Goal: Task Accomplishment & Management: Manage account settings

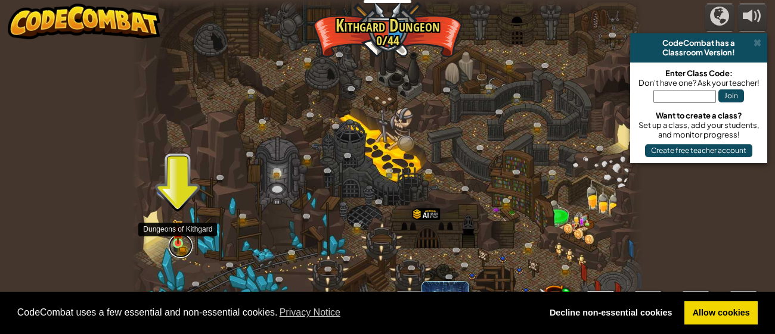
click at [170, 246] on link at bounding box center [181, 246] width 24 height 24
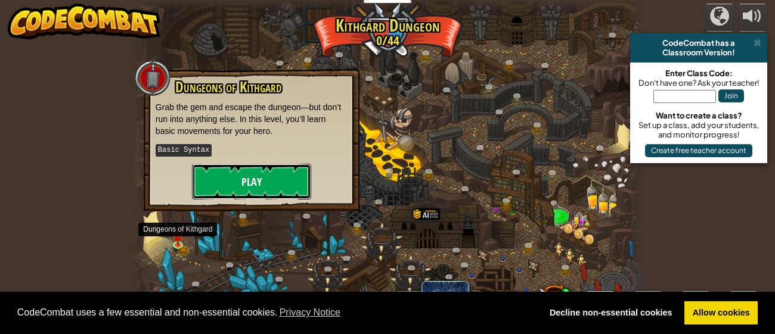
click at [254, 167] on button "Play" at bounding box center [251, 182] width 119 height 36
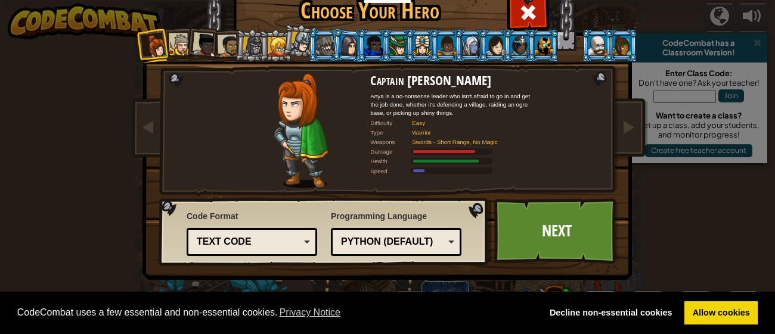
click at [189, 58] on li at bounding box center [202, 43] width 35 height 35
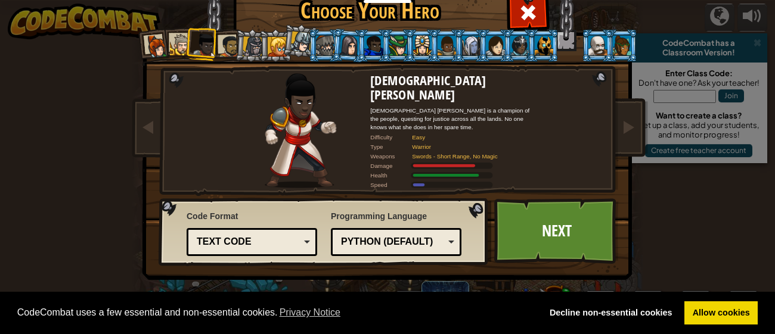
click at [181, 38] on div at bounding box center [181, 45] width 22 height 22
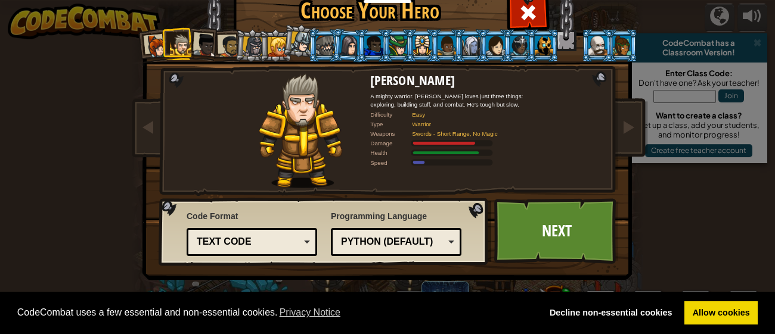
click at [337, 45] on li at bounding box center [348, 45] width 35 height 35
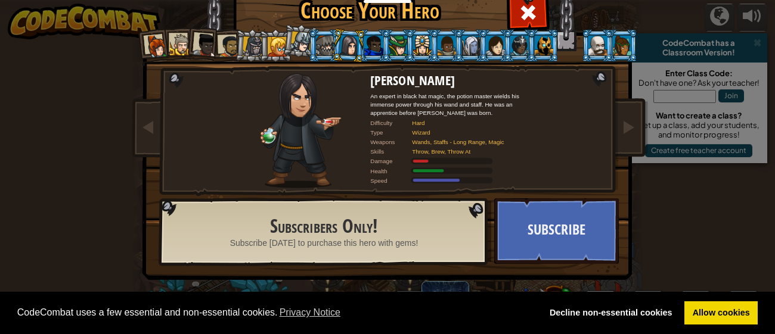
click at [328, 44] on div at bounding box center [325, 45] width 18 height 19
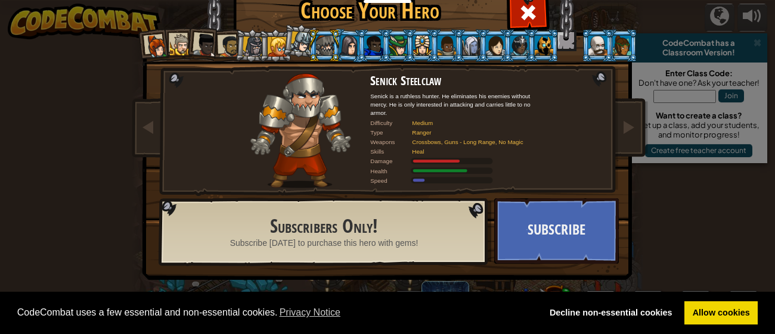
click at [553, 24] on div "Captain [PERSON_NAME] Anya is a no-nonsense leader who isn't afraid to go in an…" at bounding box center [387, 153] width 447 height 260
click at [549, 38] on div at bounding box center [544, 45] width 18 height 19
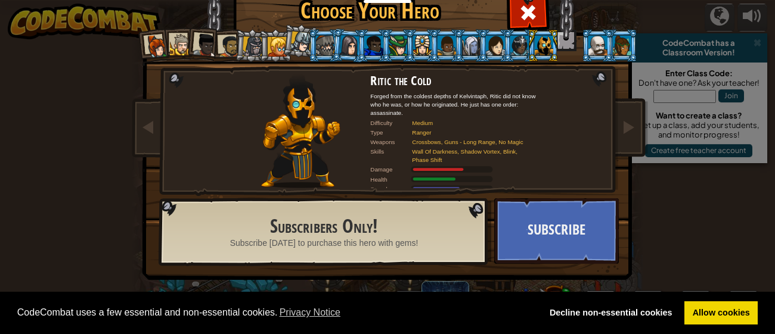
click at [316, 46] on div at bounding box center [325, 45] width 18 height 19
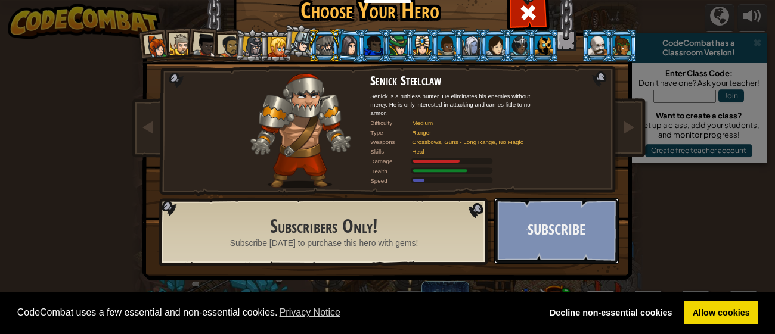
click at [523, 210] on button "Subscribe" at bounding box center [556, 231] width 125 height 66
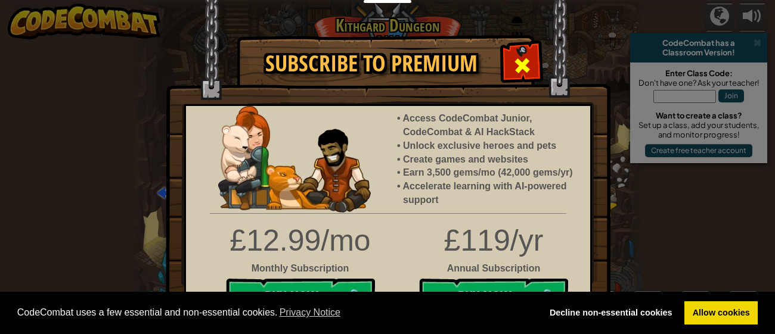
click at [518, 54] on div at bounding box center [522, 64] width 38 height 38
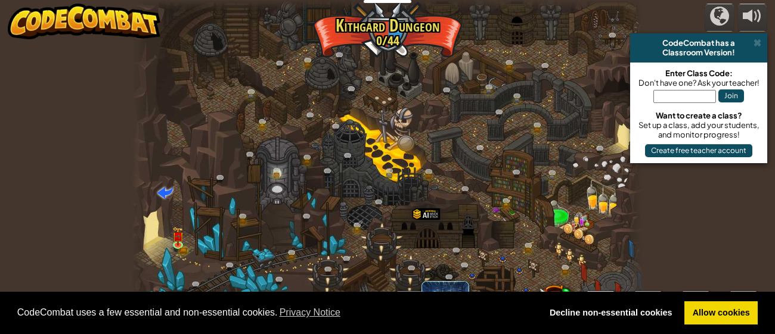
click at [186, 234] on div at bounding box center [387, 167] width 511 height 334
click at [180, 234] on img at bounding box center [178, 232] width 7 height 7
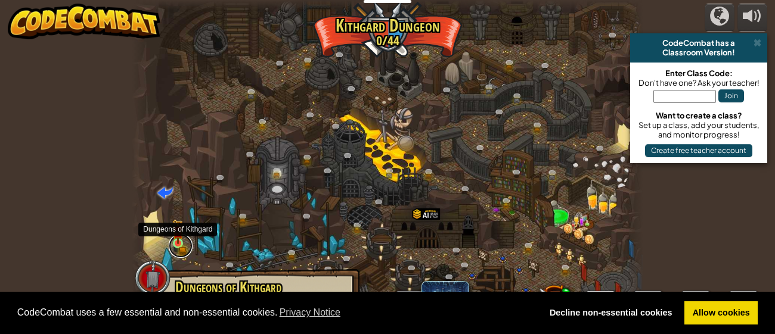
click at [186, 250] on link at bounding box center [181, 246] width 24 height 24
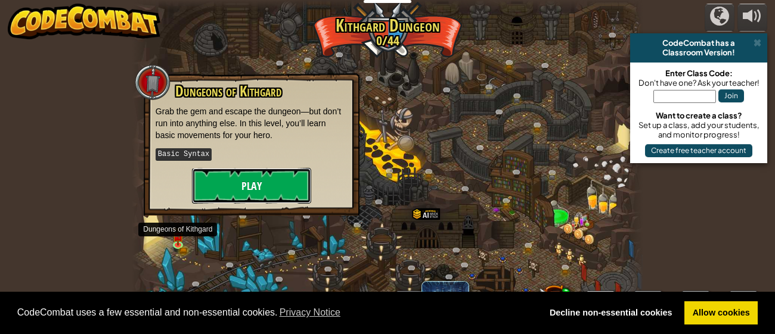
click at [265, 188] on button "Play" at bounding box center [251, 186] width 119 height 36
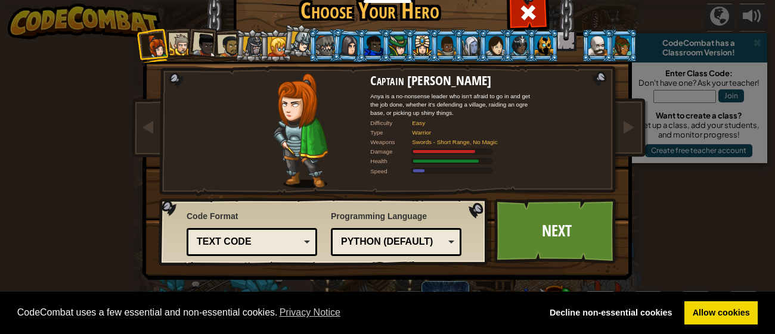
click at [175, 45] on div at bounding box center [181, 45] width 22 height 22
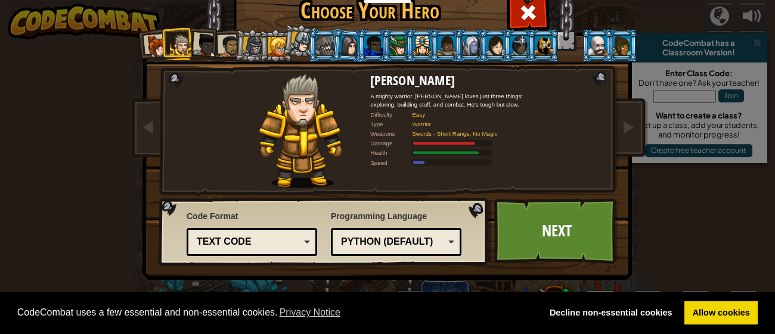
click at [206, 30] on li at bounding box center [202, 43] width 35 height 35
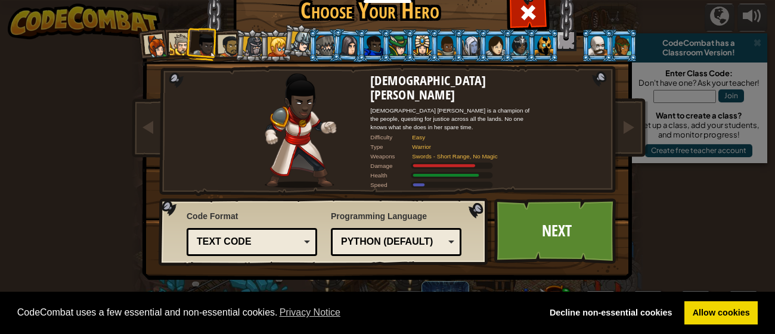
click at [228, 36] on div at bounding box center [229, 46] width 22 height 22
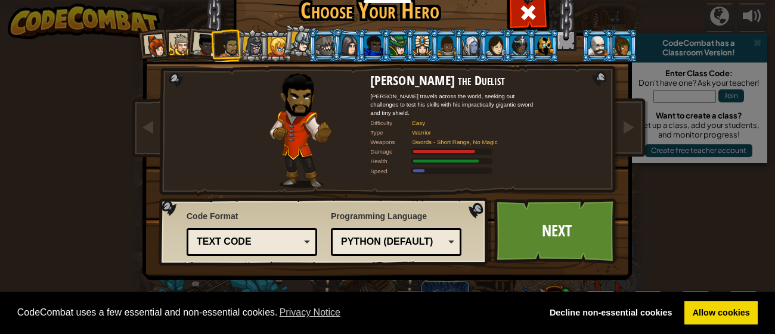
click at [206, 32] on li at bounding box center [202, 43] width 35 height 35
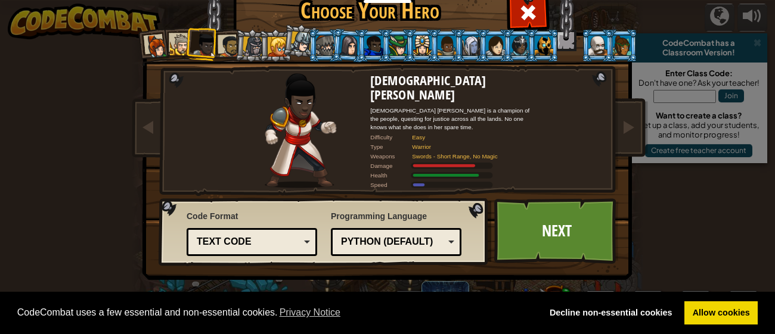
click at [191, 42] on li at bounding box center [202, 43] width 35 height 35
click at [192, 44] on li at bounding box center [202, 43] width 35 height 35
click at [172, 45] on div at bounding box center [181, 45] width 22 height 22
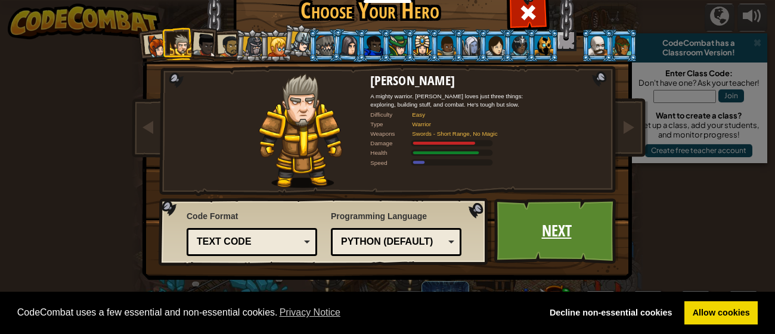
click at [552, 238] on link "Next" at bounding box center [556, 231] width 125 height 66
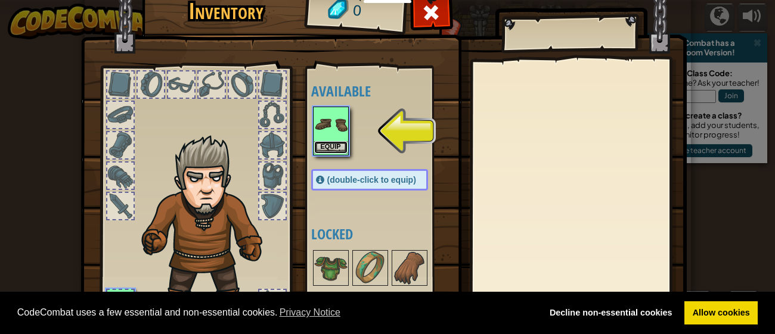
click at [331, 147] on button "Equip" at bounding box center [330, 147] width 33 height 13
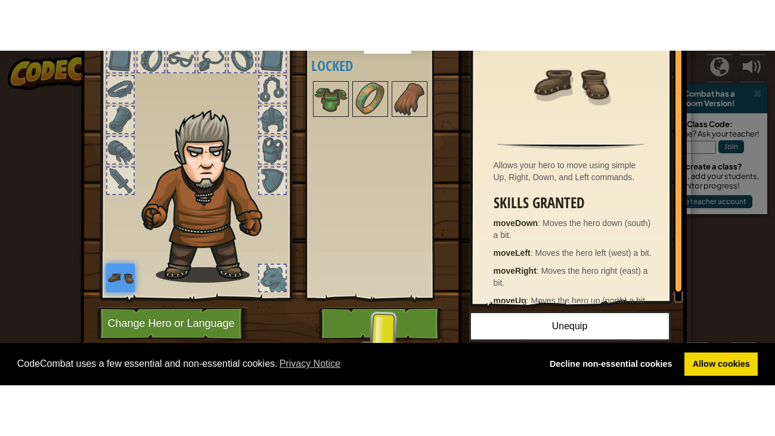
scroll to position [76, 0]
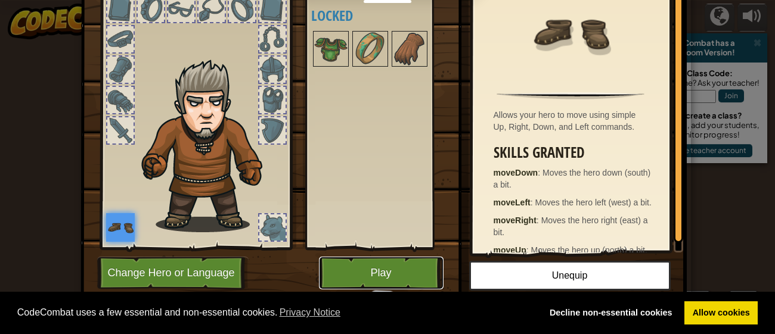
click at [402, 274] on button "Play" at bounding box center [381, 273] width 125 height 33
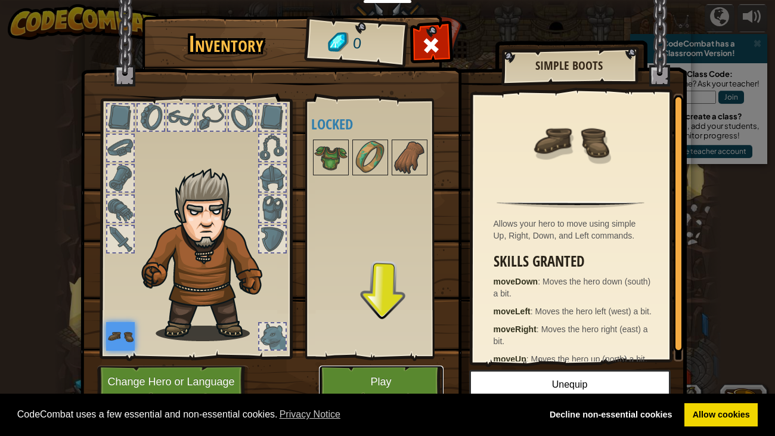
scroll to position [0, 0]
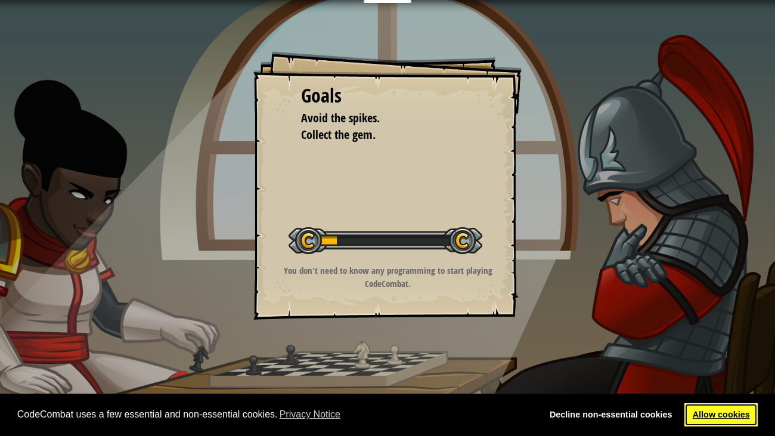
click at [729, 334] on link "Allow cookies" at bounding box center [720, 415] width 73 height 24
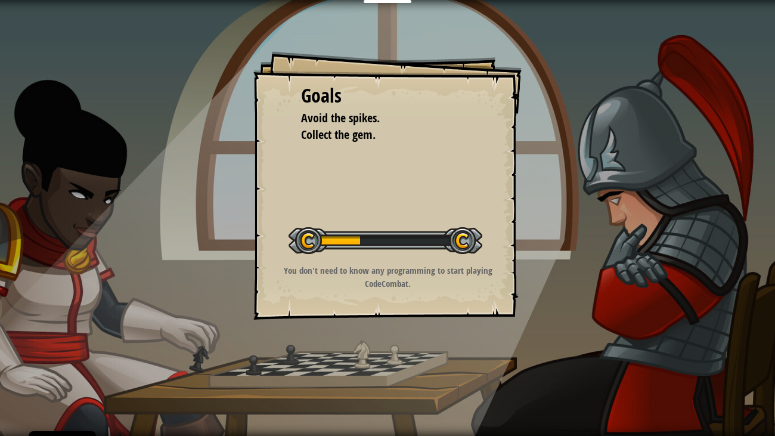
click at [725, 334] on link "Allow cookies" at bounding box center [720, 415] width 73 height 24
click at [372, 246] on div "Goals Avoid the spikes. Collect the gem. Start Level Error loading from server.…" at bounding box center [387, 185] width 268 height 268
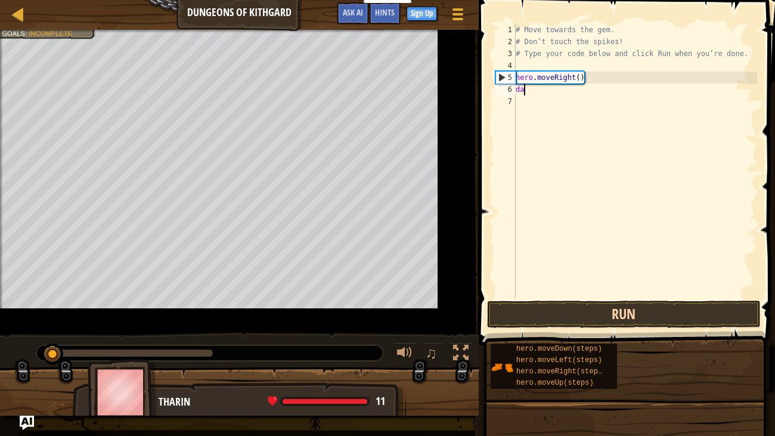
scroll to position [5, 0]
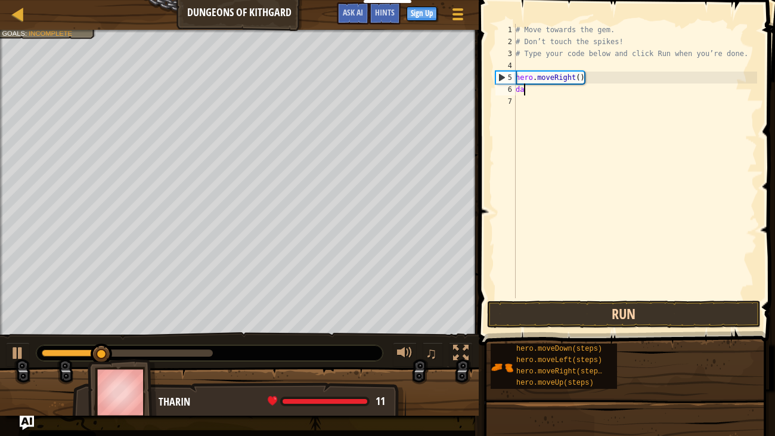
type textarea "d"
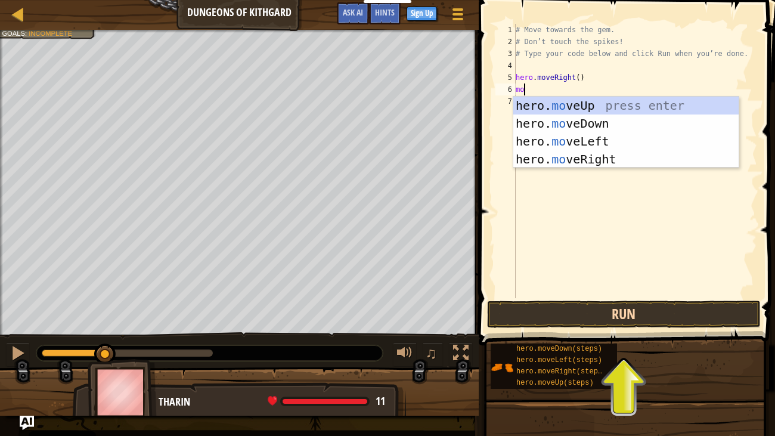
type textarea "m"
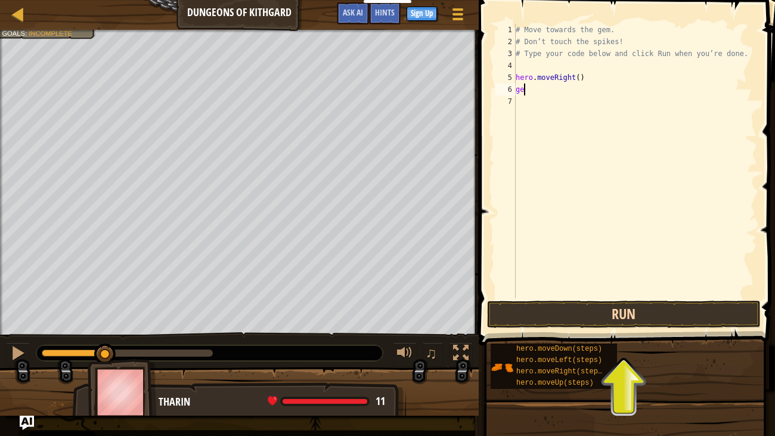
type textarea "g"
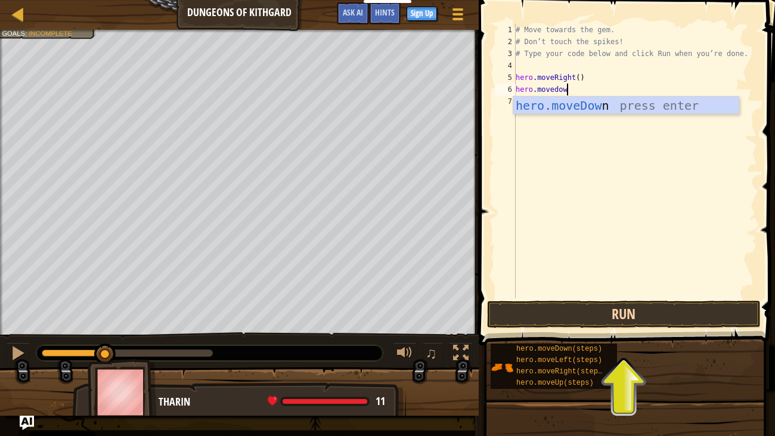
scroll to position [5, 4]
type textarea "hero.movedown"
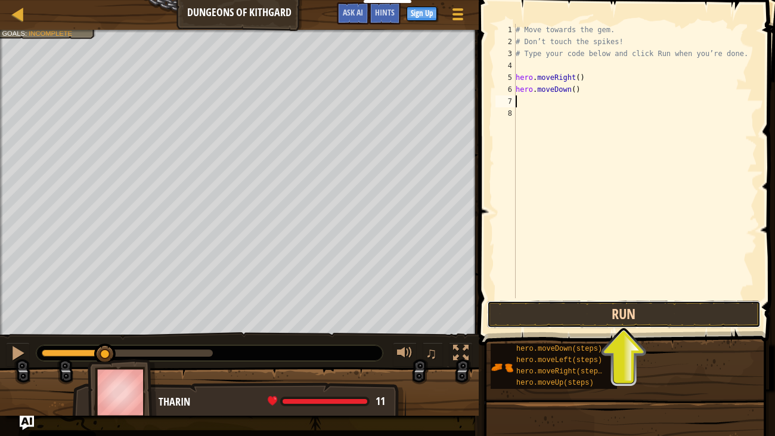
click at [564, 315] on button "Run" at bounding box center [624, 313] width 274 height 27
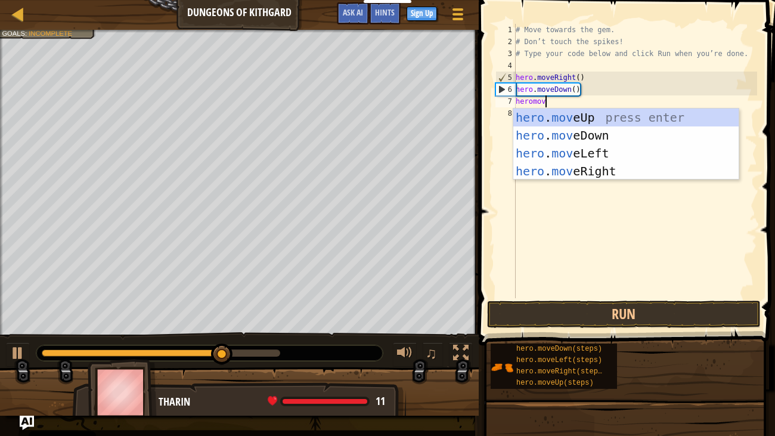
scroll to position [5, 2]
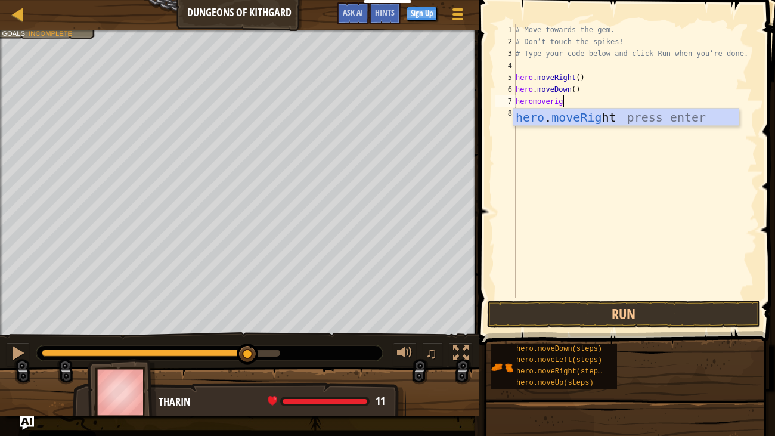
type textarea "heromoveright"
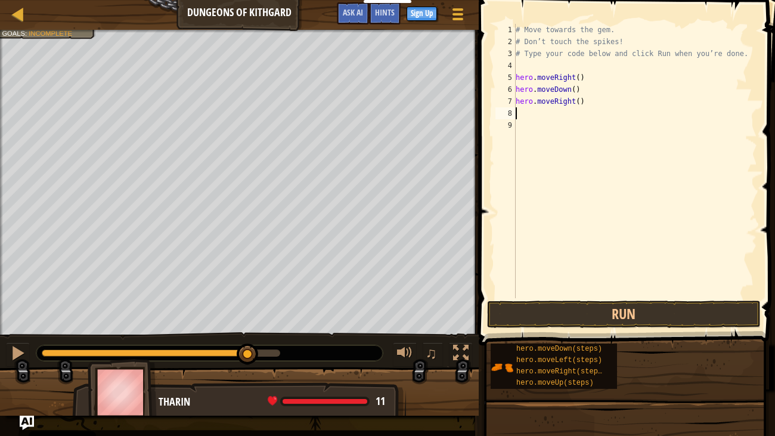
scroll to position [5, 0]
click at [657, 302] on button "Run" at bounding box center [624, 313] width 274 height 27
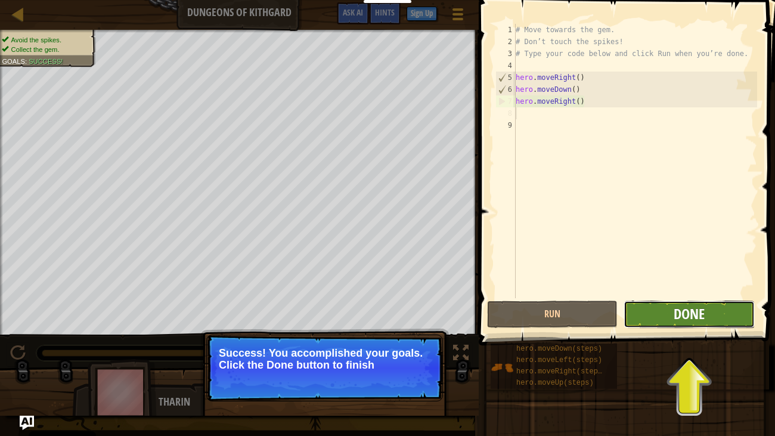
click at [699, 312] on span "Done" at bounding box center [688, 313] width 31 height 19
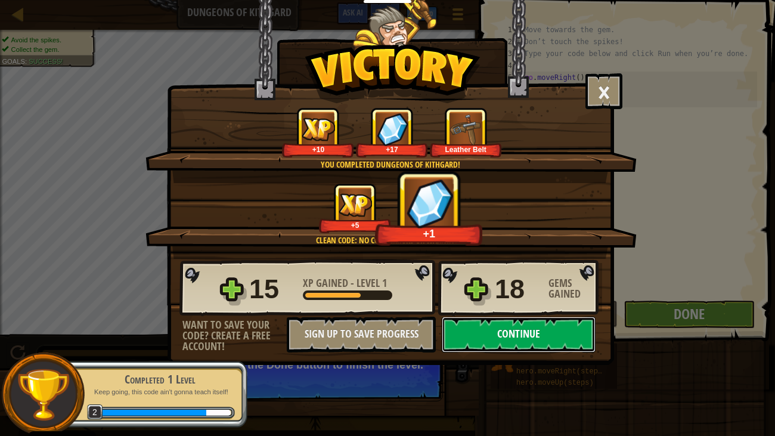
click at [490, 319] on button "Continue" at bounding box center [519, 334] width 154 height 36
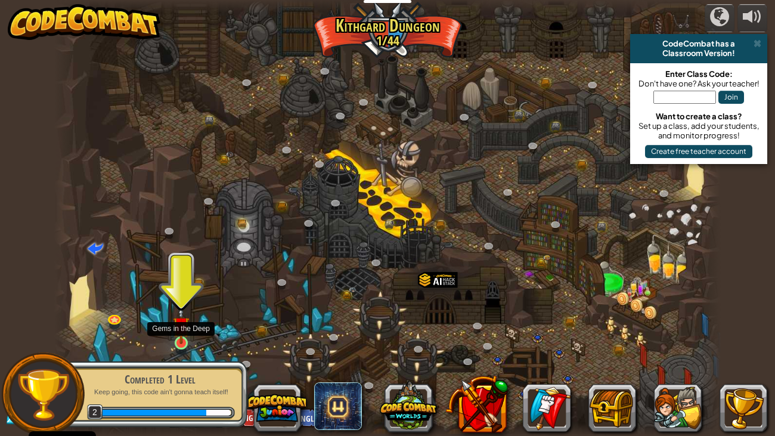
click at [188, 327] on img at bounding box center [181, 325] width 17 height 38
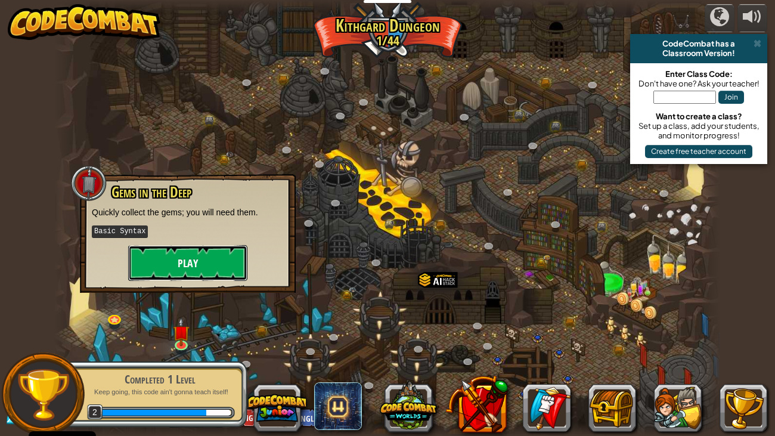
click at [237, 263] on button "Play" at bounding box center [187, 263] width 119 height 36
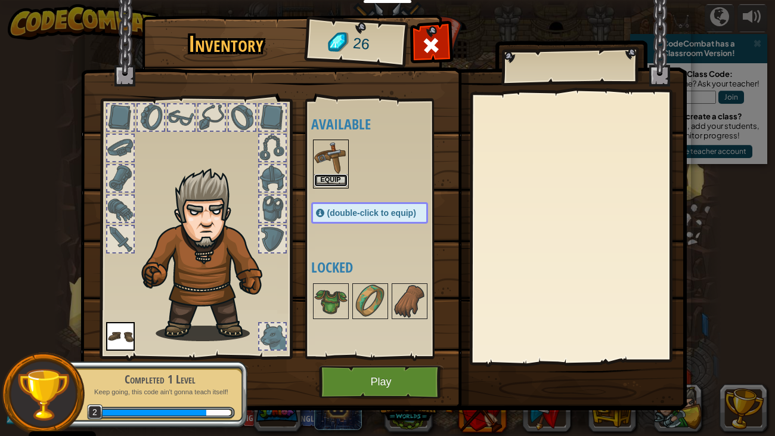
click at [328, 184] on button "Equip" at bounding box center [330, 180] width 33 height 13
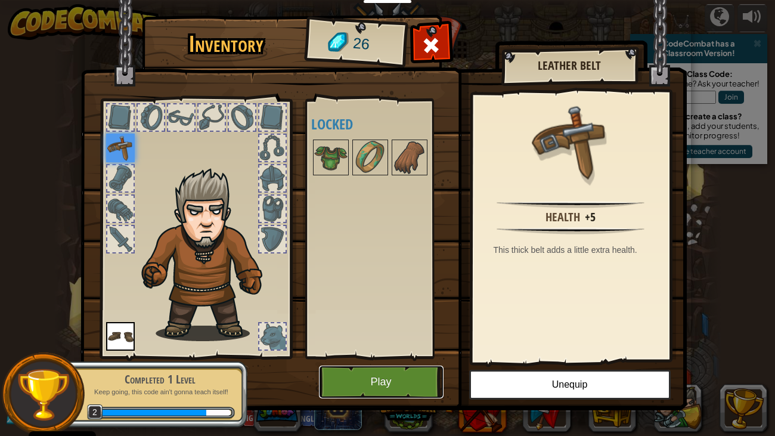
click at [374, 334] on button "Play" at bounding box center [381, 381] width 125 height 33
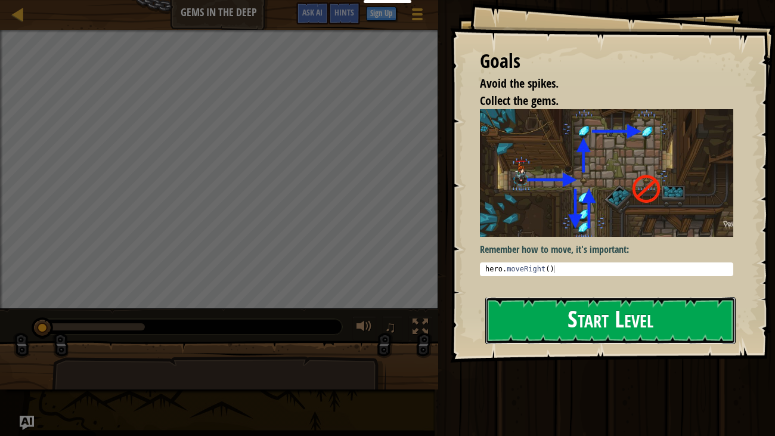
click at [528, 315] on button "Start Level" at bounding box center [610, 320] width 251 height 47
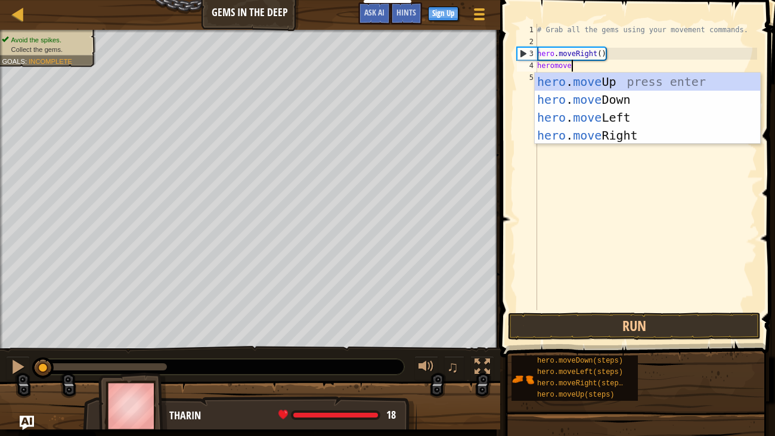
scroll to position [5, 2]
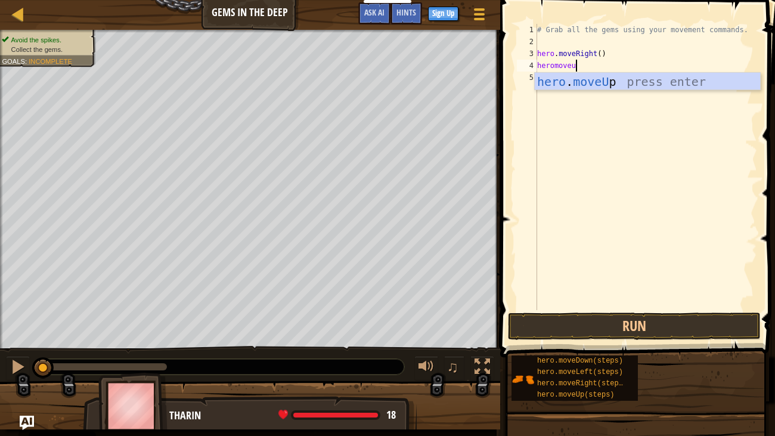
type textarea "heromoveup"
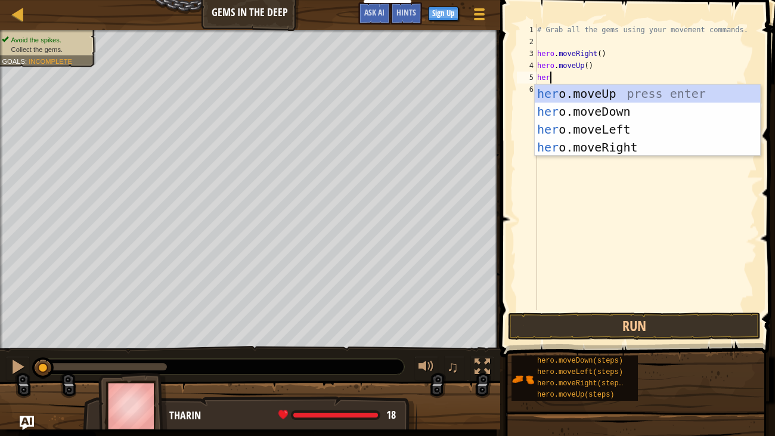
scroll to position [5, 0]
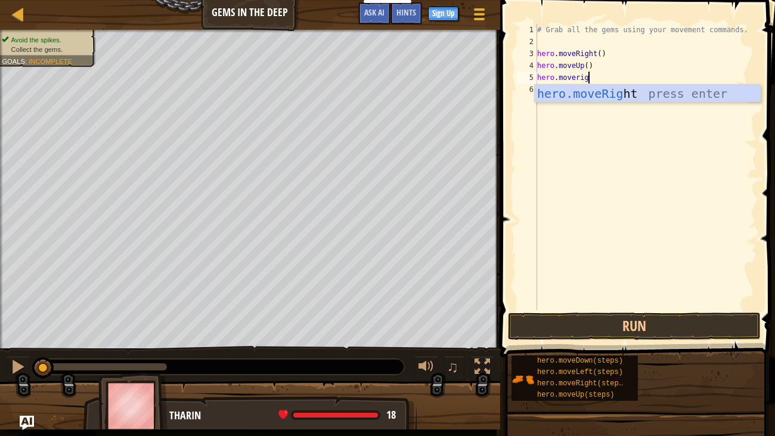
type textarea "hero.moveright"
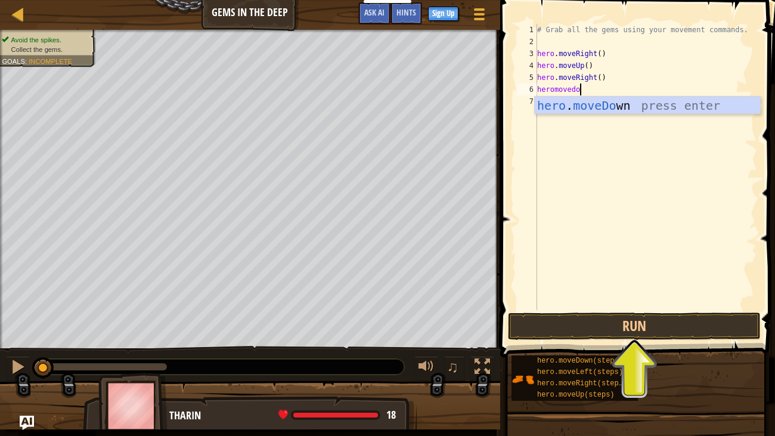
scroll to position [5, 3]
type textarea "heromovedown"
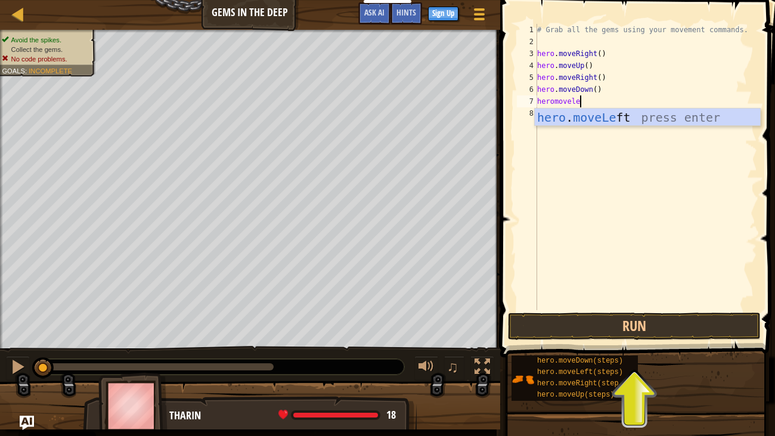
type textarea "heromoveleft"
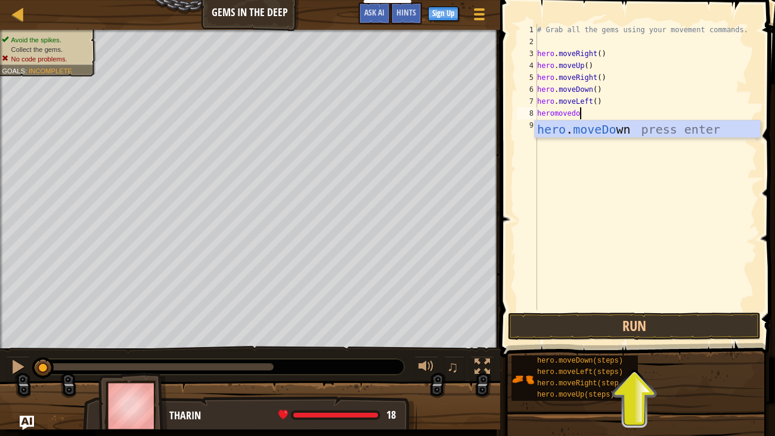
type textarea "heromovedown"
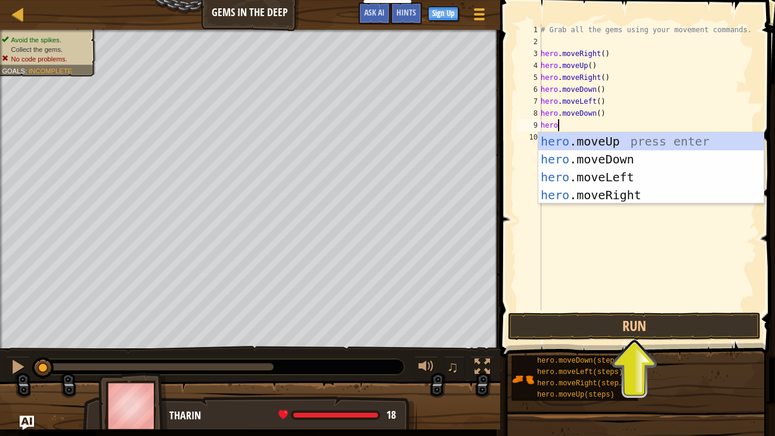
scroll to position [5, 1]
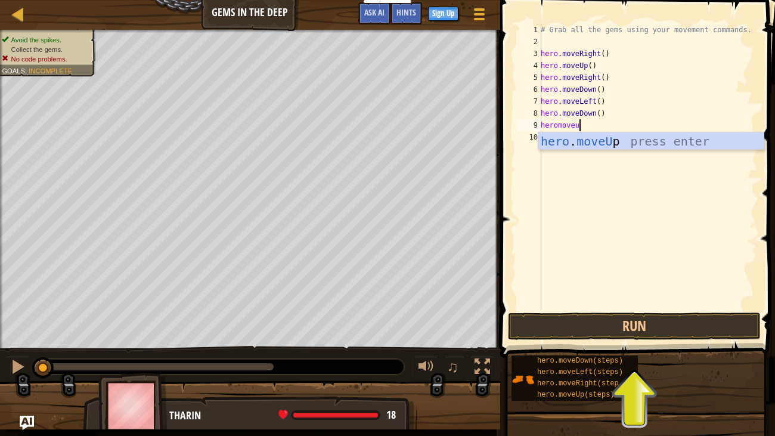
type textarea "heromoveup"
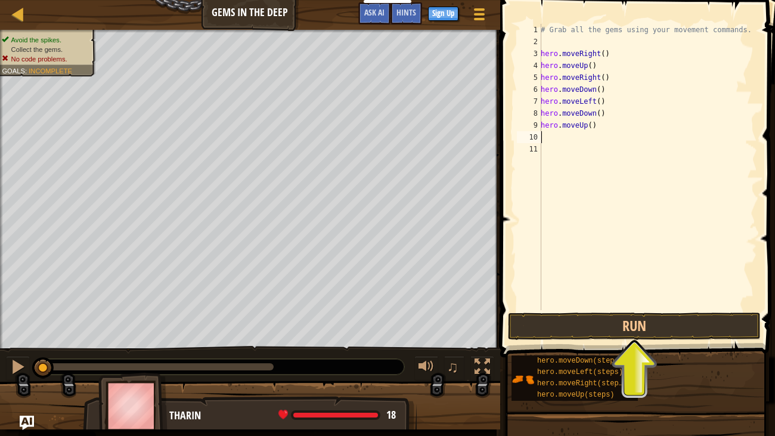
scroll to position [5, 0]
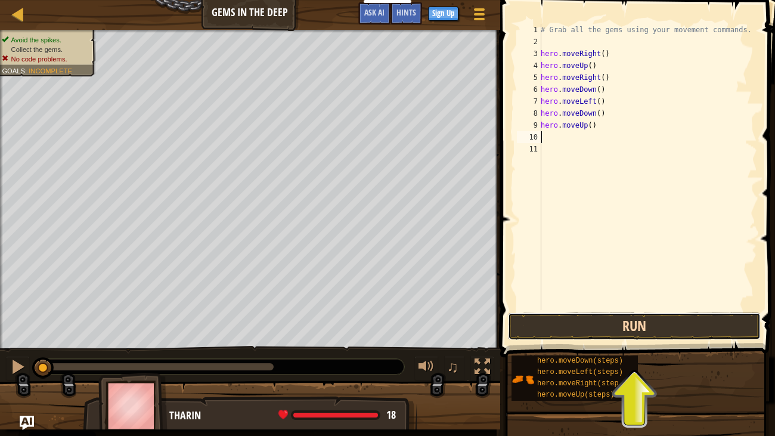
click at [688, 334] on button "Run" at bounding box center [634, 325] width 253 height 27
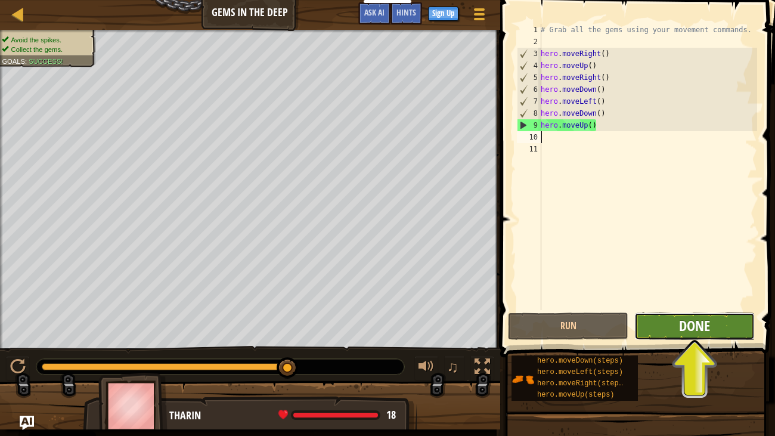
click at [701, 322] on span "Done" at bounding box center [694, 325] width 31 height 19
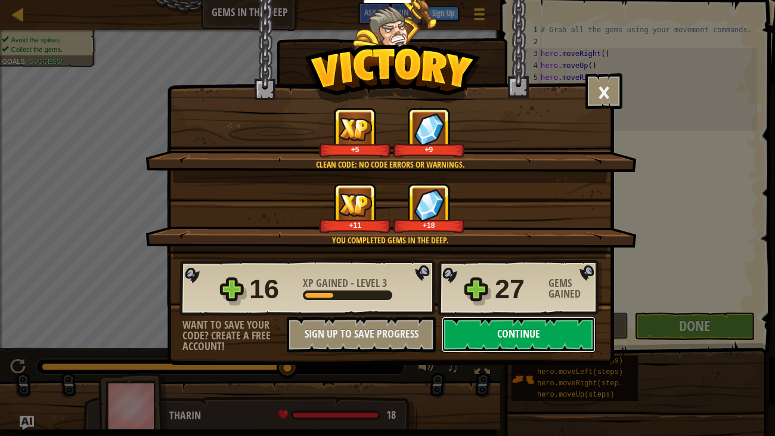
click at [527, 332] on button "Continue" at bounding box center [519, 334] width 154 height 36
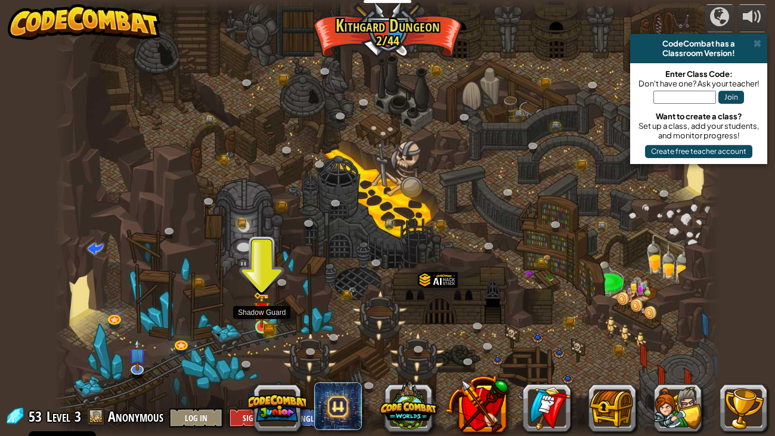
click at [262, 328] on div at bounding box center [261, 326] width 13 height 13
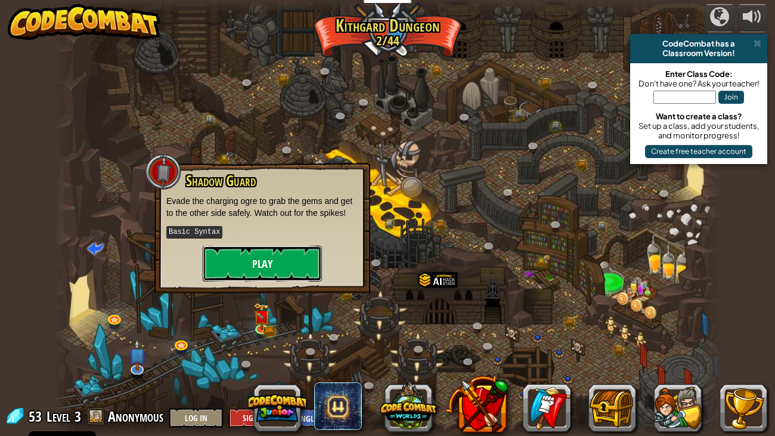
click at [267, 269] on button "Play" at bounding box center [262, 264] width 119 height 36
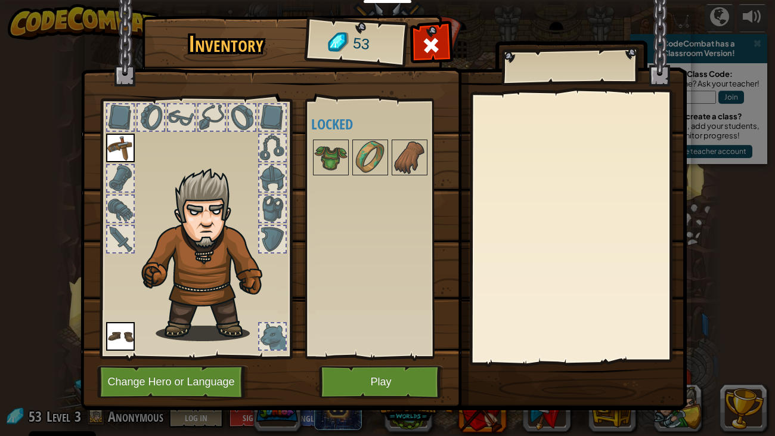
click at [377, 334] on div "Inventory 53 Available Equip Equip (double-click to equip) Locked Equip Unequip…" at bounding box center [387, 218] width 775 height 436
click at [380, 334] on button "Play" at bounding box center [381, 381] width 125 height 33
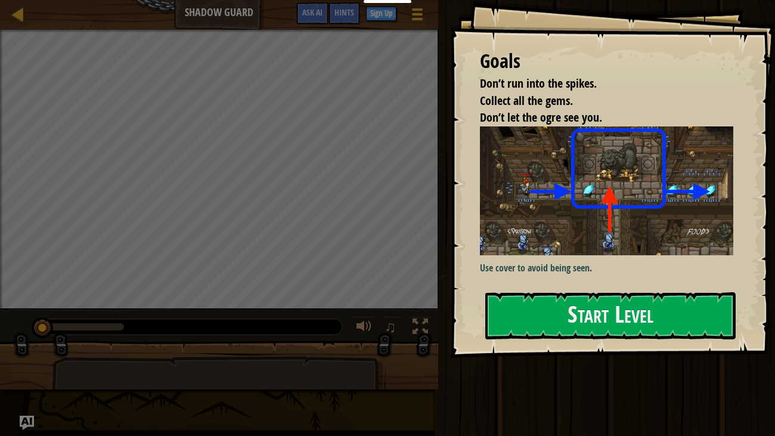
click at [585, 334] on div at bounding box center [610, 364] width 251 height 27
click at [580, 334] on div "Goals Don’t run into the spikes. Collect all the gems. Don’t let the ogre see y…" at bounding box center [612, 179] width 325 height 358
click at [583, 333] on button "Start Level" at bounding box center [610, 315] width 251 height 47
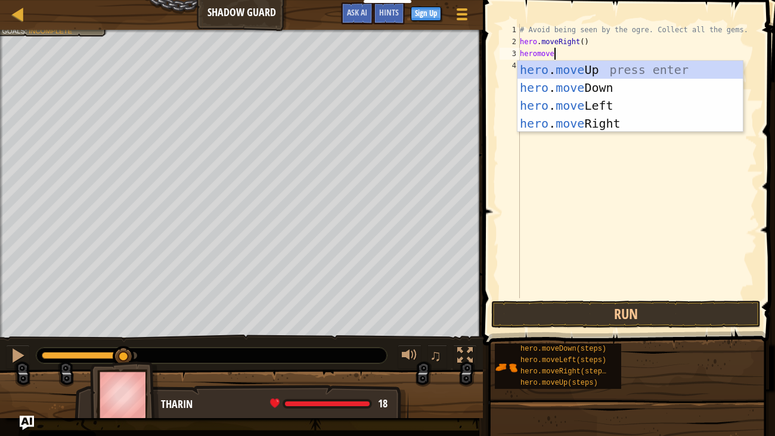
scroll to position [5, 2]
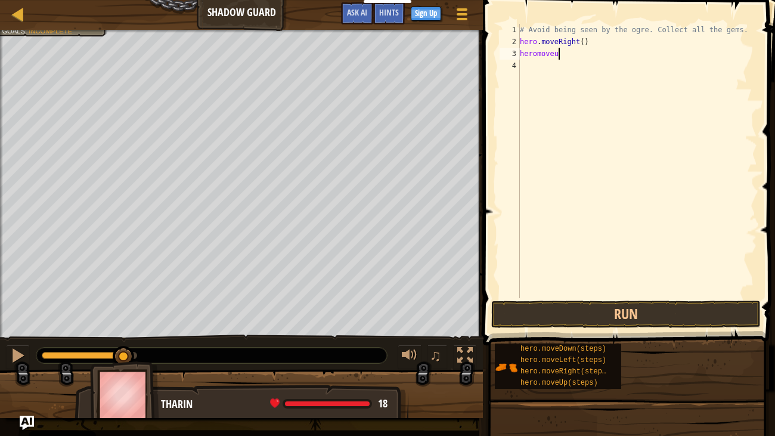
type textarea "heromoveup"
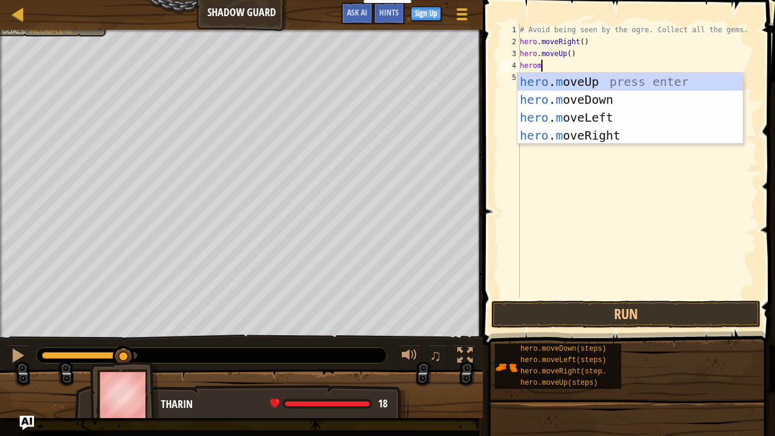
scroll to position [5, 1]
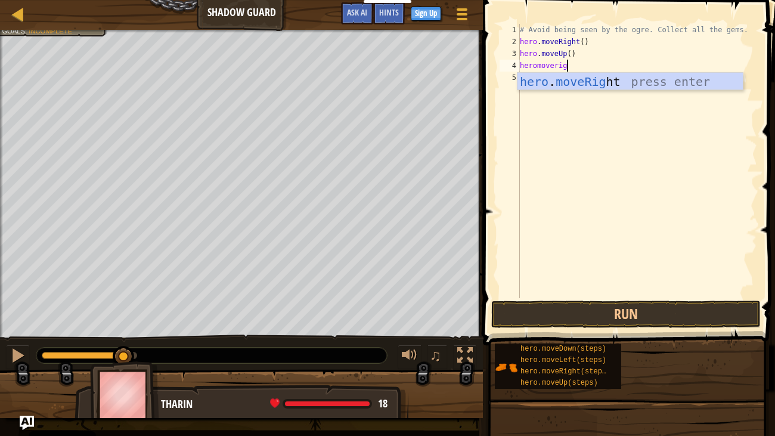
type textarea "heromoveright"
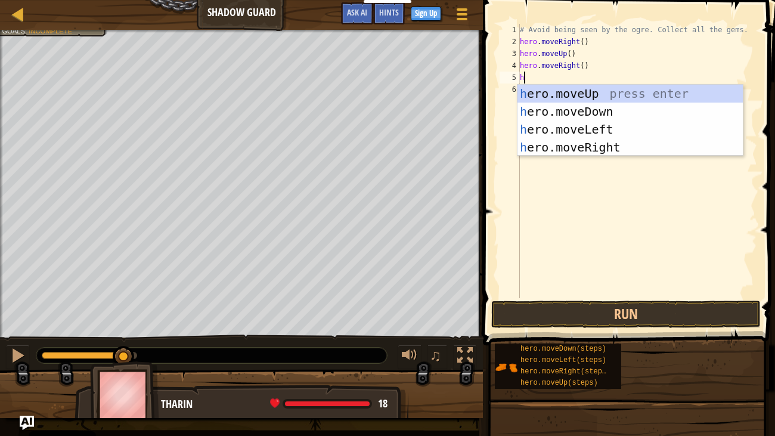
scroll to position [5, 0]
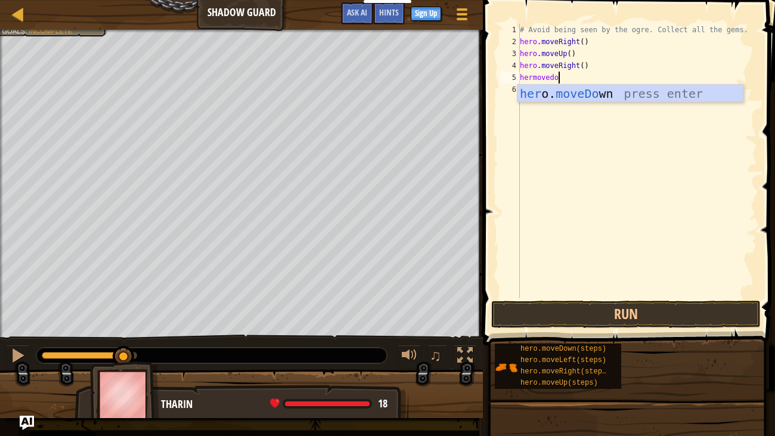
type textarea "hermovedown"
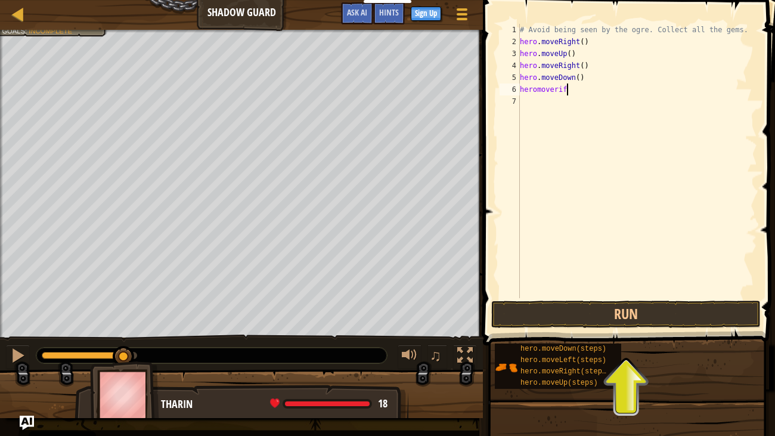
scroll to position [5, 2]
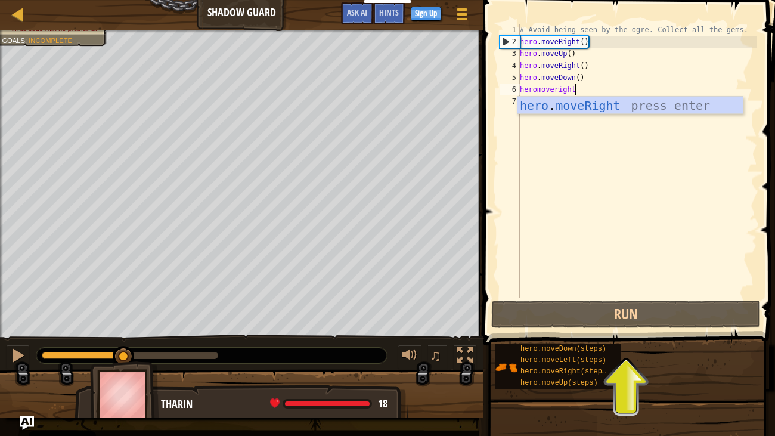
type textarea "heromoveright"
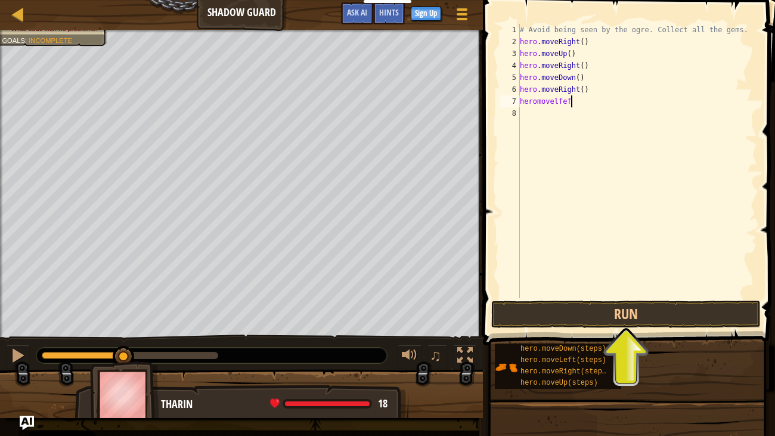
scroll to position [5, 4]
type textarea "heromovelfeft"
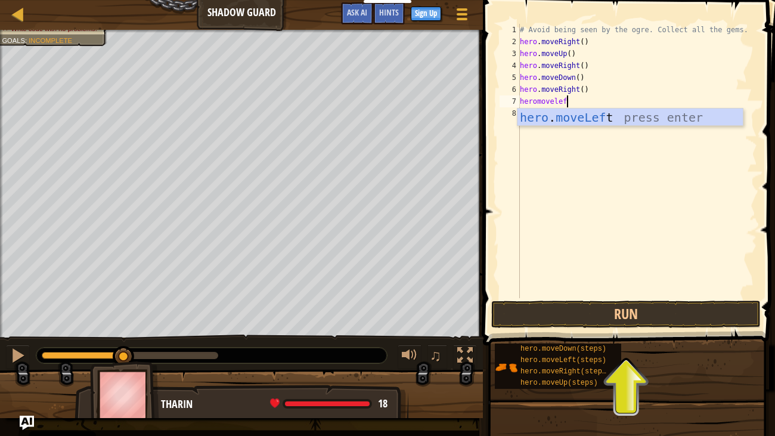
scroll to position [5, 3]
type textarea "heromoveleft"
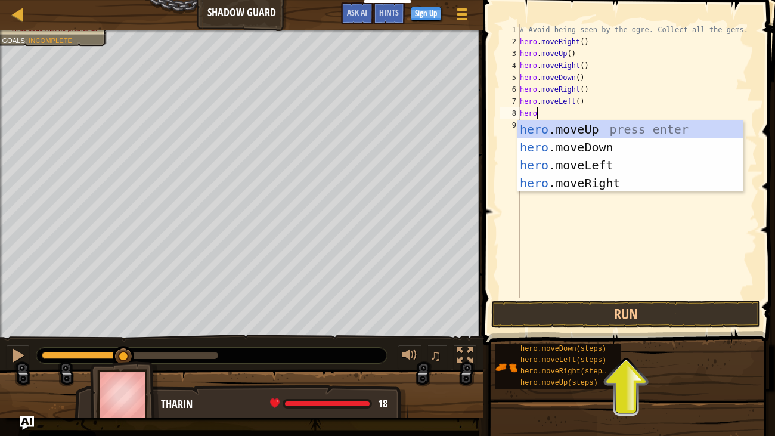
scroll to position [5, 1]
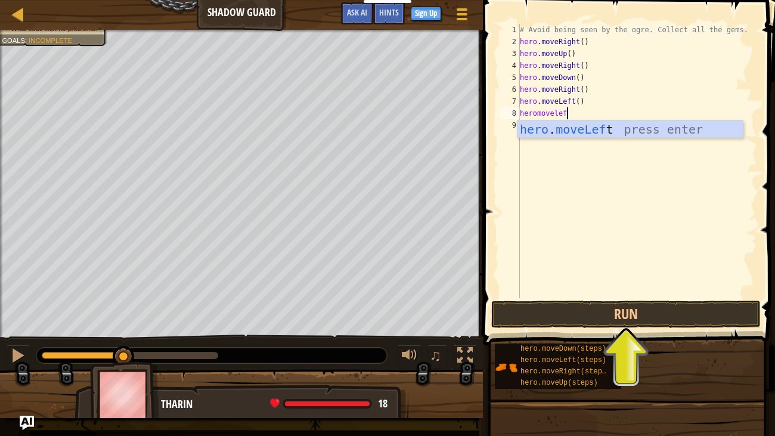
type textarea "heromoveleft"
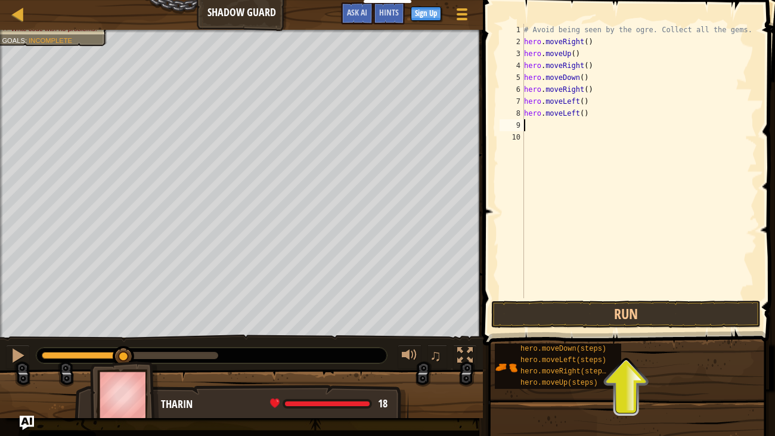
scroll to position [5, 0]
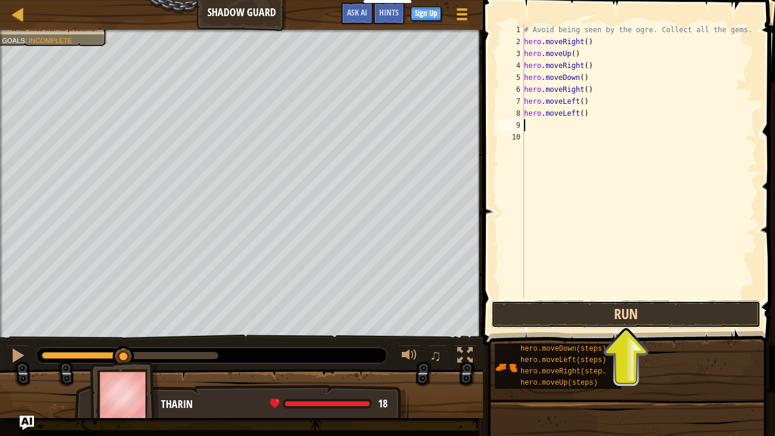
click at [677, 319] on button "Run" at bounding box center [625, 313] width 269 height 27
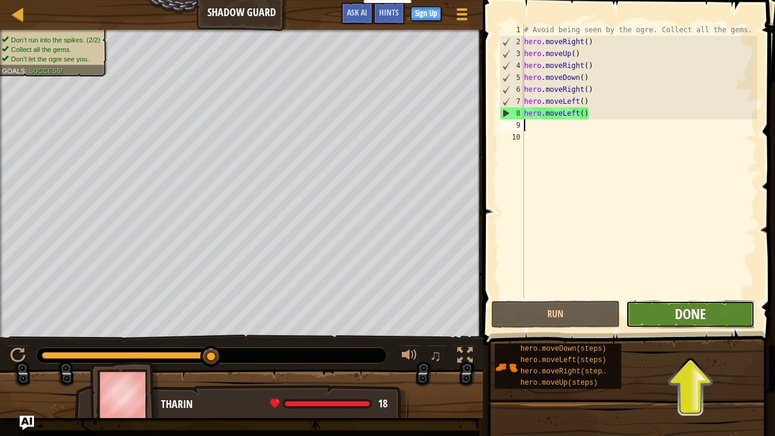
click at [678, 319] on span "Done" at bounding box center [690, 313] width 31 height 19
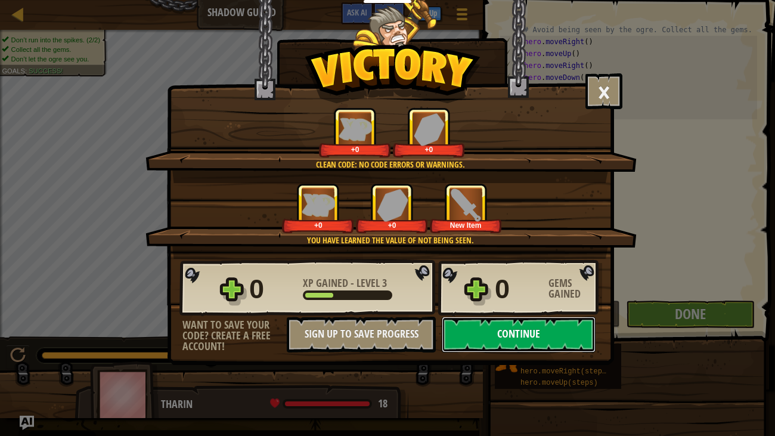
click at [530, 334] on button "Continue" at bounding box center [519, 334] width 154 height 36
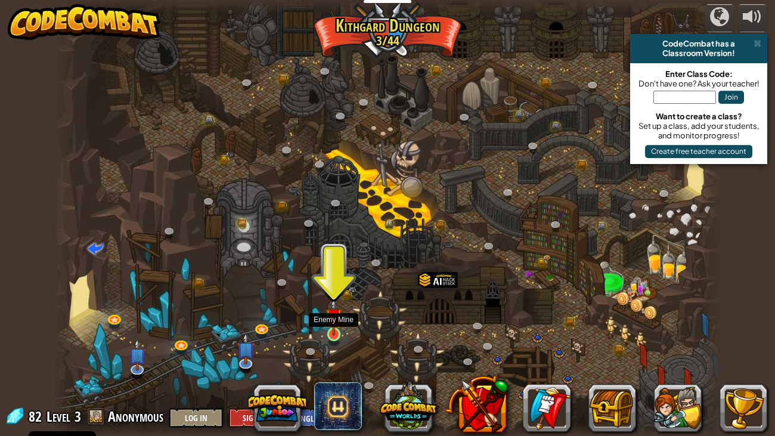
click at [338, 334] on img at bounding box center [333, 316] width 17 height 38
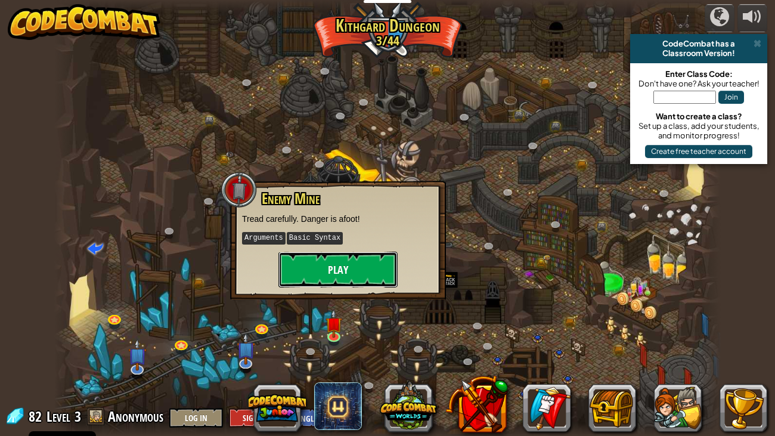
click at [355, 284] on button "Play" at bounding box center [337, 269] width 119 height 36
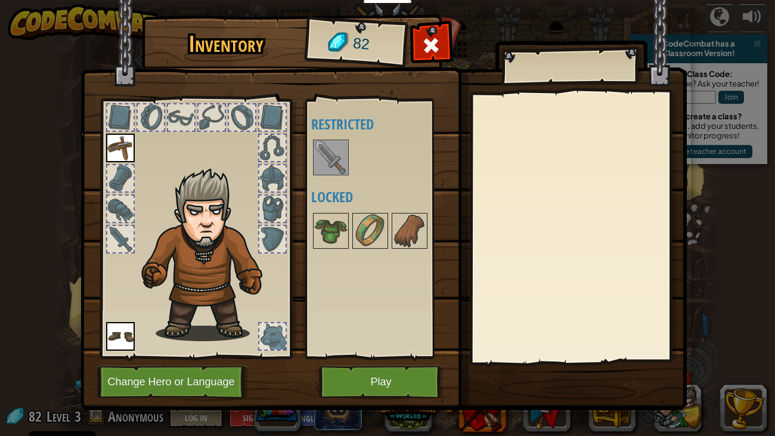
click at [334, 160] on img at bounding box center [330, 157] width 33 height 33
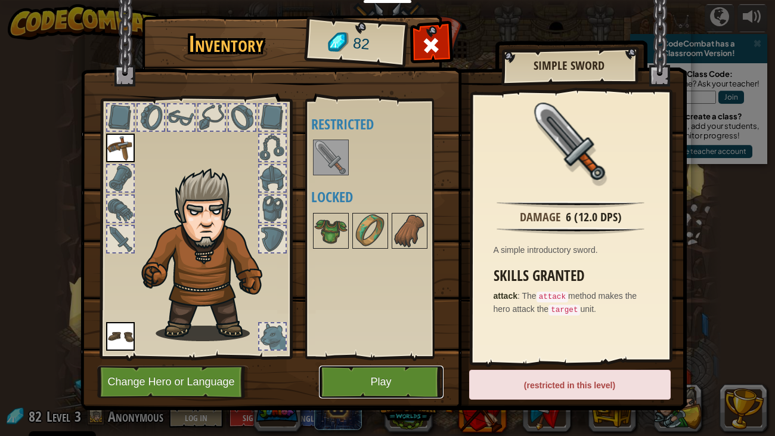
click at [420, 334] on button "Play" at bounding box center [381, 381] width 125 height 33
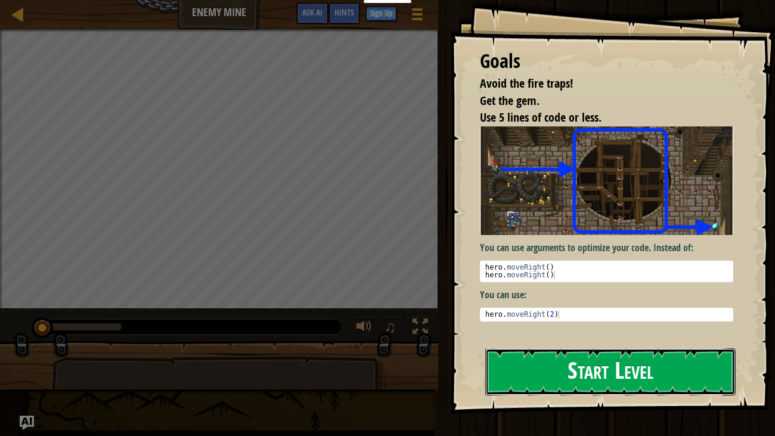
click at [569, 334] on button "Start Level" at bounding box center [610, 371] width 251 height 47
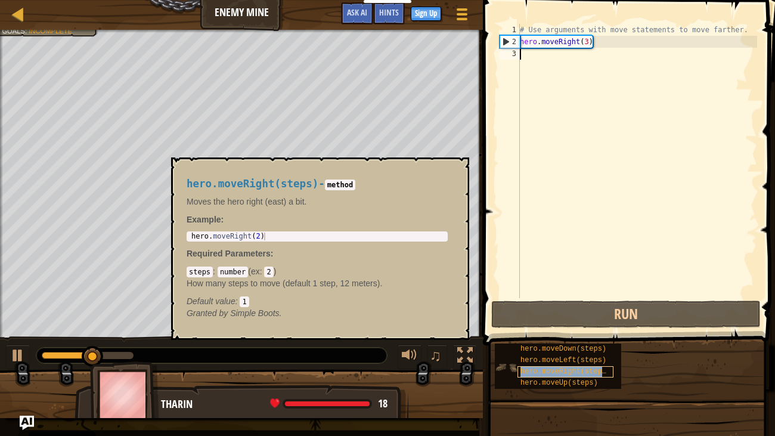
click at [569, 334] on span "hero.moveRight(steps)" at bounding box center [565, 371] width 90 height 8
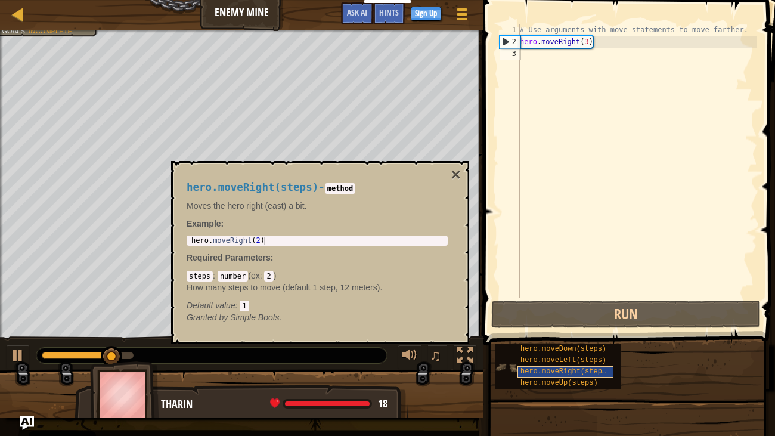
click at [585, 334] on div "hero.moveRight(steps)" at bounding box center [565, 371] width 96 height 11
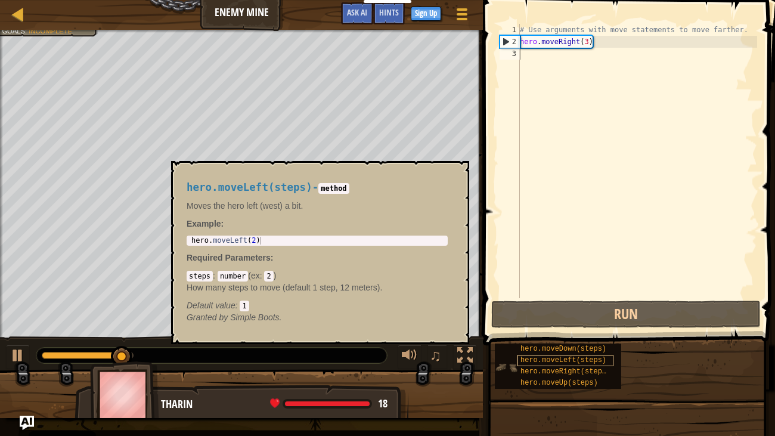
click at [591, 334] on span "hero.moveLeft(steps)" at bounding box center [563, 360] width 86 height 8
click at [592, 334] on span "hero.moveDown(steps)" at bounding box center [563, 348] width 86 height 8
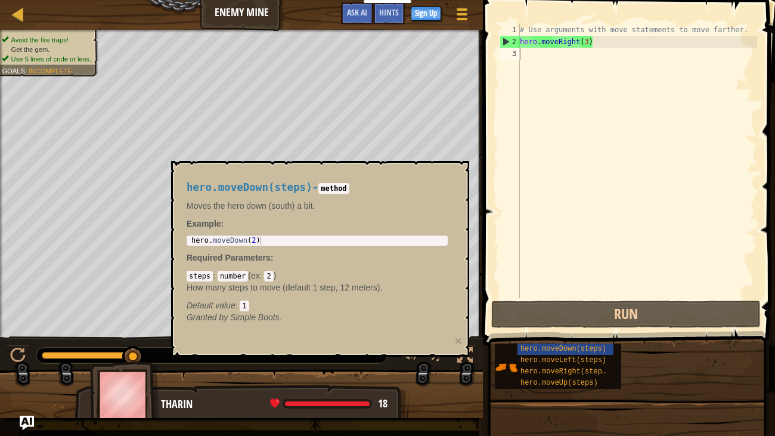
click at [461, 184] on div "hero.moveDown(steps) - method Moves the hero down (south) a bit. Example : 1 he…" at bounding box center [320, 258] width 298 height 195
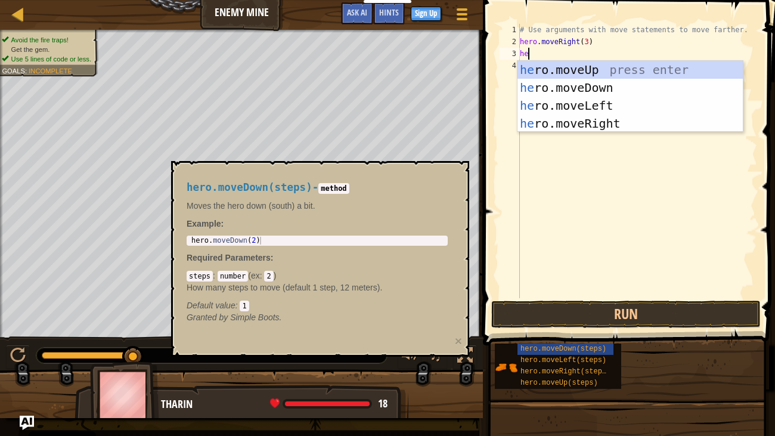
scroll to position [5, 0]
type textarea "h"
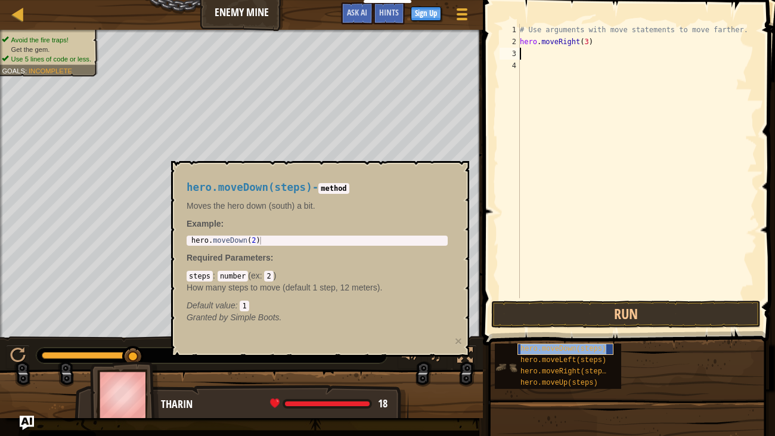
click at [576, 334] on span "hero.moveDown(steps)" at bounding box center [563, 348] width 86 height 8
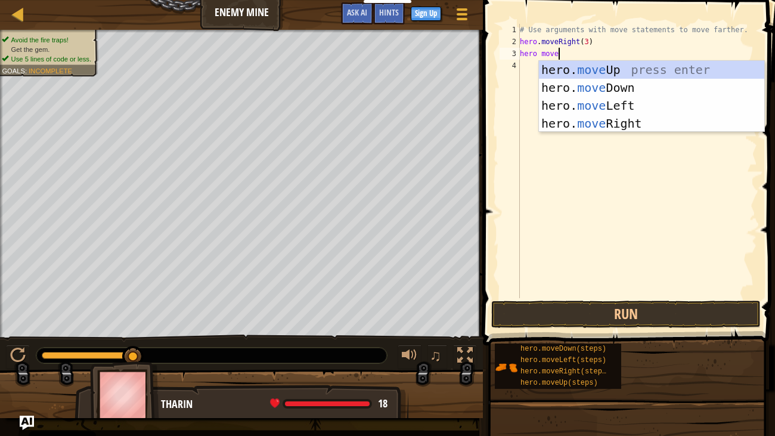
scroll to position [5, 2]
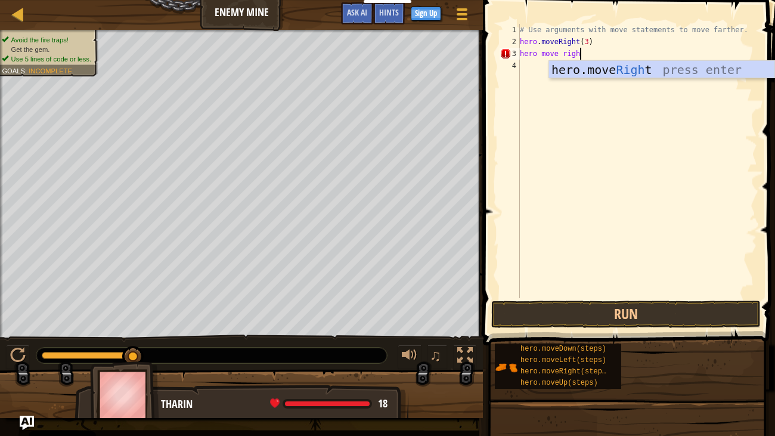
type textarea "hero move right"
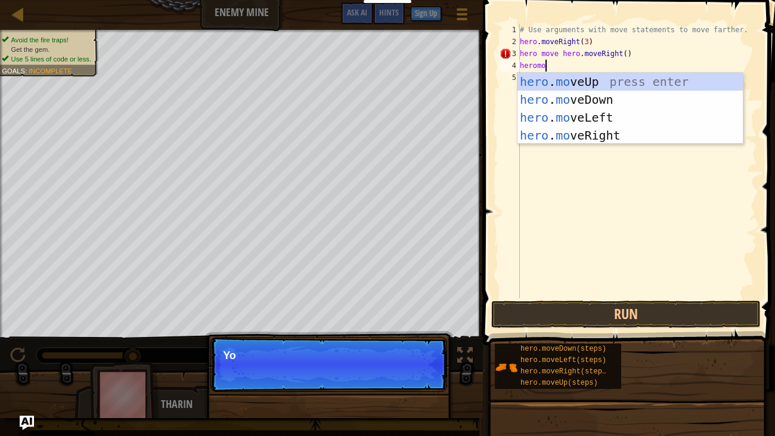
scroll to position [5, 1]
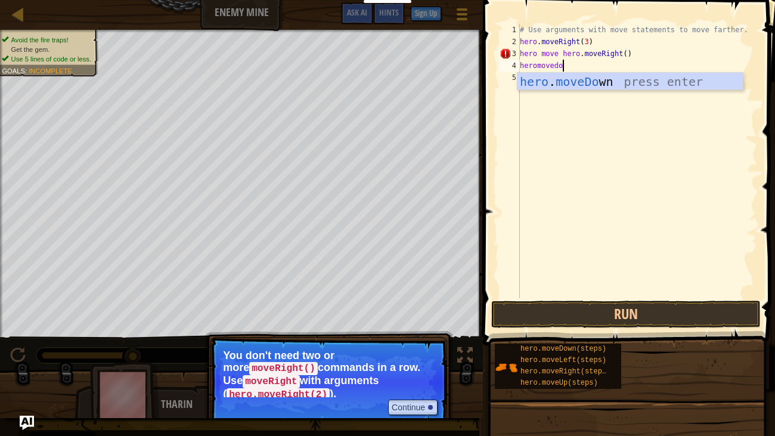
type textarea "heromovedown"
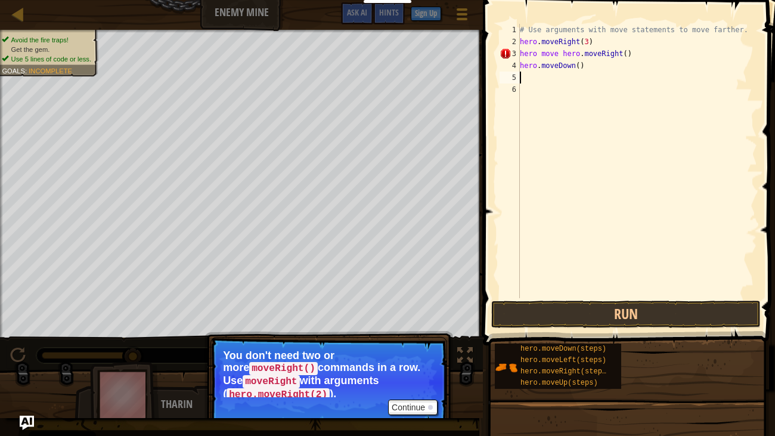
scroll to position [5, 0]
click at [578, 50] on div "# Use arguments with move statements to move farther. hero . moveRight ( 3 ) he…" at bounding box center [637, 173] width 240 height 298
click at [560, 50] on div "# Use arguments with move statements to move farther. hero . moveRight ( 3 ) he…" at bounding box center [637, 173] width 240 height 298
type textarea "hero.moveRight()"
click at [535, 51] on div "# Use arguments with move statements to move farther. hero . moveRight ( 3 ) he…" at bounding box center [637, 173] width 240 height 298
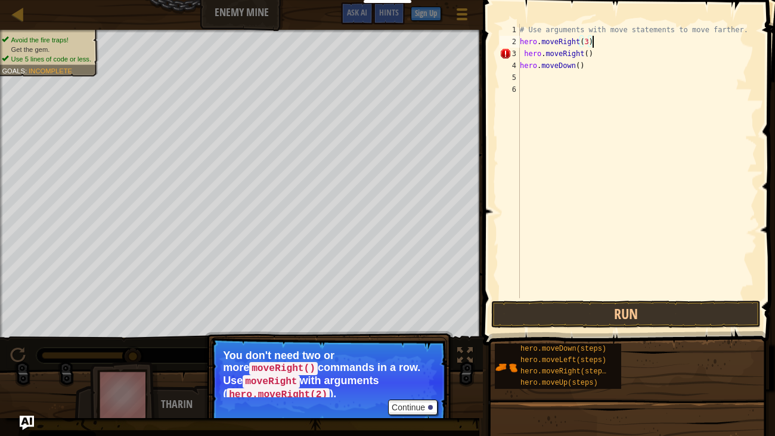
click at [607, 57] on div "# Use arguments with move statements to move farther. hero . moveRight ( 3 ) he…" at bounding box center [637, 173] width 240 height 298
type textarea "h"
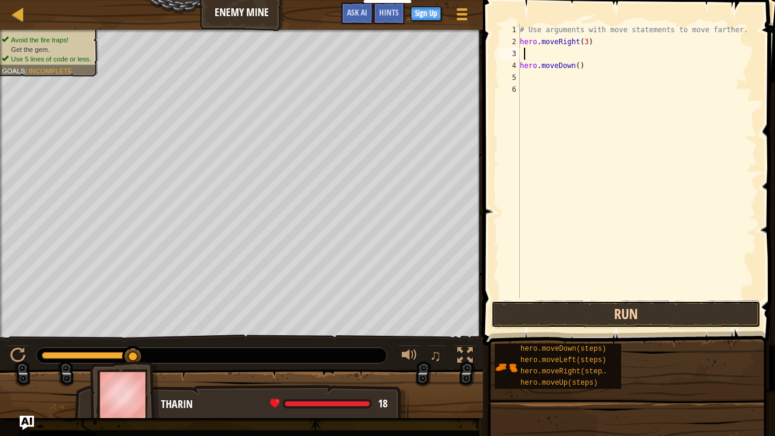
click at [616, 302] on button "Run" at bounding box center [625, 313] width 269 height 27
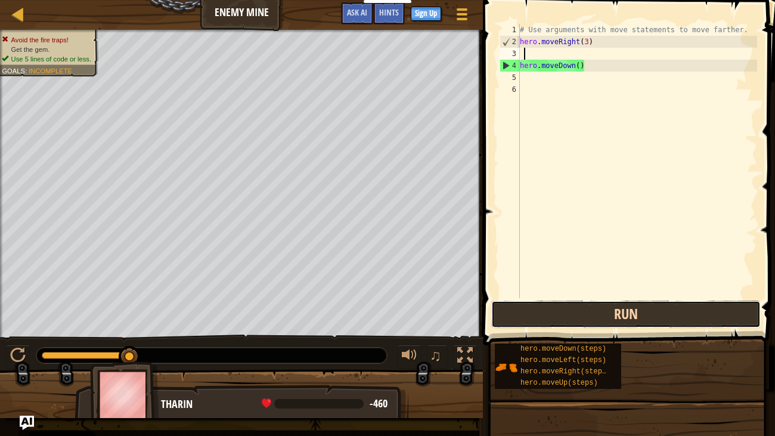
click at [611, 302] on button "Run" at bounding box center [625, 313] width 269 height 27
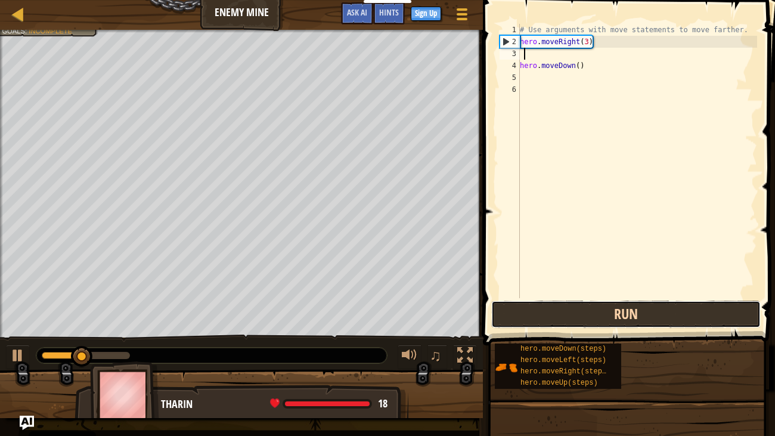
click at [644, 304] on button "Run" at bounding box center [625, 313] width 269 height 27
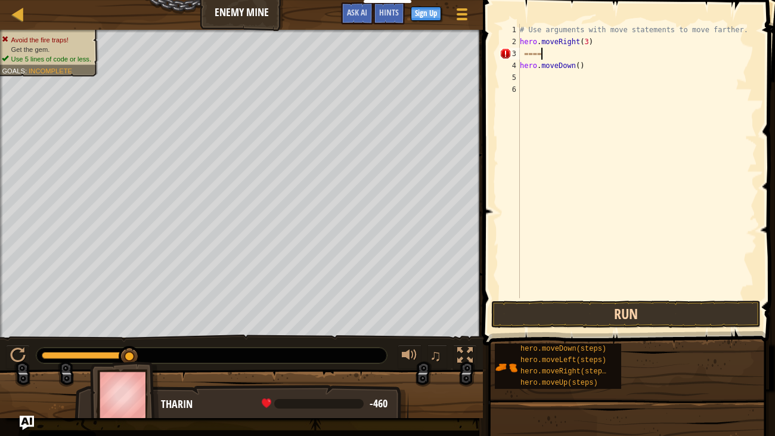
scroll to position [5, 1]
type textarea "="
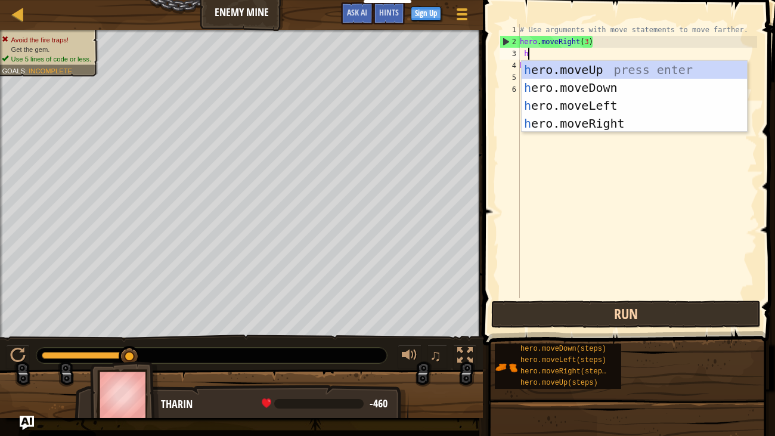
scroll to position [5, 0]
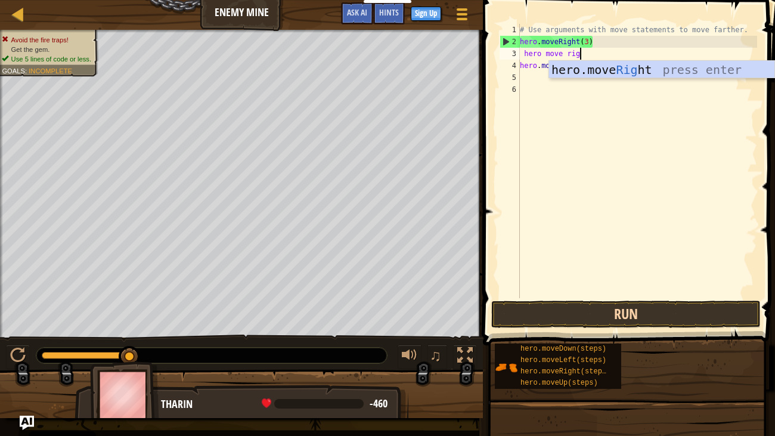
type textarea "hero move right"
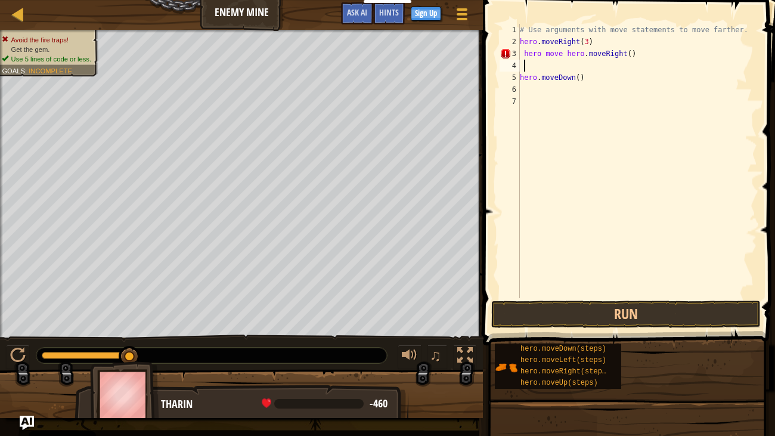
click at [648, 62] on div "# Use arguments with move statements to move farther. hero . moveRight ( 3 ) he…" at bounding box center [637, 173] width 240 height 298
click at [649, 54] on div "# Use arguments with move statements to move farther. hero . moveRight ( 3 ) he…" at bounding box center [637, 173] width 240 height 298
type textarea "h"
type textarea "hero.moveRight(3)"
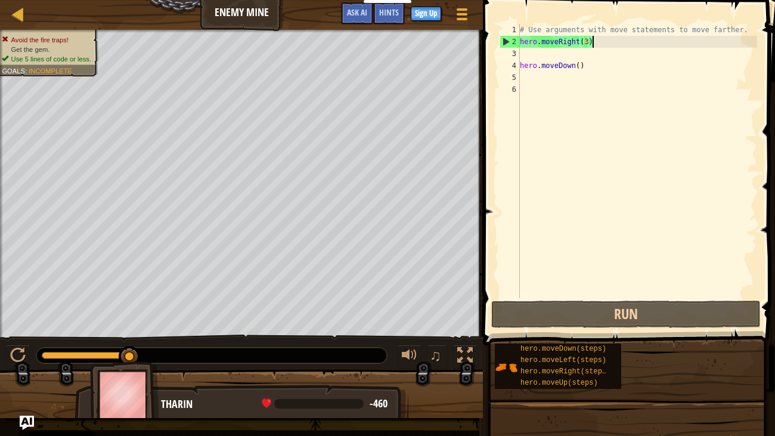
click at [526, 58] on div "# Use arguments with move statements to move farther. hero . moveRight ( 3 ) he…" at bounding box center [637, 173] width 240 height 298
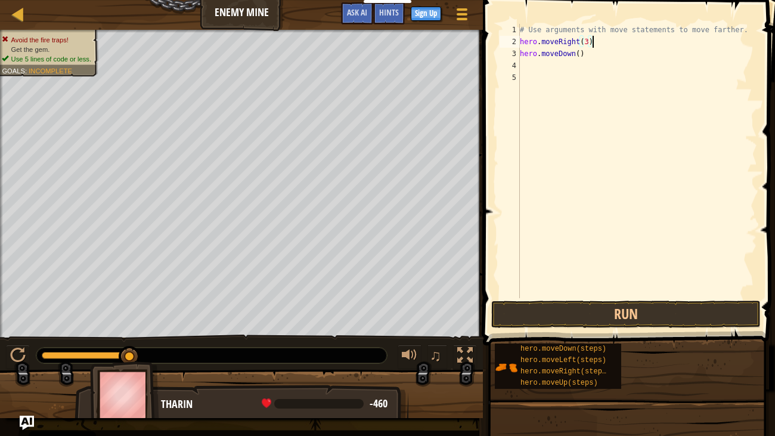
click at [589, 42] on div "# Use arguments with move statements to move farther. hero . moveRight ( 3 ) he…" at bounding box center [637, 173] width 240 height 298
click at [578, 52] on div "# Use arguments with move statements to move farther. hero . moveRight ( 4 ) he…" at bounding box center [637, 173] width 240 height 298
type textarea "hero.moveDown(2)"
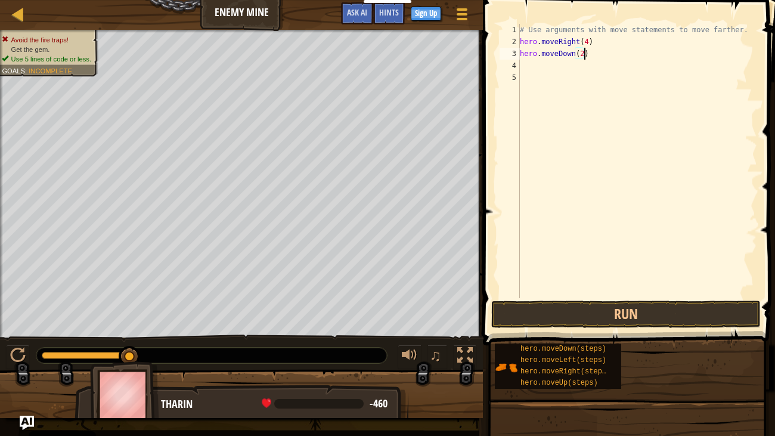
scroll to position [5, 5]
click at [521, 69] on div "# Use arguments with move statements to move farther. hero . moveRight ( 4 ) he…" at bounding box center [637, 173] width 240 height 298
type textarea "heromover"
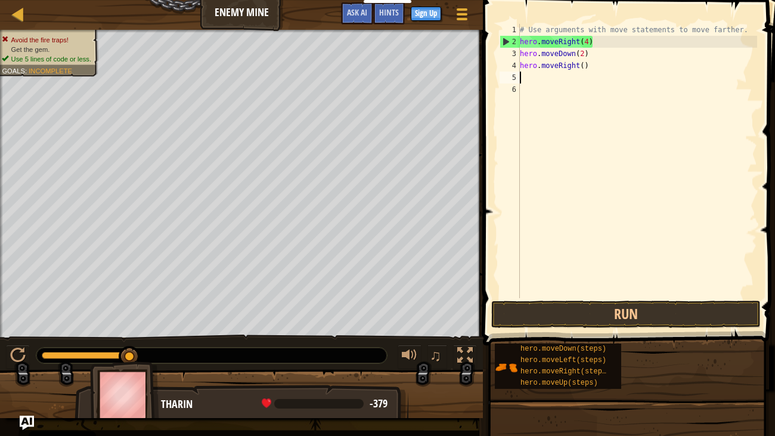
scroll to position [5, 0]
click at [583, 65] on div "# Use arguments with move statements to move farther. hero . moveRight ( 4 ) he…" at bounding box center [637, 173] width 240 height 298
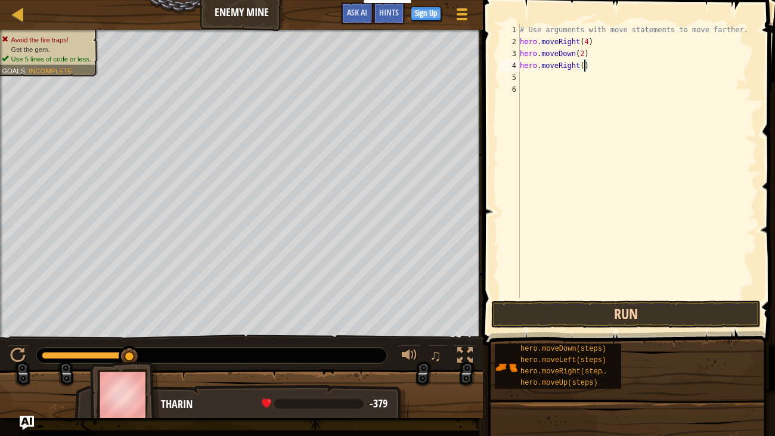
scroll to position [5, 5]
click at [579, 319] on button "Run" at bounding box center [625, 313] width 269 height 27
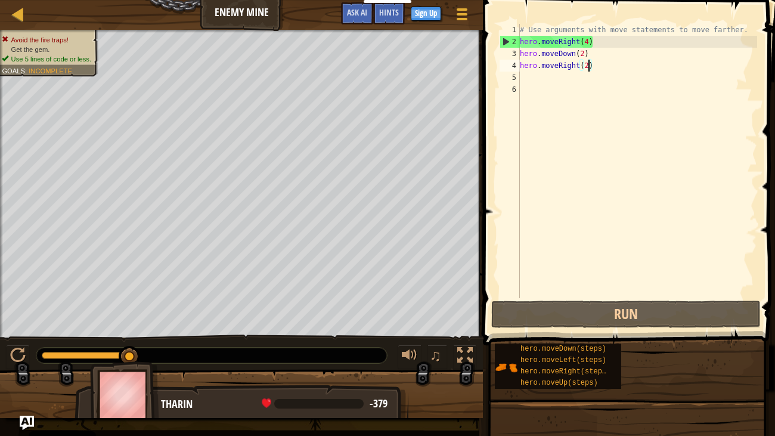
click at [589, 48] on div "# Use arguments with move statements to move farther. hero . moveRight ( 4 ) he…" at bounding box center [637, 173] width 240 height 298
click at [585, 38] on div "# Use arguments with move statements to move farther. hero . moveRight ( 4 ) he…" at bounding box center [637, 173] width 240 height 298
click at [594, 39] on div "# Use arguments with move statements to move farther. hero . moveRight ( 4 ) he…" at bounding box center [637, 173] width 240 height 298
click at [589, 38] on div "# Use arguments with move statements to move farther. hero . moveRight ( 4 ) he…" at bounding box center [637, 173] width 240 height 298
type textarea "hero.moveRight(3)"
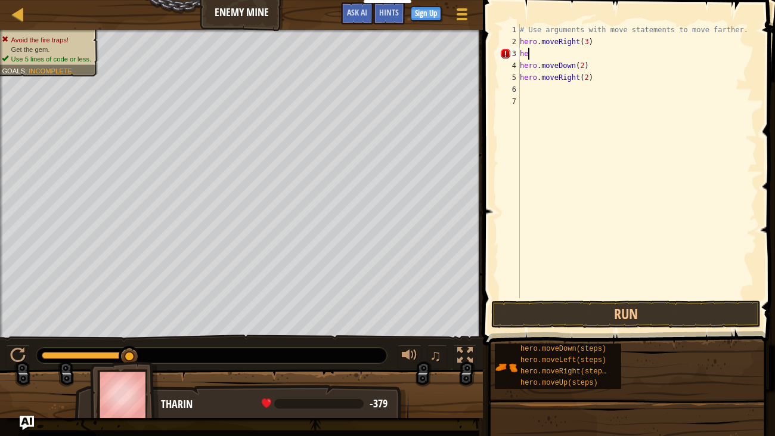
scroll to position [5, 0]
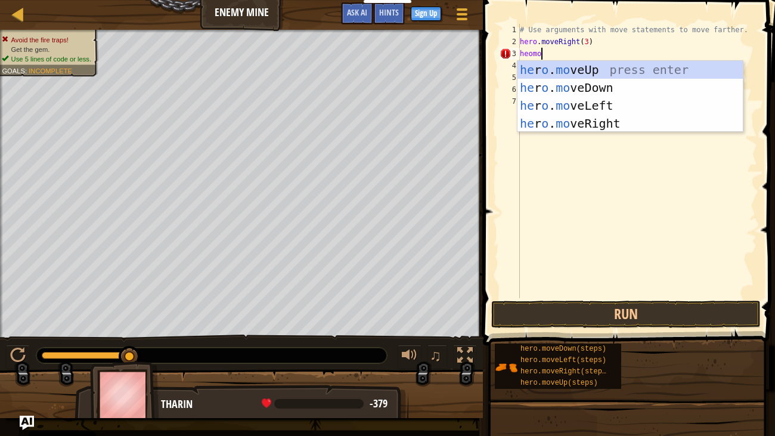
type textarea "heomov"
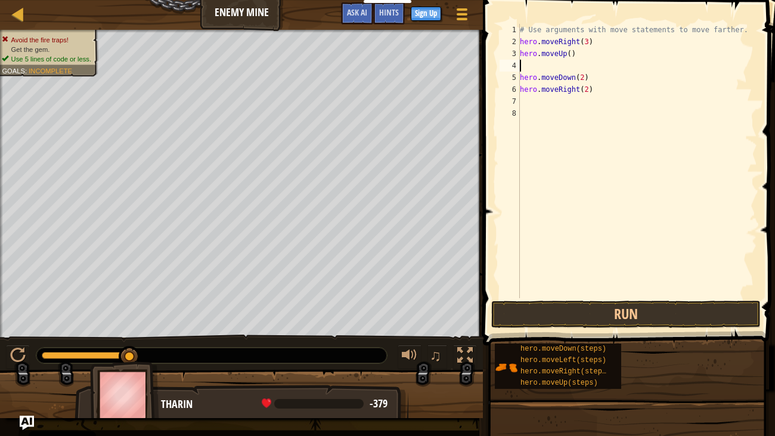
click at [571, 55] on div "# Use arguments with move statements to move farther. hero . moveRight ( 3 ) he…" at bounding box center [637, 173] width 240 height 298
type textarea "hero.moveUp(1)"
click at [599, 310] on button "Run" at bounding box center [625, 313] width 269 height 27
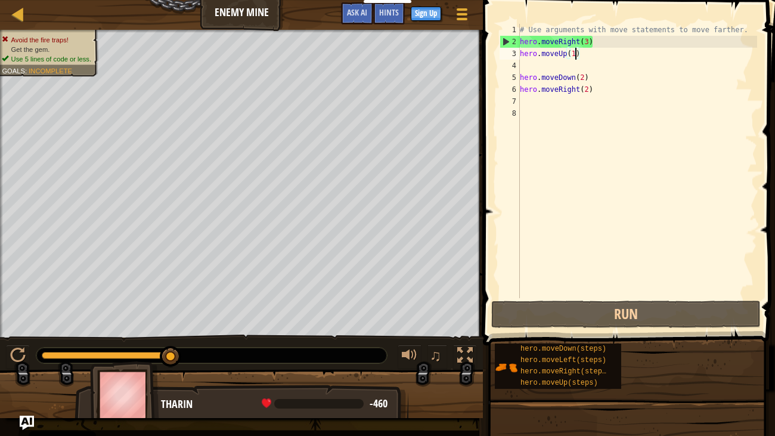
click at [541, 54] on div "# Use arguments with move statements to move farther. hero . moveRight ( 3 ) he…" at bounding box center [637, 173] width 240 height 298
click at [533, 55] on div "# Use arguments with move statements to move farther. hero . moveRight ( 3 ) he…" at bounding box center [637, 173] width 240 height 298
click at [527, 59] on div "# Use arguments with move statements to move farther. hero . moveRight ( 3 ) he…" at bounding box center [637, 173] width 240 height 298
click at [595, 63] on div "# Use arguments with move statements to move farther. hero . moveRight ( 3 ) he…" at bounding box center [637, 173] width 240 height 298
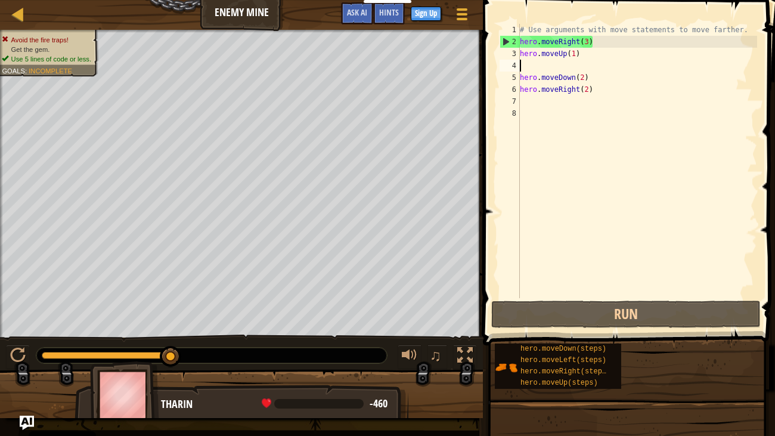
click at [582, 50] on div "# Use arguments with move statements to move farther. hero . moveRight ( 3 ) he…" at bounding box center [637, 173] width 240 height 298
type textarea "hero.moveUp(1)"
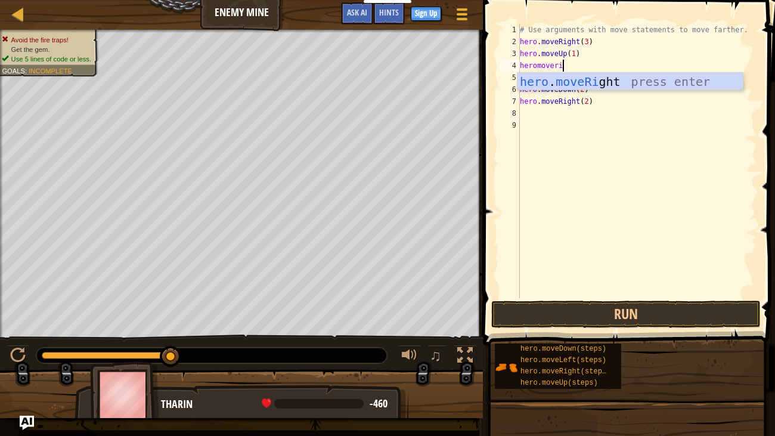
scroll to position [5, 4]
type textarea "heromoveright"
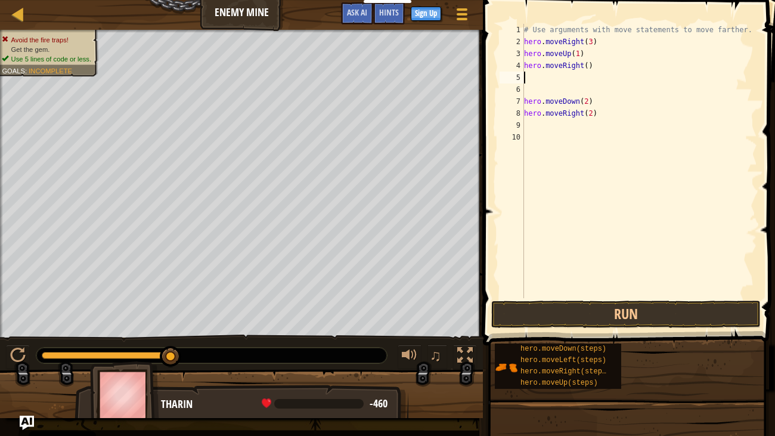
click at [589, 67] on div "# Use arguments with move statements to move farther. hero . moveRight ( 3 ) he…" at bounding box center [639, 173] width 236 height 298
click at [587, 99] on div "# Use arguments with move statements to move farther. hero . moveRight ( 3 ) he…" at bounding box center [639, 173] width 236 height 298
type textarea "hero.moveDown(23)"
click at [586, 83] on div "# Use arguments with move statements to move farther. hero . moveRight ( 3 ) he…" at bounding box center [639, 173] width 236 height 298
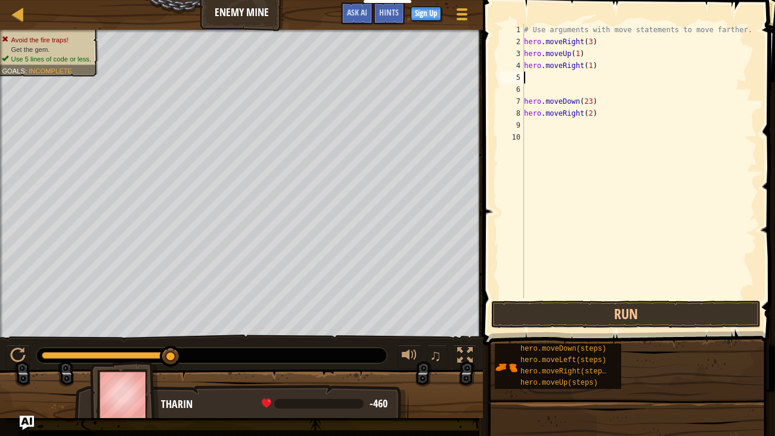
scroll to position [5, 0]
type textarea "hero.moveRight(1)"
click at [577, 81] on div "# Use arguments with move statements to move farther. hero . moveRight ( 3 ) he…" at bounding box center [637, 173] width 240 height 298
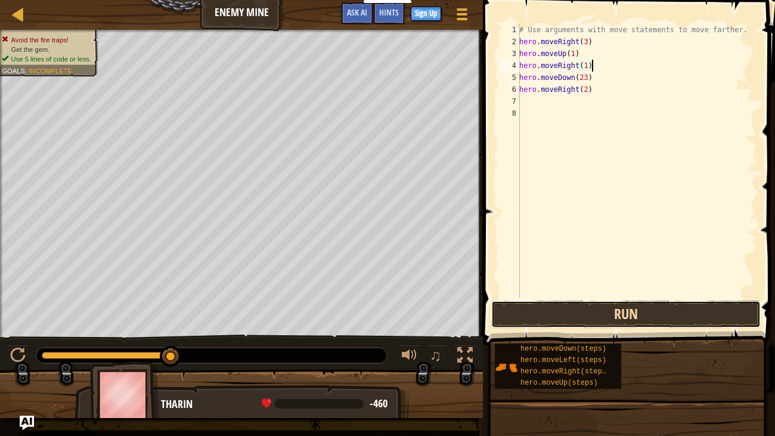
click at [609, 318] on button "Run" at bounding box center [625, 313] width 269 height 27
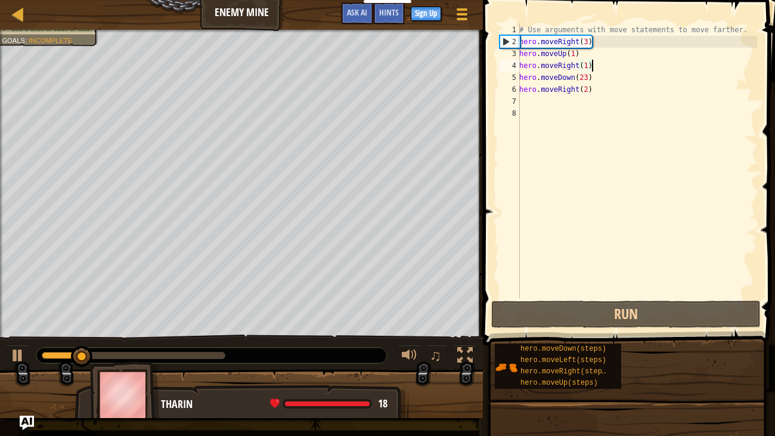
click at [583, 75] on div "# Use arguments with move statements to move farther. hero . moveRight ( 3 ) he…" at bounding box center [637, 173] width 240 height 298
type textarea "hero.moveDown(3)"
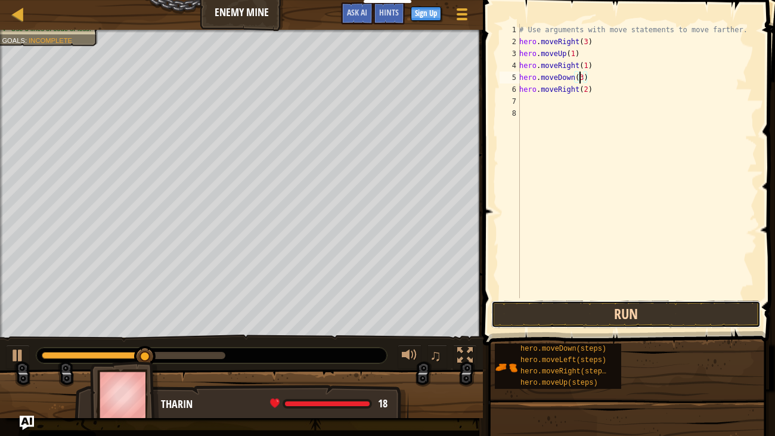
click at [644, 305] on button "Run" at bounding box center [625, 313] width 269 height 27
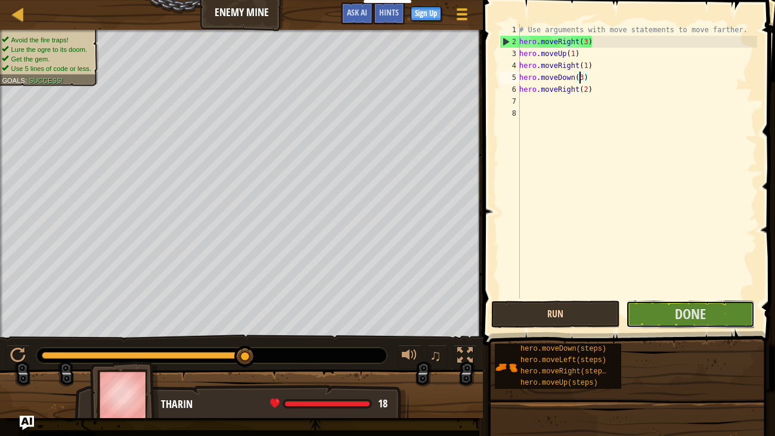
click at [644, 305] on button "Done" at bounding box center [690, 313] width 129 height 27
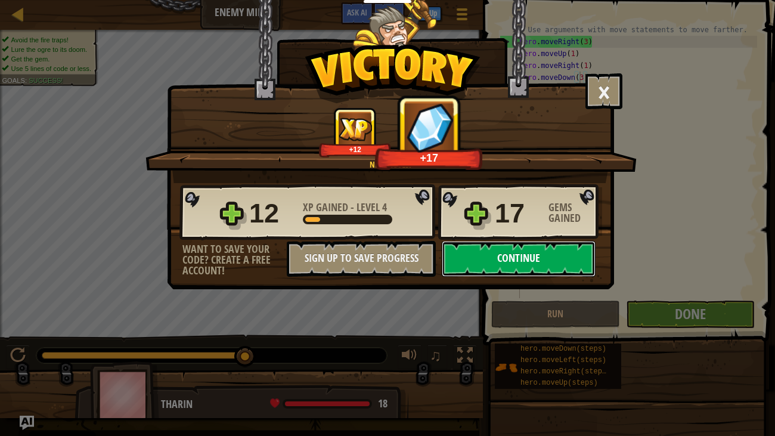
click at [554, 244] on button "Continue" at bounding box center [519, 259] width 154 height 36
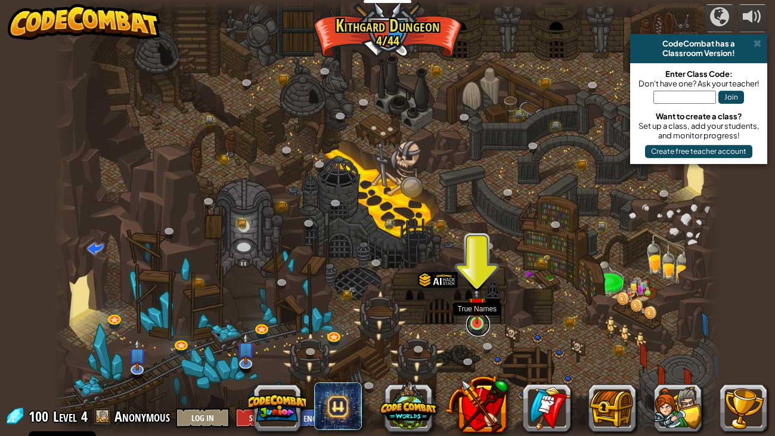
click at [486, 323] on link at bounding box center [478, 324] width 24 height 24
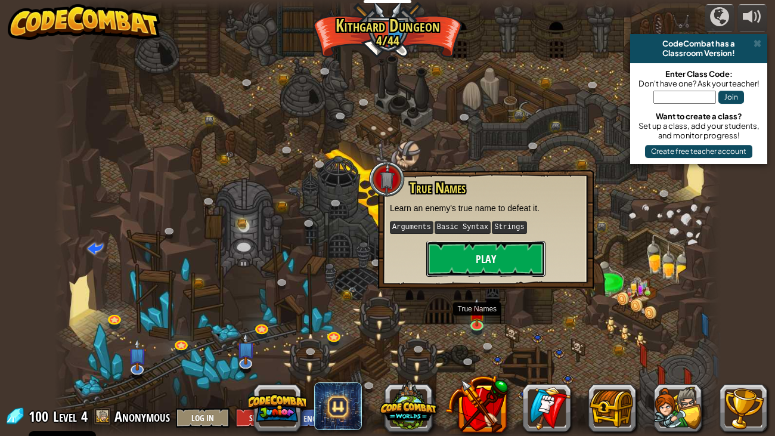
click at [470, 249] on button "Play" at bounding box center [485, 259] width 119 height 36
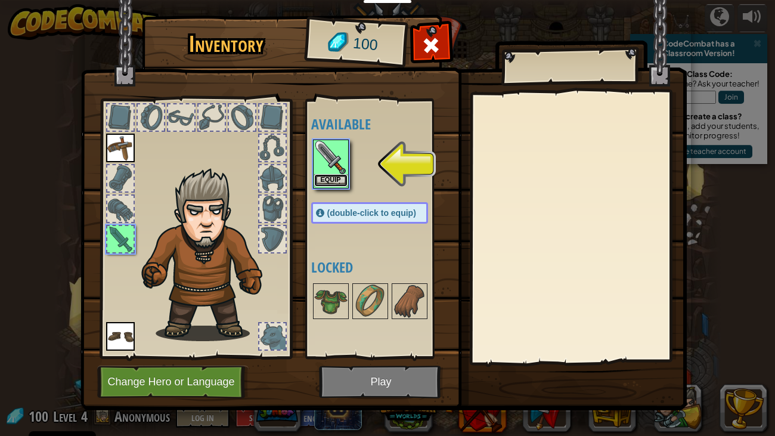
click at [334, 178] on button "Equip" at bounding box center [330, 180] width 33 height 13
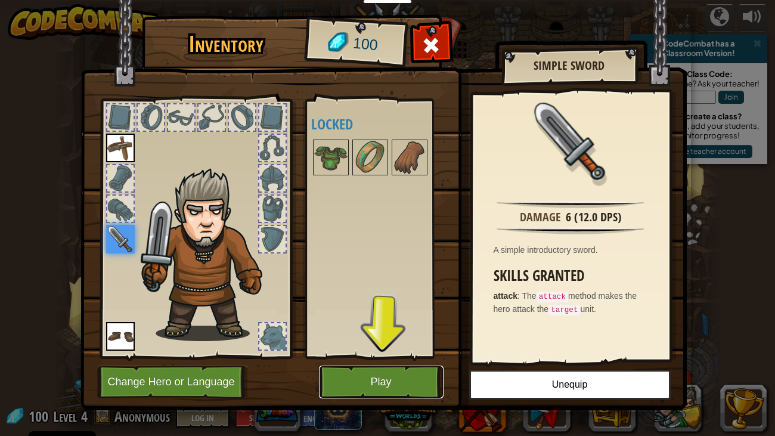
click at [415, 334] on button "Play" at bounding box center [381, 381] width 125 height 33
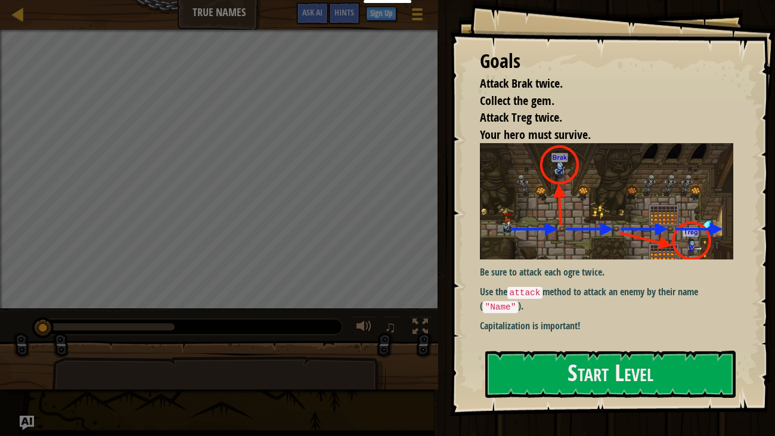
click at [604, 243] on img at bounding box center [607, 201] width 254 height 116
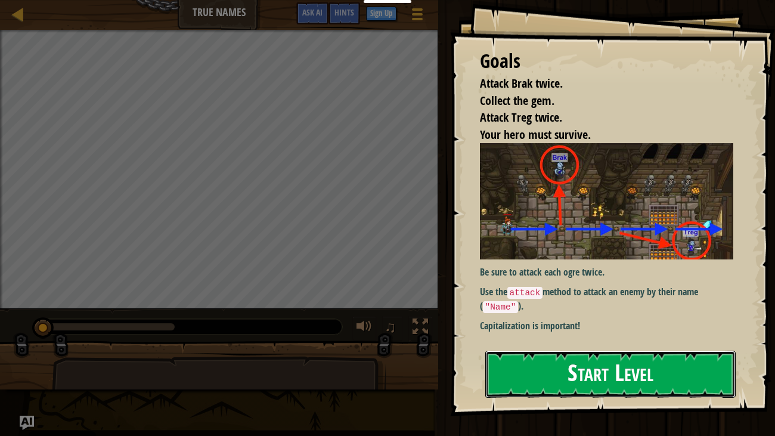
click at [578, 334] on button "Start Level" at bounding box center [610, 373] width 251 height 47
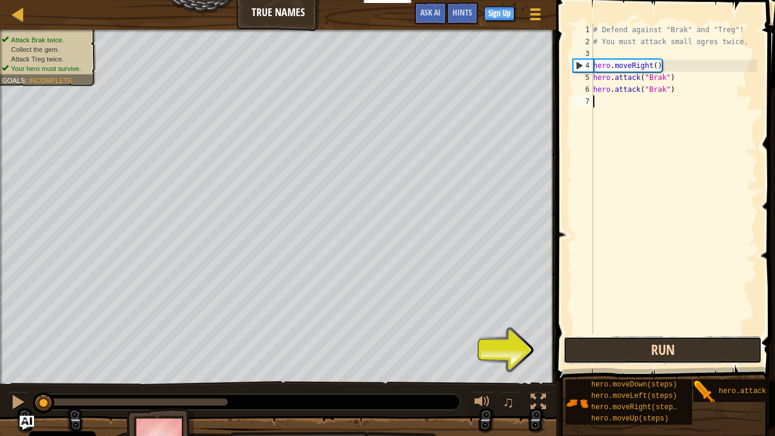
click at [624, 334] on button "Run" at bounding box center [662, 349] width 198 height 27
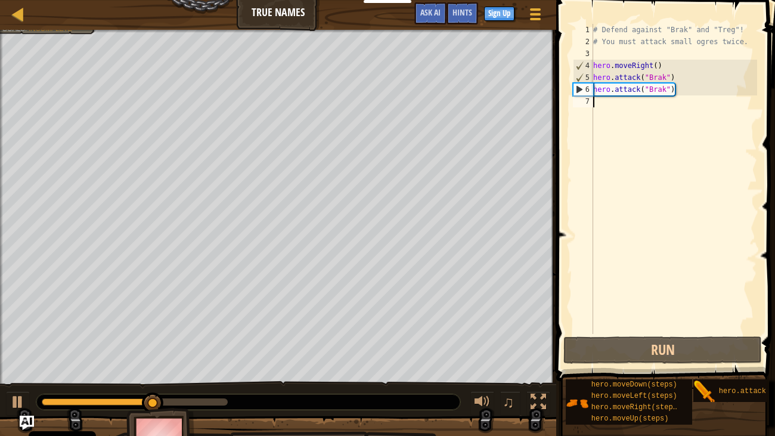
click at [633, 115] on div "# Defend against "Brak" and "Treg"! # You must attack small ogres twice. hero .…" at bounding box center [674, 191] width 166 height 334
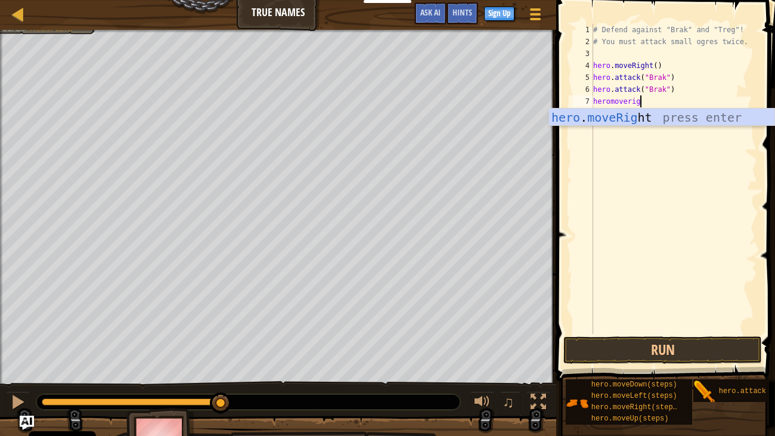
scroll to position [5, 4]
type textarea "heromoveright"
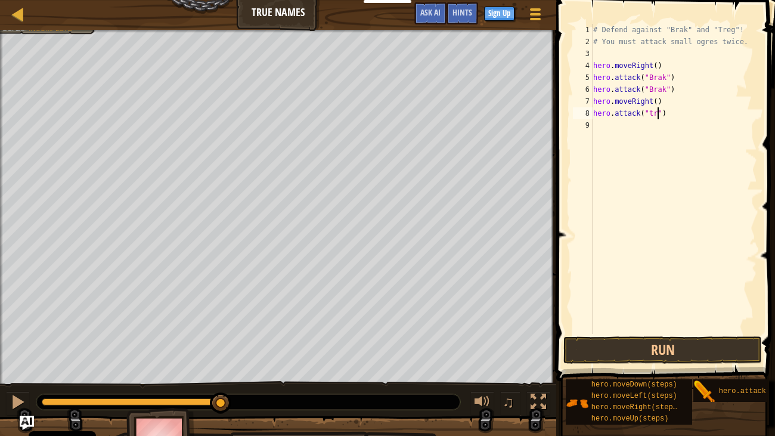
scroll to position [5, 5]
type textarea "hero.attack("treg")"
click at [657, 105] on div "# Defend against "Brak" and "Treg"! # You must attack small ogres twice. hero .…" at bounding box center [675, 191] width 163 height 334
click at [657, 106] on div "# Defend against "Brak" and "Treg"! # You must attack small ogres twice. hero .…" at bounding box center [675, 191] width 163 height 334
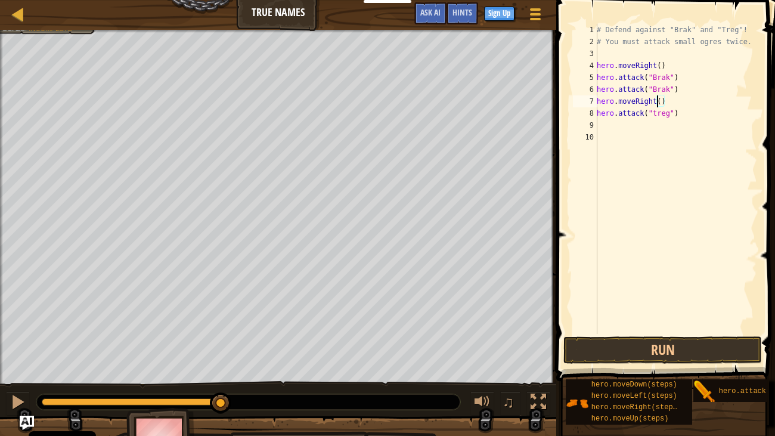
click at [658, 110] on div "# Defend against "Brak" and "Treg"! # You must attack small ogres twice. hero .…" at bounding box center [675, 191] width 163 height 334
click at [662, 101] on div "# Defend against "Brak" and "Treg"! # You must attack small ogres twice. hero .…" at bounding box center [675, 191] width 163 height 334
type textarea "hero.moveRight()"
click at [650, 334] on button "Run" at bounding box center [662, 349] width 198 height 27
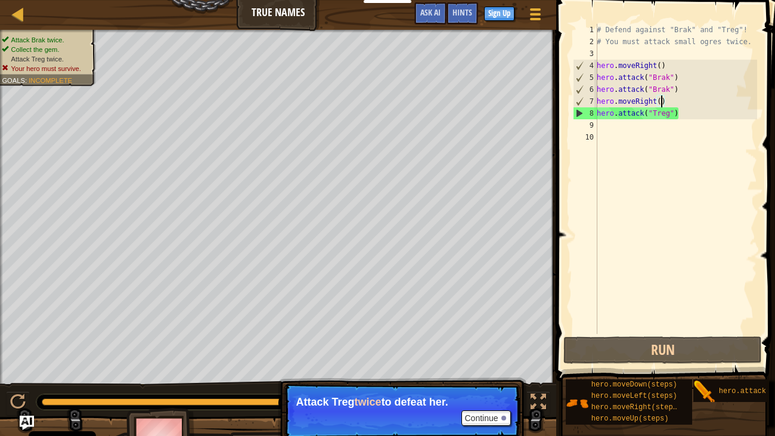
click at [616, 131] on div "# Defend against "Brak" and "Treg"! # You must attack small ogres twice. hero .…" at bounding box center [675, 191] width 163 height 334
click at [610, 124] on div "# Defend against "Brak" and "Treg"! # You must attack small ogres twice. hero .…" at bounding box center [675, 191] width 163 height 334
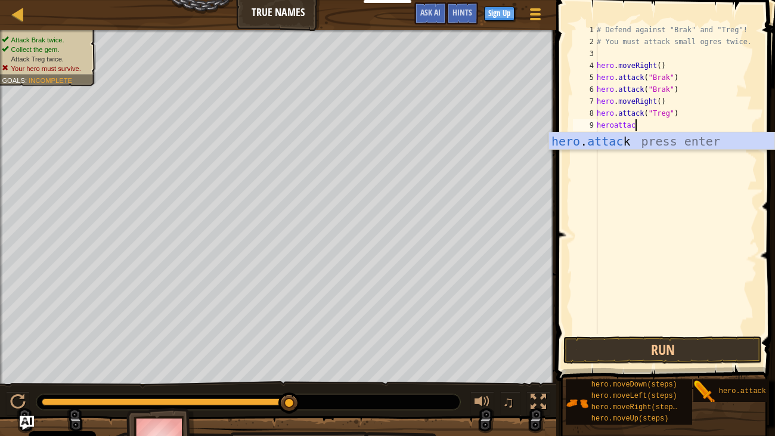
scroll to position [5, 2]
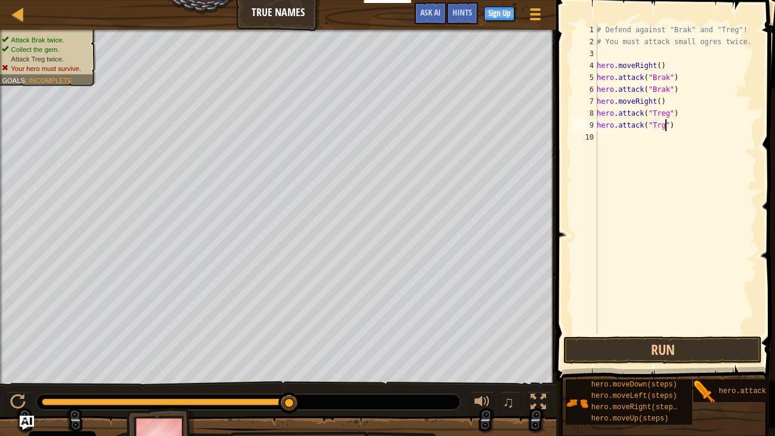
type textarea "hero.attack("Treg")"
click at [706, 334] on button "Run" at bounding box center [662, 349] width 198 height 27
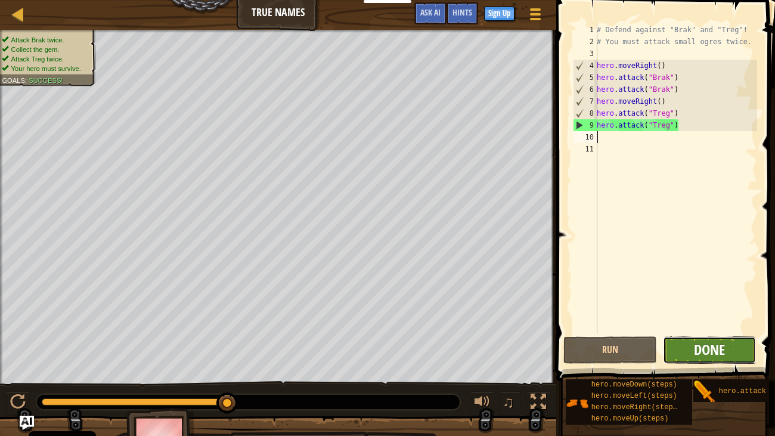
click at [724, 334] on span "Done" at bounding box center [709, 349] width 31 height 19
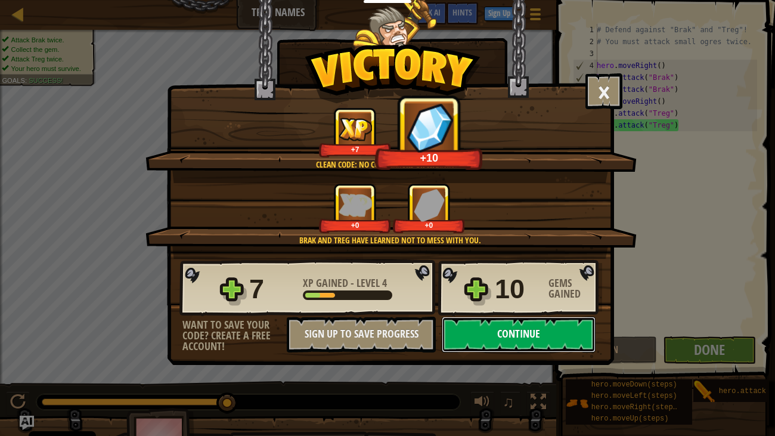
click at [526, 334] on button "Continue" at bounding box center [519, 334] width 154 height 36
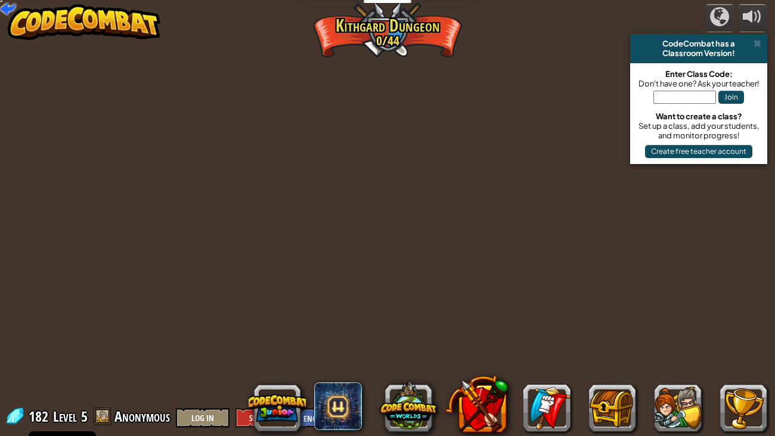
click at [548, 333] on div "powered by CodeCombat has a Classroom Version! Enter Class Code: Don't have one…" at bounding box center [387, 218] width 775 height 436
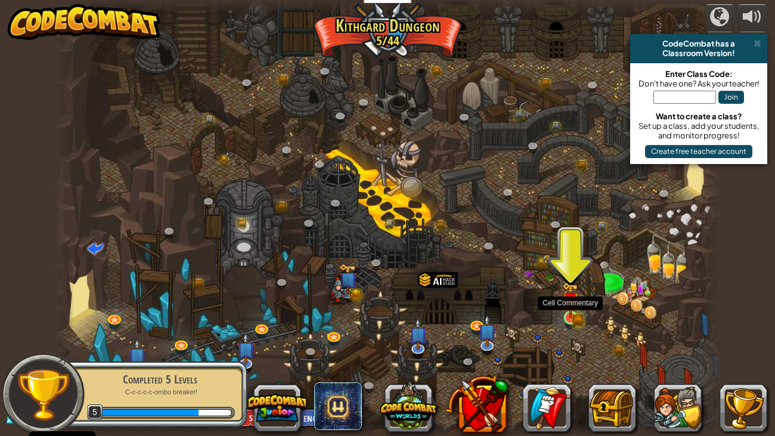
click at [575, 300] on img at bounding box center [570, 300] width 17 height 36
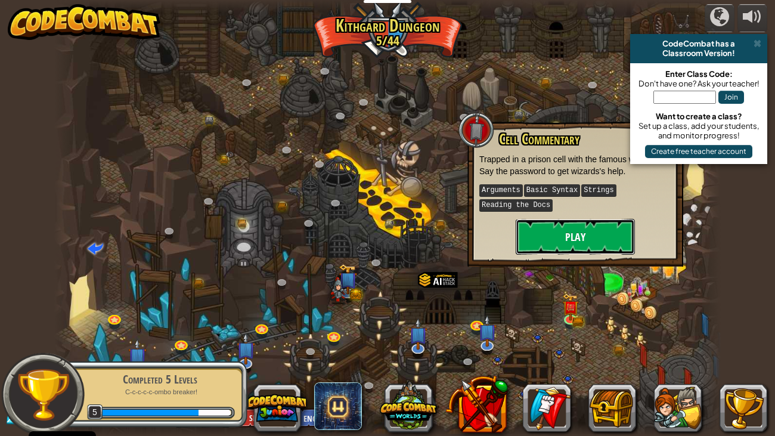
click at [601, 242] on button "Play" at bounding box center [574, 237] width 119 height 36
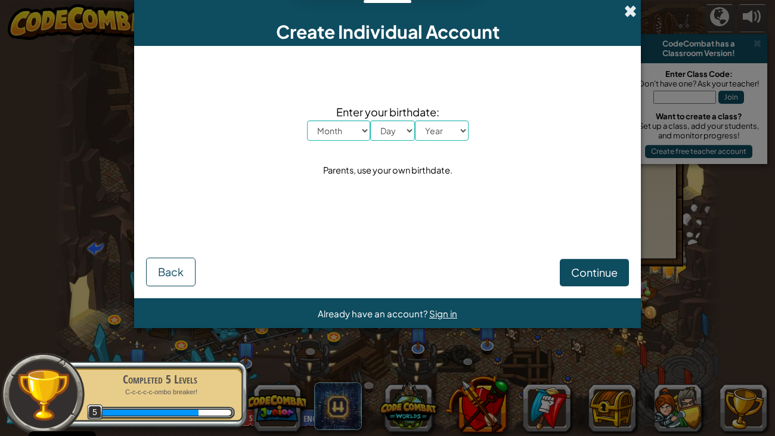
click at [636, 16] on span at bounding box center [630, 11] width 13 height 13
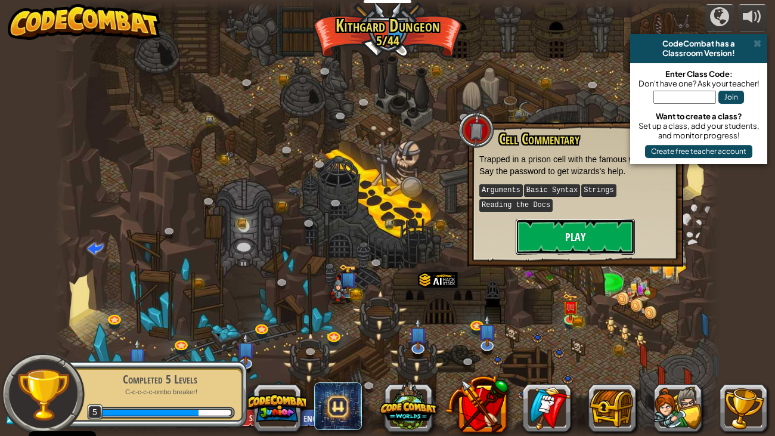
click at [563, 230] on button "Play" at bounding box center [574, 237] width 119 height 36
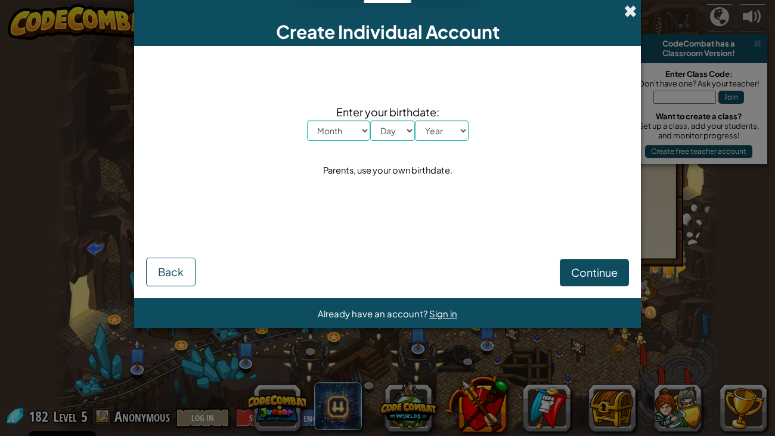
click at [634, 8] on span at bounding box center [630, 11] width 13 height 13
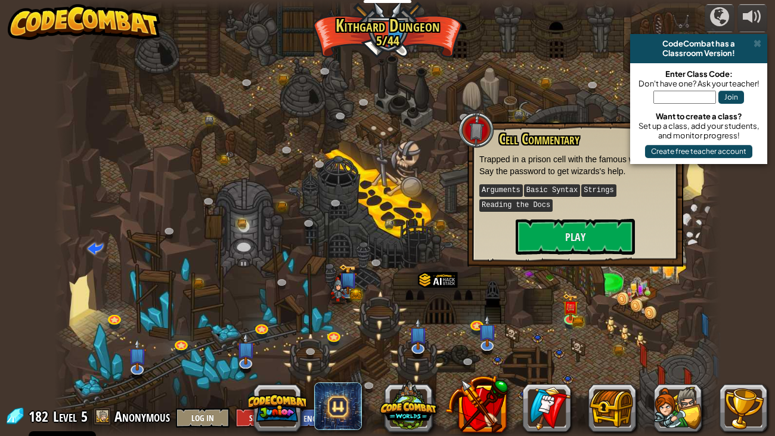
click at [602, 312] on div at bounding box center [387, 218] width 666 height 436
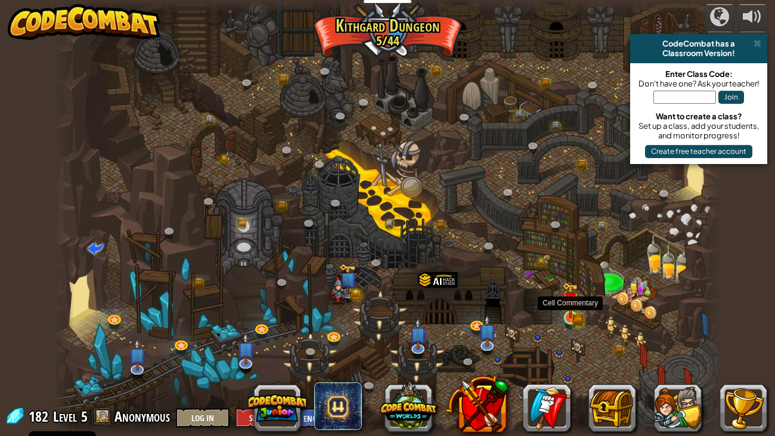
click at [573, 318] on img at bounding box center [570, 300] width 17 height 36
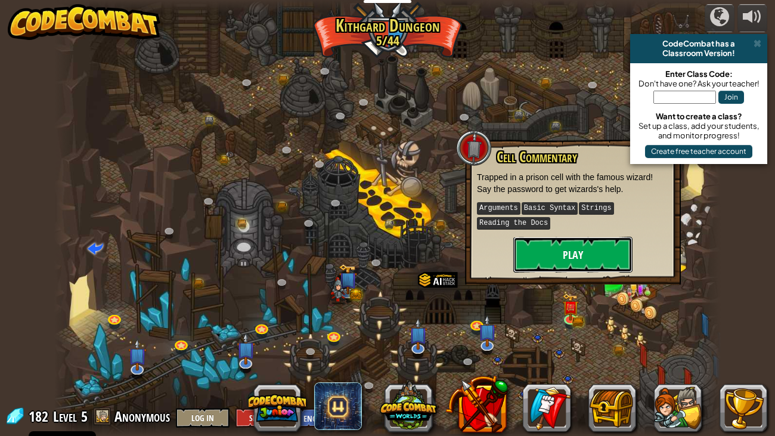
click at [611, 245] on button "Play" at bounding box center [572, 255] width 119 height 36
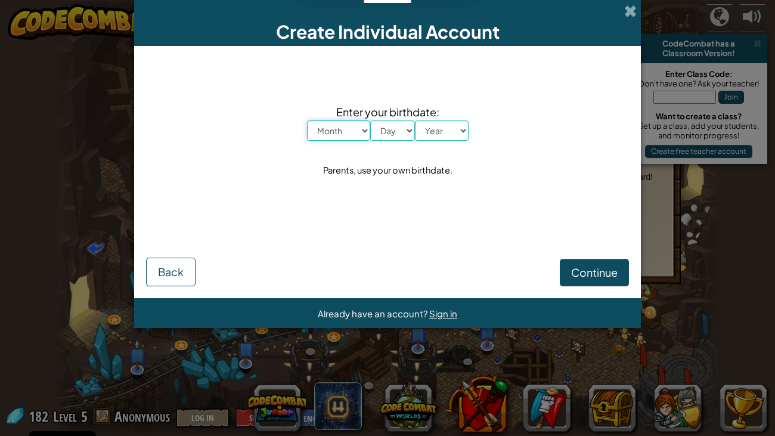
click at [344, 123] on select "Month January February March April May June July August September October Novem…" at bounding box center [338, 130] width 63 height 20
select select "5"
click at [307, 120] on select "Month January February March April May June July August September October Novem…" at bounding box center [338, 130] width 63 height 20
click at [402, 132] on select "Day 1 2 3 4 5 6 7 8 9 10 11 12 13 14 15 16 17 18 19 20 21 22 23 24 25 26 27 28 …" at bounding box center [392, 130] width 45 height 20
select select "1"
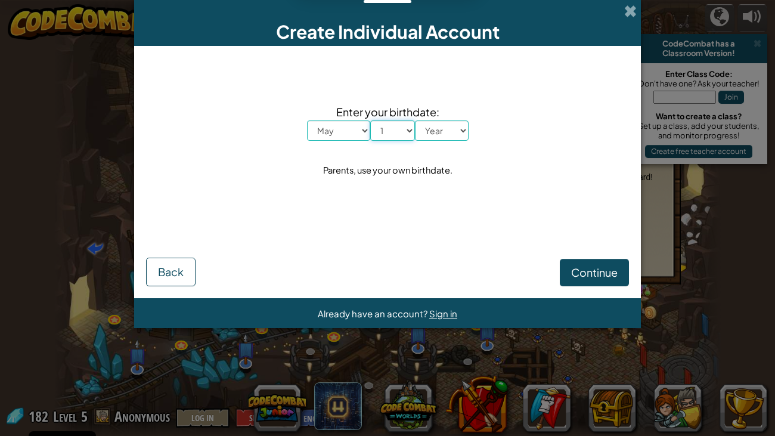
click at [370, 120] on select "Day 1 2 3 4 5 6 7 8 9 10 11 12 13 14 15 16 17 18 19 20 21 22 23 24 25 26 27 28 …" at bounding box center [392, 130] width 45 height 20
click at [428, 132] on select "Year [DATE] 2024 2023 2022 2021 2020 2019 2018 2017 2016 2015 2014 2013 2012 20…" at bounding box center [442, 130] width 54 height 20
select select "2008"
click at [415, 120] on select "Year [DATE] 2024 2023 2022 2021 2020 2019 2018 2017 2016 2015 2014 2013 2012 20…" at bounding box center [442, 130] width 54 height 20
click at [610, 270] on span "Continue" at bounding box center [594, 272] width 46 height 14
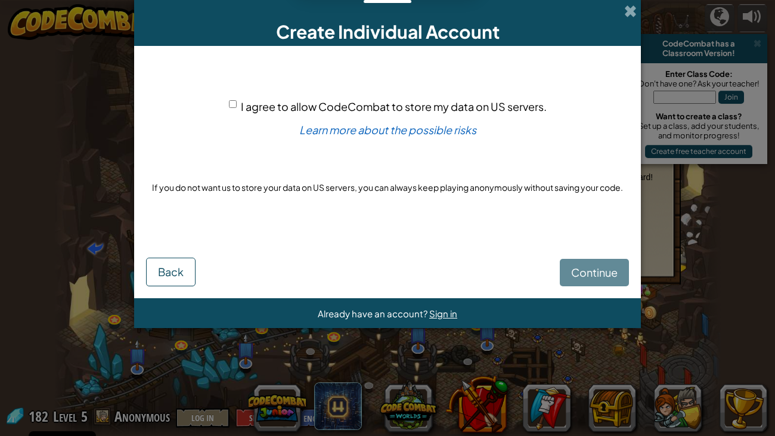
click at [345, 102] on span "I agree to allow CodeCombat to store my data on US servers." at bounding box center [394, 107] width 306 height 14
click at [237, 102] on input "I agree to allow CodeCombat to store my data on US servers." at bounding box center [233, 104] width 8 height 8
checkbox input "true"
click at [595, 276] on span "Continue" at bounding box center [594, 272] width 46 height 14
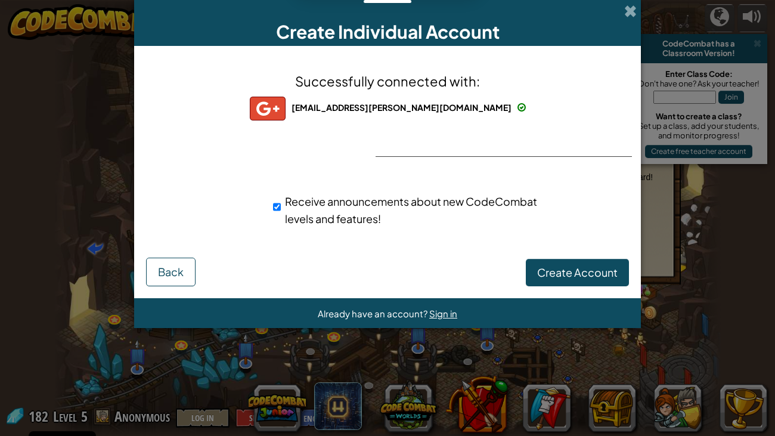
click at [731, 24] on div "Create Individual Account Successfully connected with: [EMAIL_ADDRESS][PERSON_N…" at bounding box center [387, 218] width 775 height 436
click at [584, 266] on span "Create Account" at bounding box center [577, 272] width 80 height 14
click at [584, 266] on button "Create Account" at bounding box center [577, 272] width 103 height 27
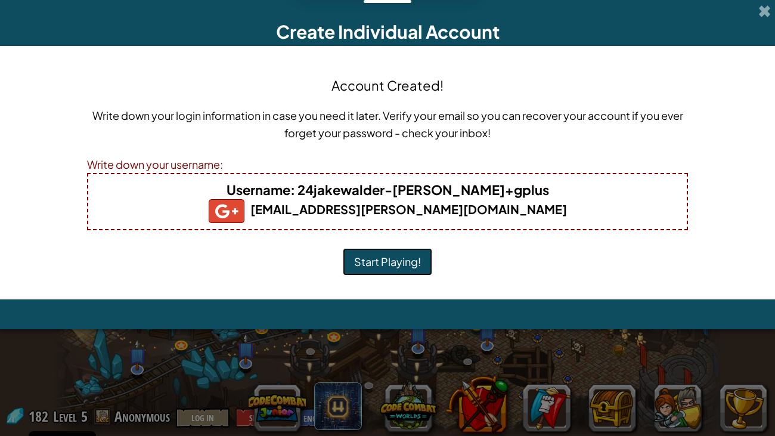
click at [421, 261] on button "Start Playing!" at bounding box center [387, 261] width 89 height 27
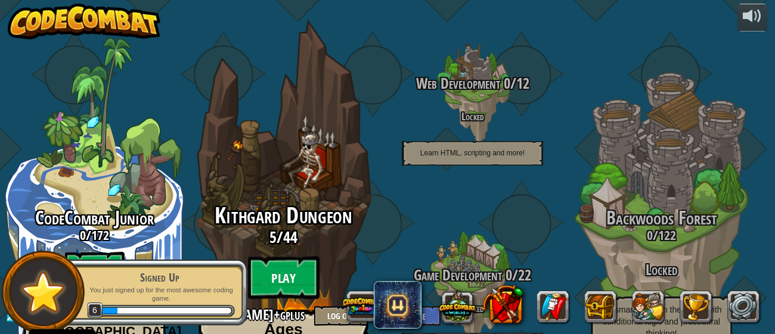
click at [260, 257] on btn "Play" at bounding box center [284, 278] width 72 height 43
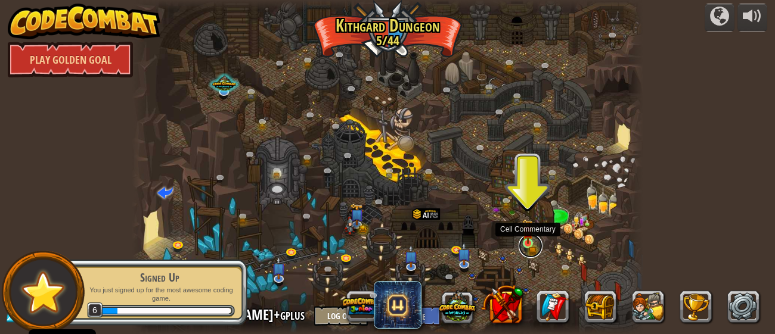
click at [540, 243] on link at bounding box center [530, 246] width 24 height 24
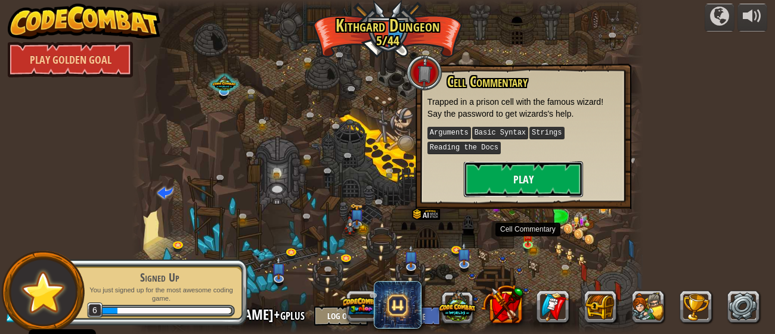
click at [560, 175] on button "Play" at bounding box center [523, 180] width 119 height 36
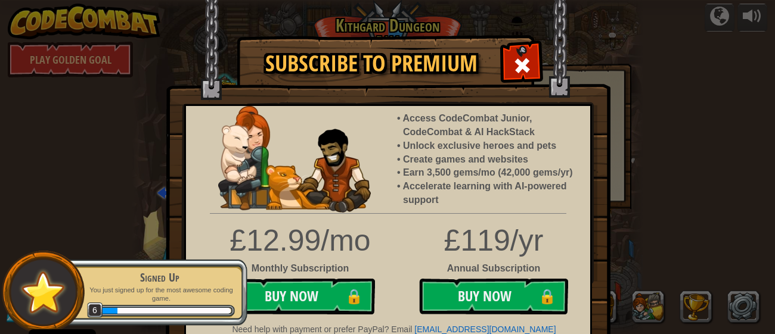
click at [523, 36] on img at bounding box center [388, 173] width 445 height 347
click at [527, 49] on div at bounding box center [522, 64] width 38 height 38
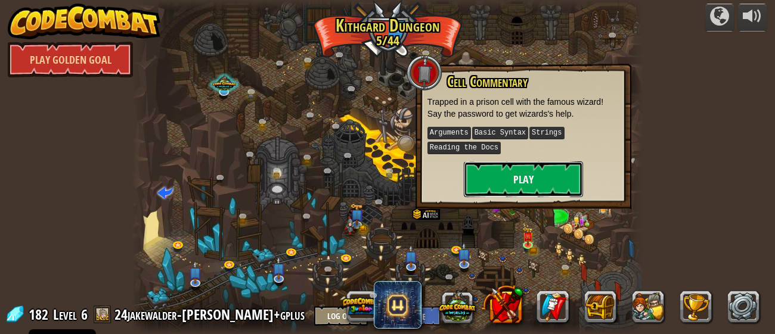
click at [546, 165] on button "Play" at bounding box center [523, 180] width 119 height 36
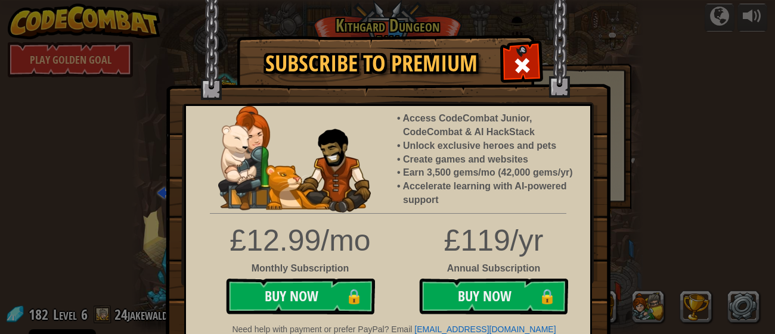
scroll to position [11, 0]
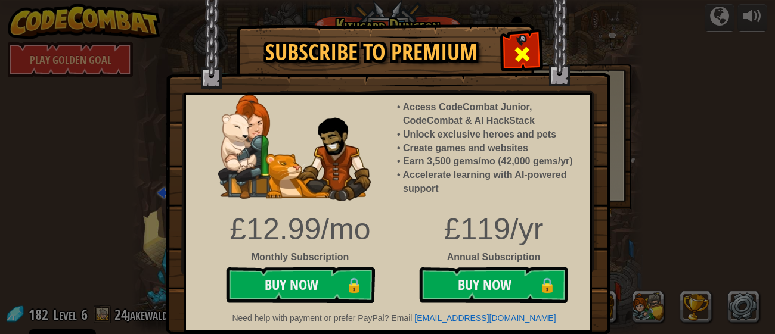
click at [522, 59] on span at bounding box center [522, 54] width 19 height 19
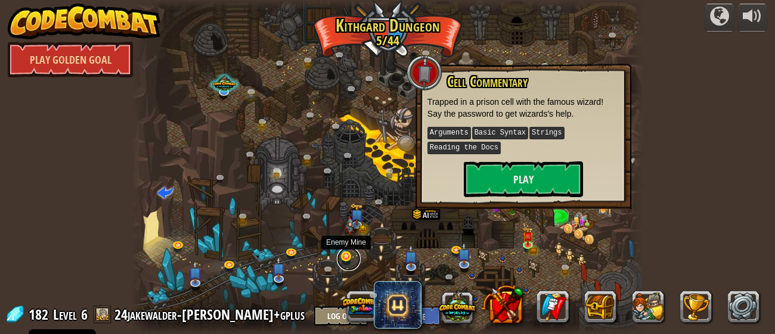
click at [359, 256] on link at bounding box center [349, 259] width 24 height 24
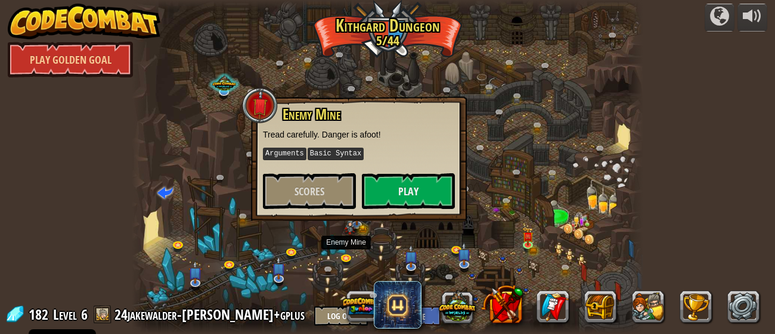
click at [410, 237] on div at bounding box center [387, 167] width 511 height 334
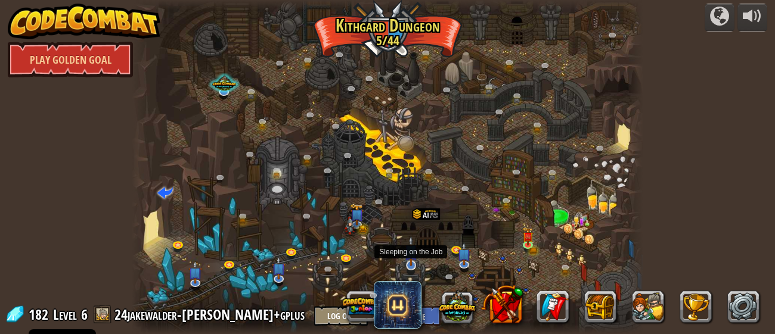
click at [417, 256] on img at bounding box center [410, 251] width 13 height 30
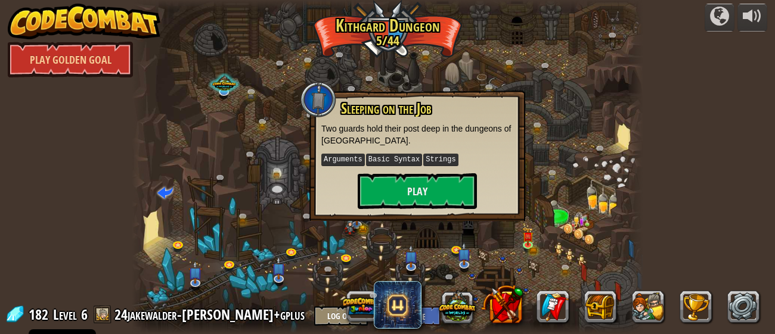
click at [521, 225] on div at bounding box center [387, 167] width 511 height 334
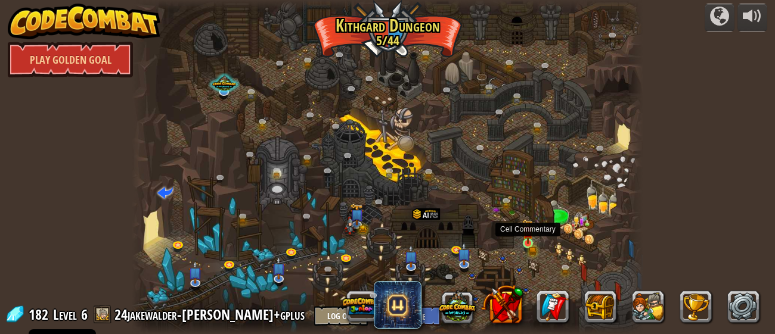
click at [524, 235] on img at bounding box center [527, 232] width 7 height 7
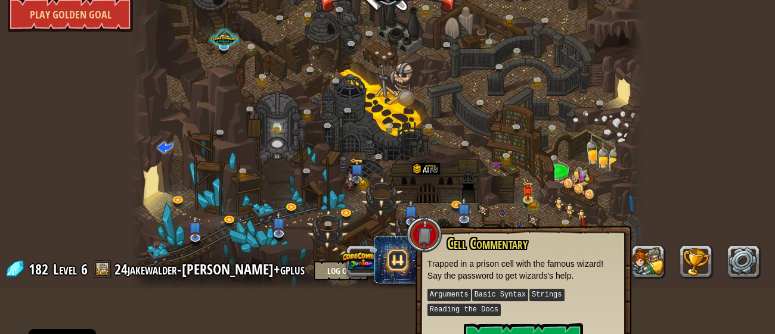
scroll to position [46, 0]
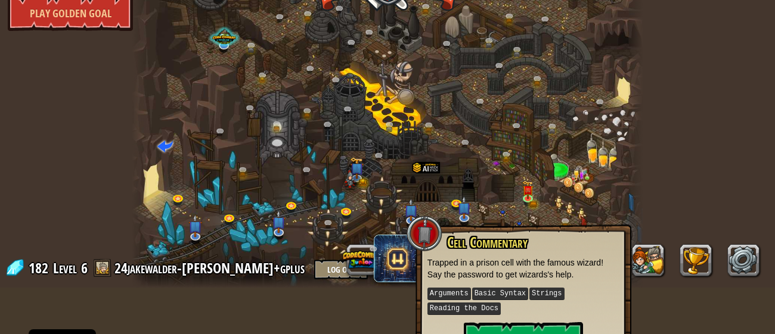
click at [401, 203] on div at bounding box center [387, 121] width 511 height 334
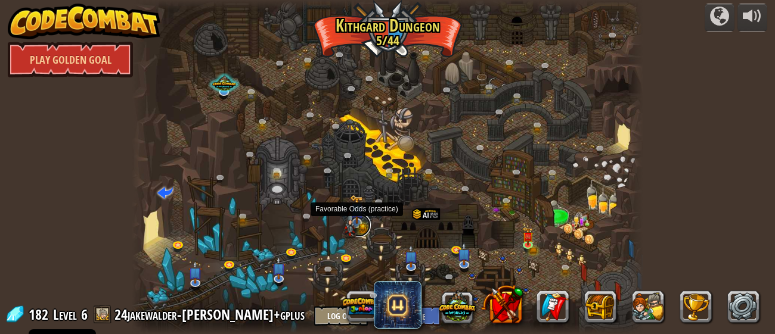
click at [364, 225] on link at bounding box center [359, 225] width 24 height 24
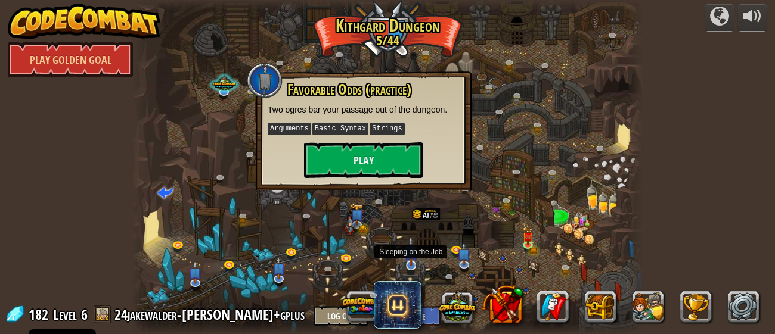
click at [411, 263] on img at bounding box center [410, 251] width 13 height 30
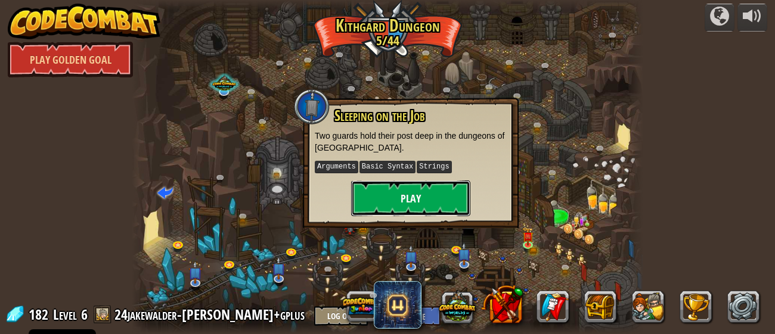
click at [439, 203] on button "Play" at bounding box center [410, 199] width 119 height 36
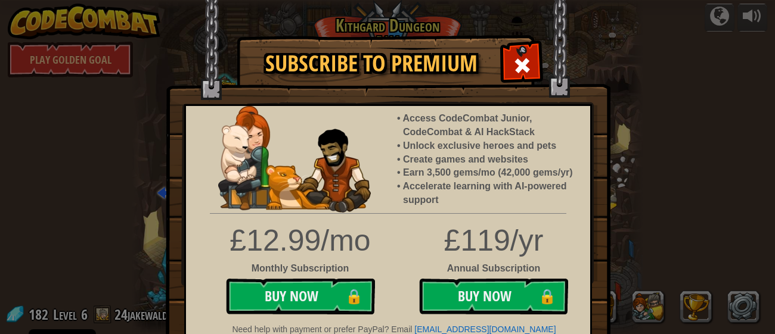
scroll to position [11, 0]
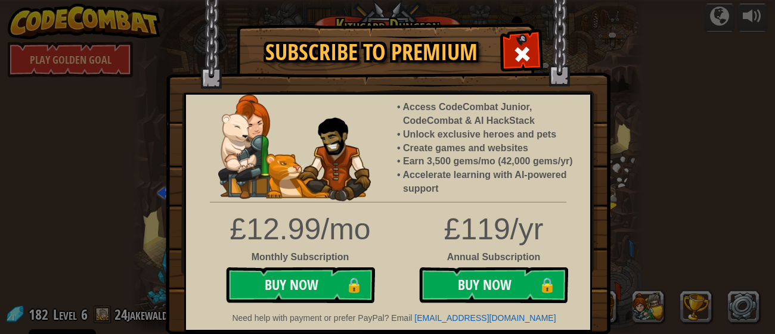
click at [541, 47] on img at bounding box center [388, 162] width 445 height 347
click at [533, 44] on div at bounding box center [522, 53] width 38 height 38
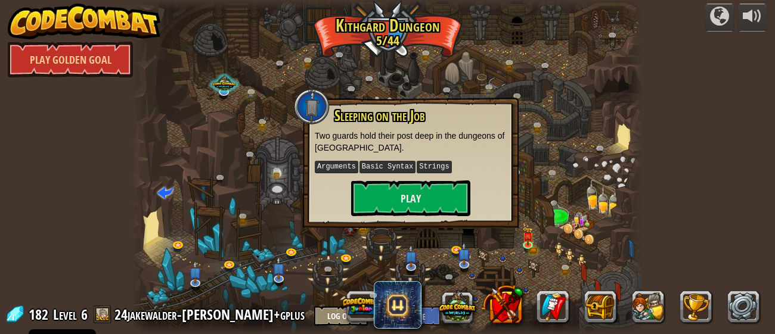
click at [534, 89] on div at bounding box center [387, 167] width 511 height 334
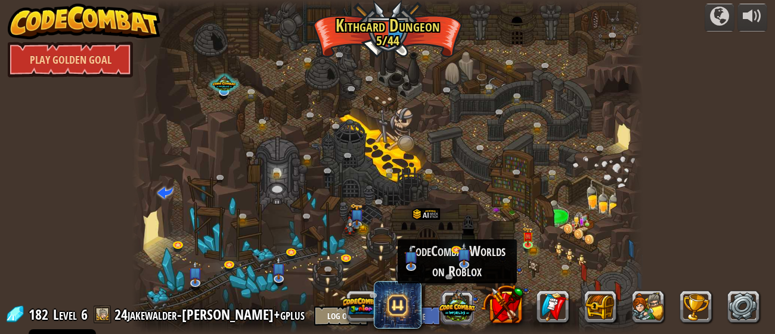
click at [455, 311] on button at bounding box center [457, 306] width 37 height 37
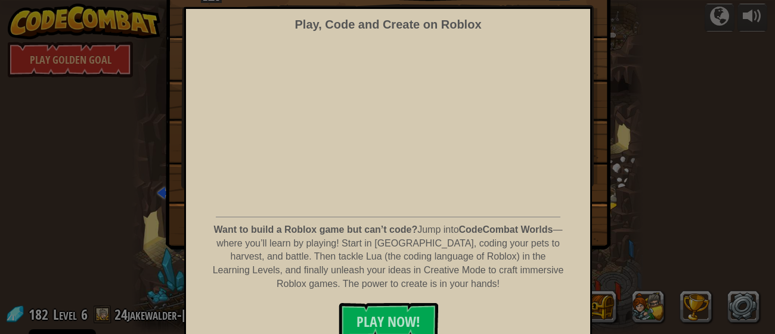
scroll to position [0, 0]
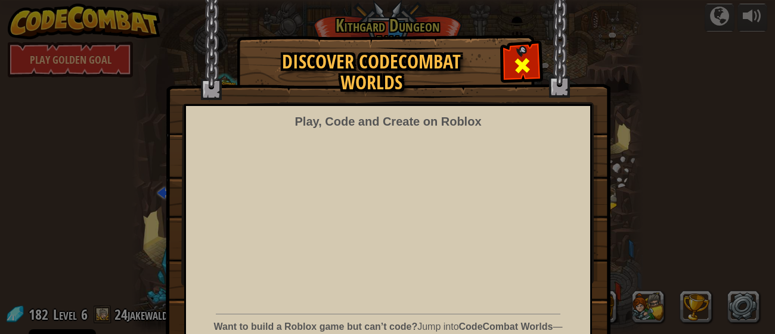
click at [523, 74] on span at bounding box center [522, 65] width 19 height 19
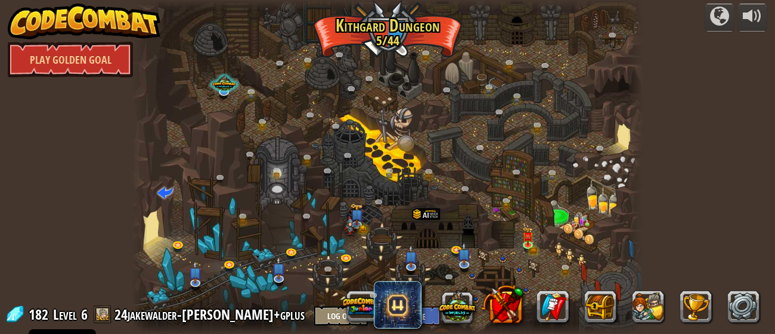
click at [374, 256] on div at bounding box center [387, 167] width 511 height 334
click at [409, 263] on img at bounding box center [410, 251] width 13 height 30
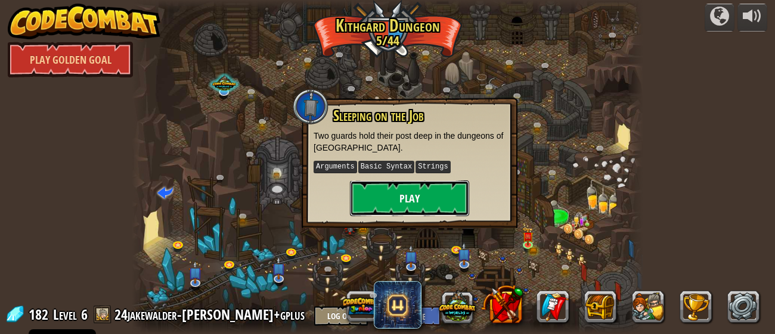
click at [416, 212] on button "Play" at bounding box center [409, 199] width 119 height 36
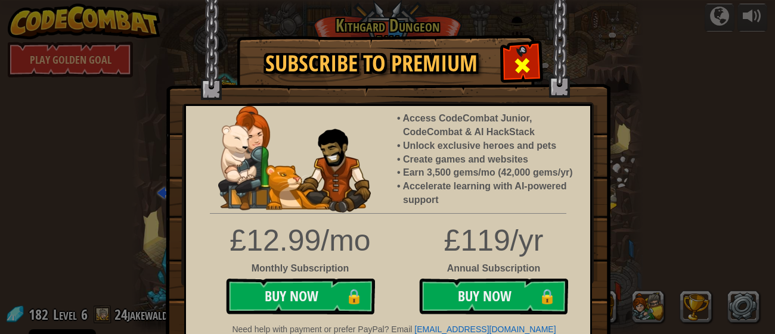
click at [526, 69] on span at bounding box center [522, 65] width 19 height 19
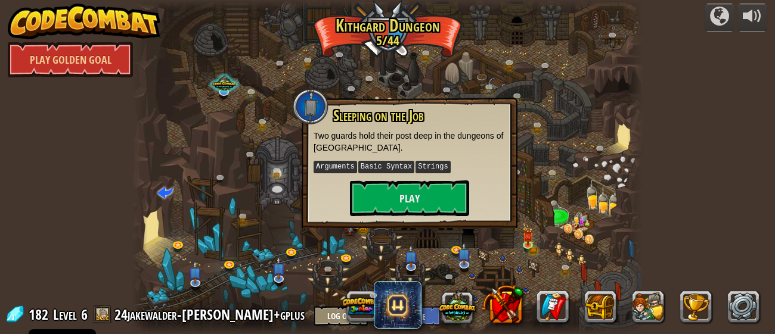
click at [290, 269] on div at bounding box center [387, 167] width 511 height 334
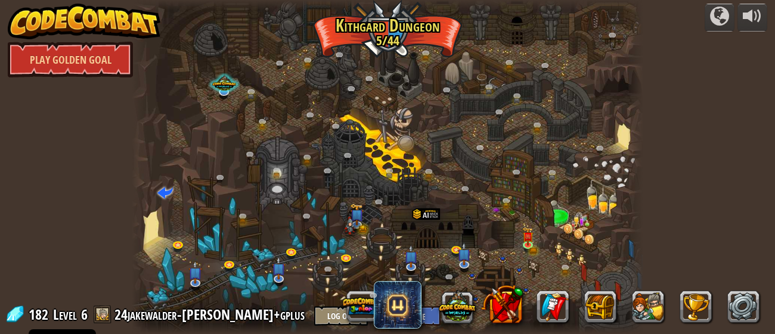
click at [290, 269] on div at bounding box center [387, 167] width 511 height 334
click at [282, 267] on img at bounding box center [278, 262] width 13 height 30
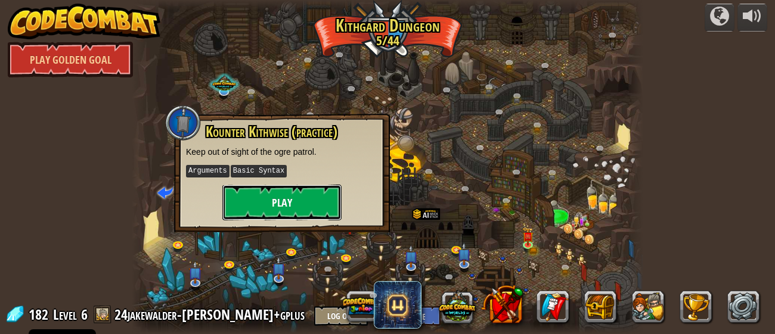
click at [299, 201] on button "Play" at bounding box center [281, 203] width 119 height 36
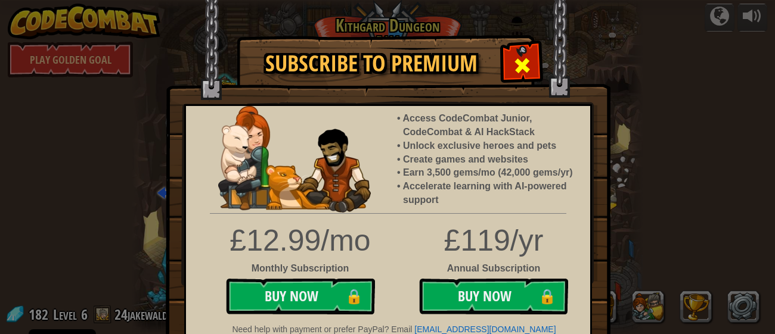
click at [507, 64] on div at bounding box center [522, 64] width 38 height 38
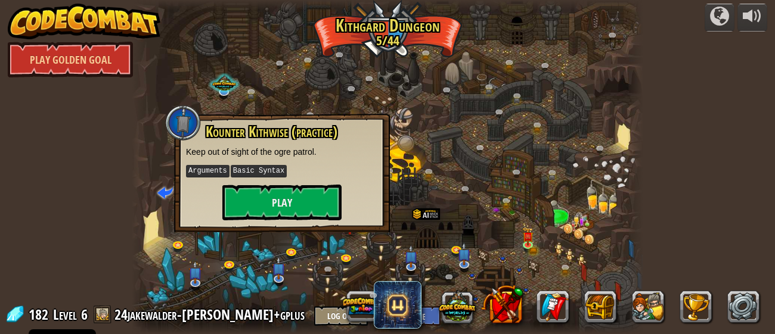
click at [183, 265] on div at bounding box center [387, 167] width 511 height 334
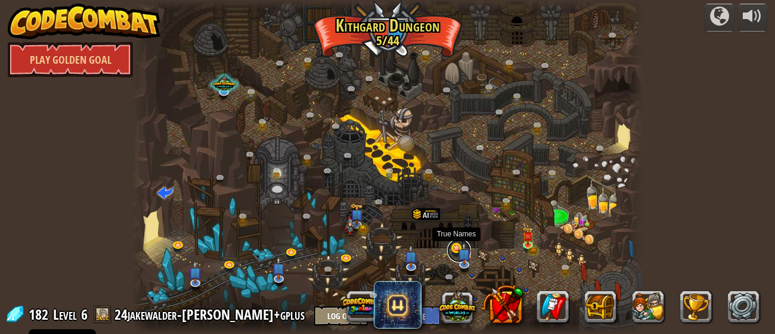
click at [455, 249] on link at bounding box center [459, 251] width 24 height 24
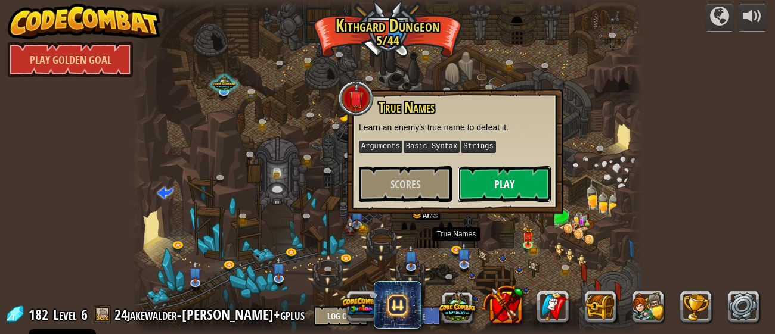
click at [497, 178] on button "Play" at bounding box center [504, 184] width 93 height 36
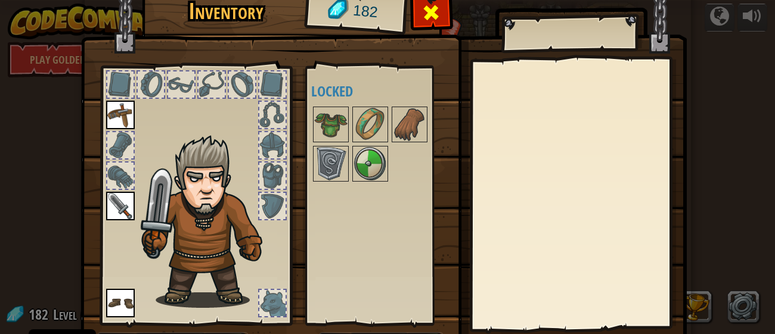
click at [426, 20] on span at bounding box center [430, 12] width 19 height 19
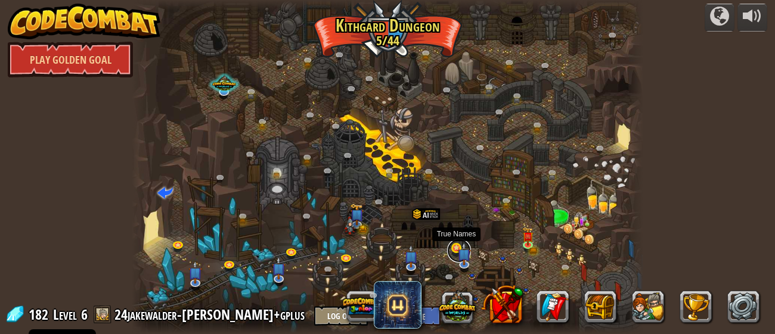
click at [448, 246] on link at bounding box center [459, 251] width 24 height 24
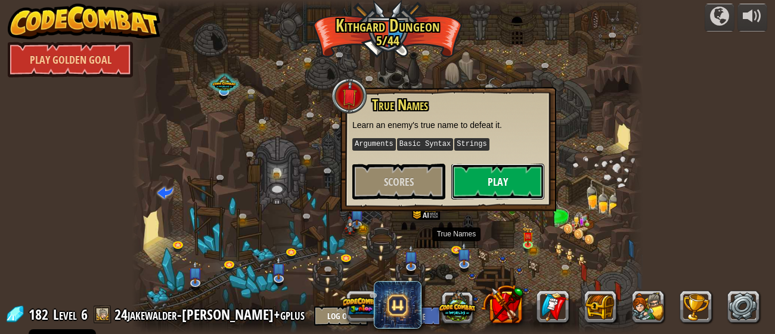
click at [486, 187] on button "Play" at bounding box center [497, 182] width 93 height 36
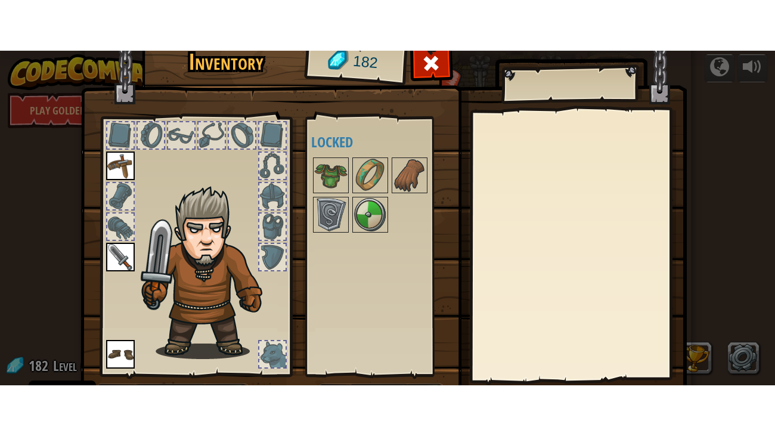
scroll to position [76, 0]
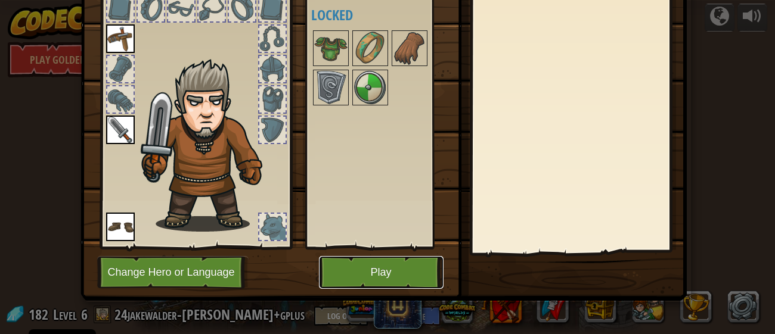
click at [366, 277] on button "Play" at bounding box center [381, 272] width 125 height 33
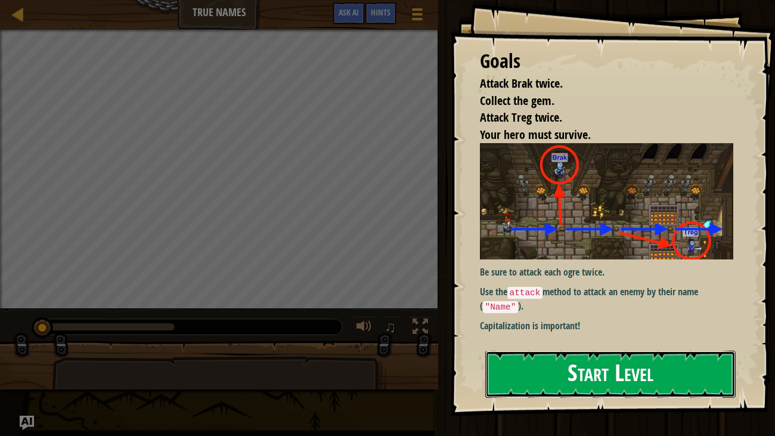
click at [541, 334] on button "Start Level" at bounding box center [610, 373] width 251 height 47
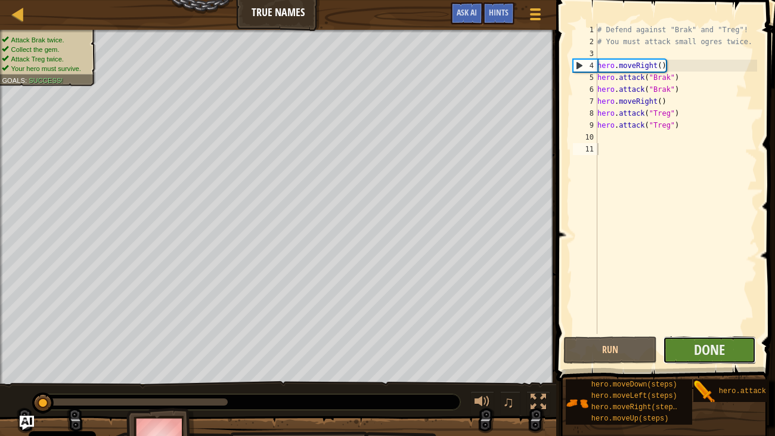
click at [691, 334] on button "Done" at bounding box center [710, 349] width 94 height 27
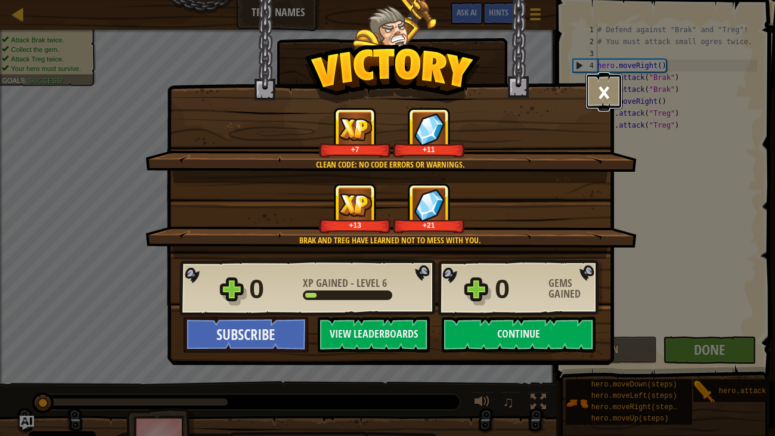
click at [614, 85] on button "×" at bounding box center [603, 91] width 37 height 36
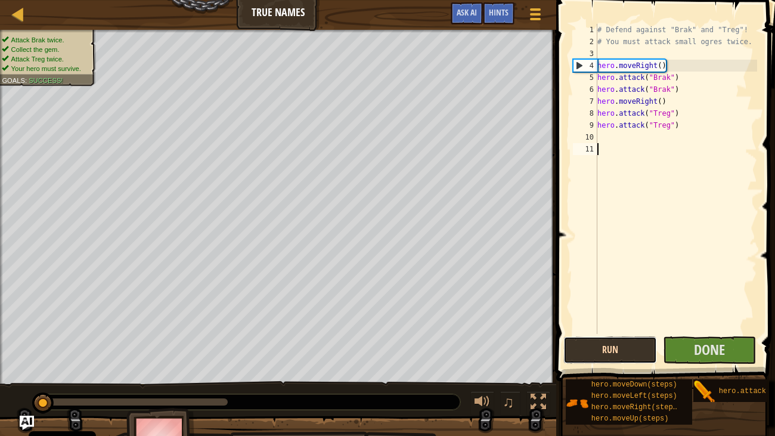
click at [594, 334] on button "Run" at bounding box center [610, 349] width 94 height 27
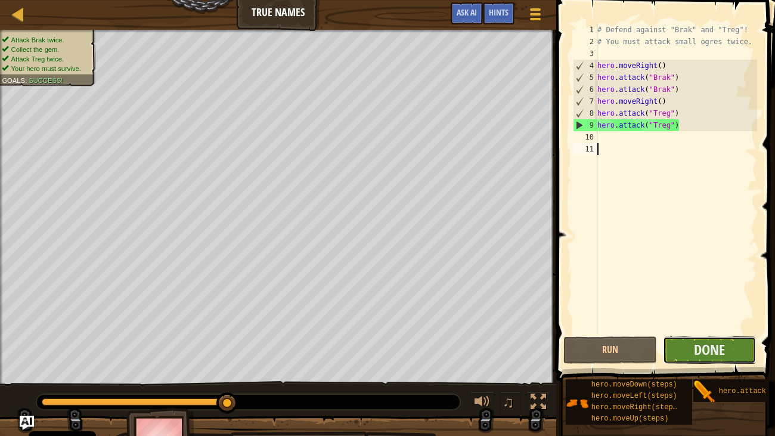
click at [691, 334] on button "Done" at bounding box center [710, 349] width 94 height 27
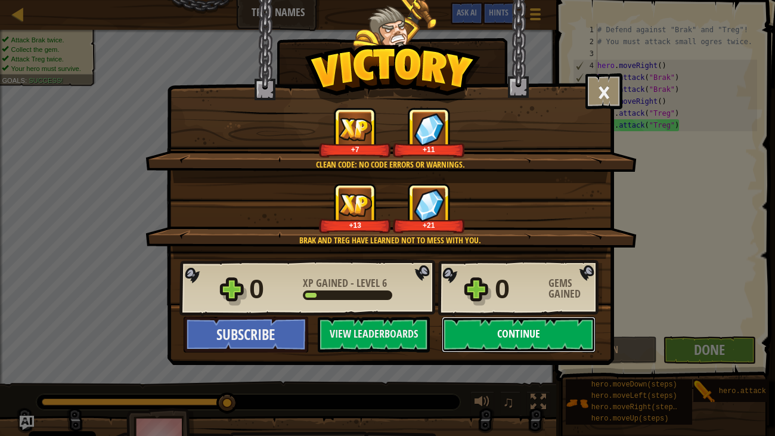
click at [546, 334] on button "Continue" at bounding box center [519, 334] width 154 height 36
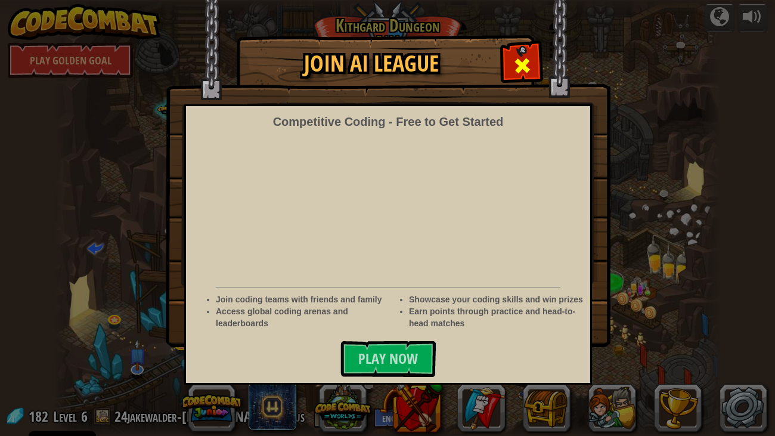
click at [514, 60] on span at bounding box center [522, 65] width 19 height 19
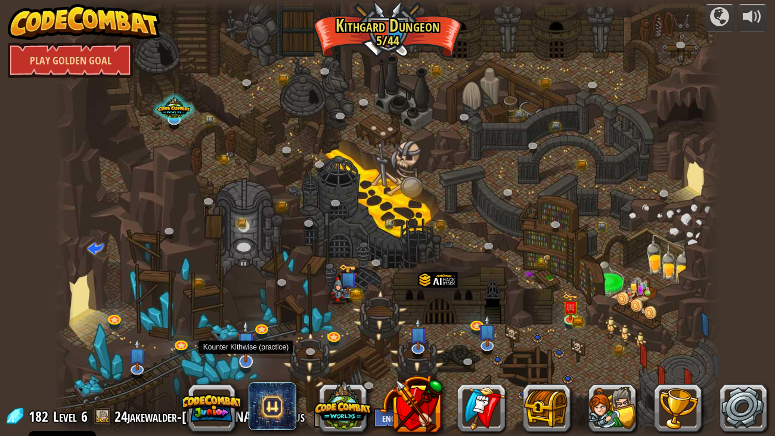
click at [247, 334] on img at bounding box center [246, 340] width 18 height 43
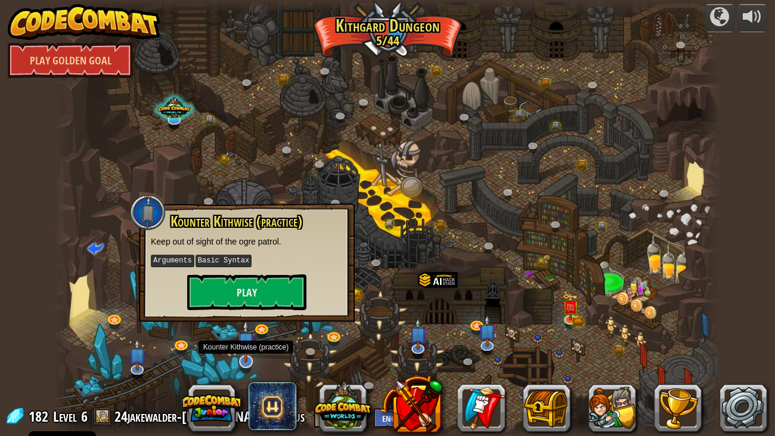
click at [253, 334] on img at bounding box center [246, 340] width 18 height 43
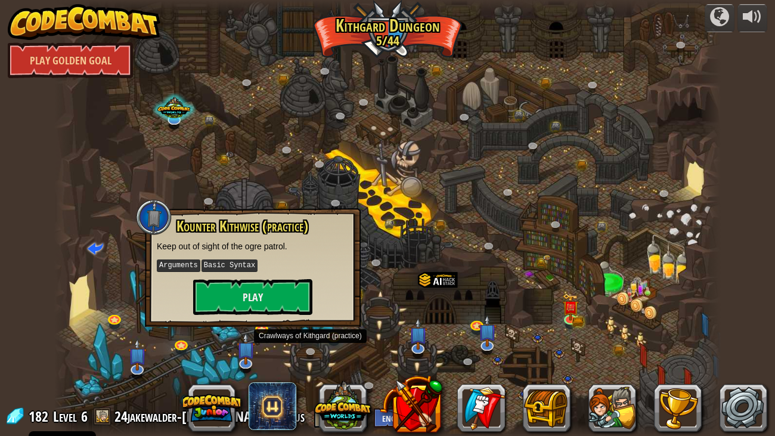
click at [299, 334] on div at bounding box center [387, 218] width 666 height 436
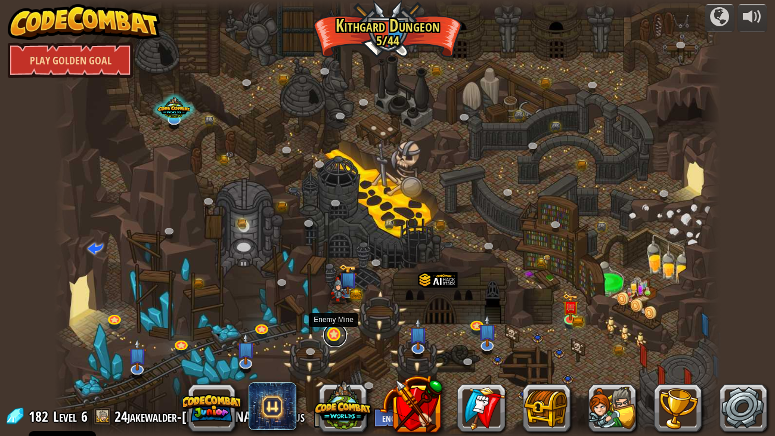
click at [333, 331] on link at bounding box center [335, 335] width 24 height 24
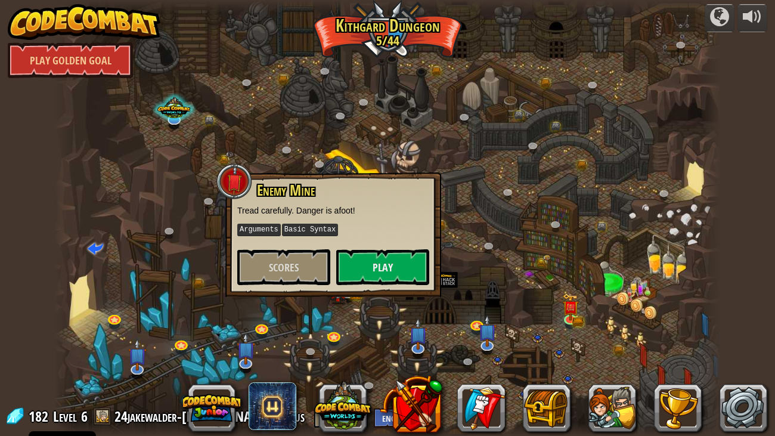
click at [425, 334] on div at bounding box center [387, 218] width 666 height 436
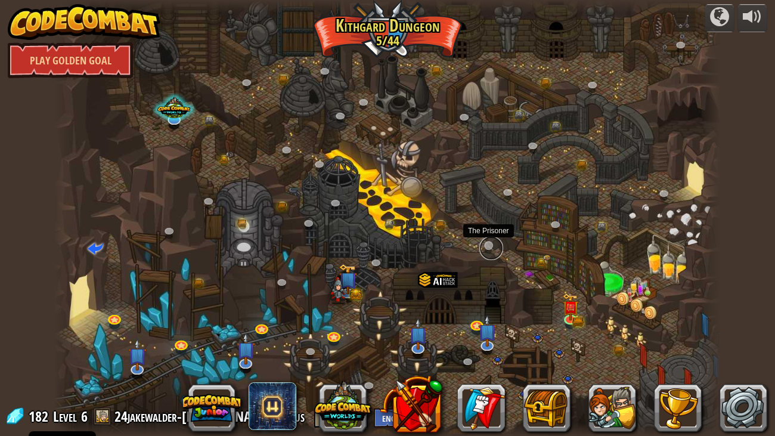
click at [488, 250] on link at bounding box center [491, 248] width 24 height 24
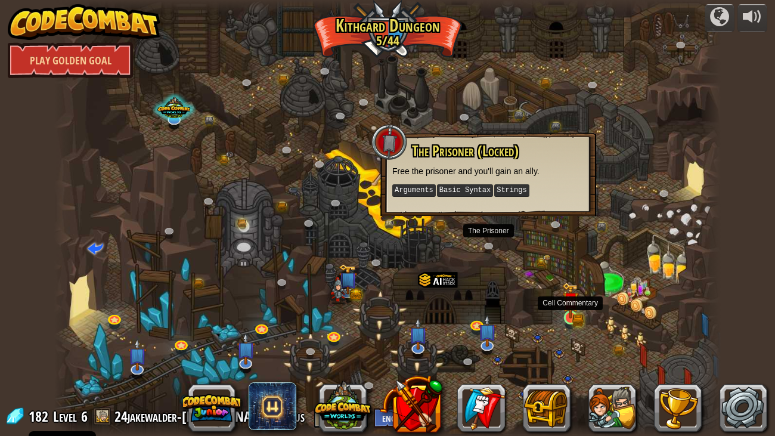
click at [566, 305] on img at bounding box center [571, 301] width 10 height 10
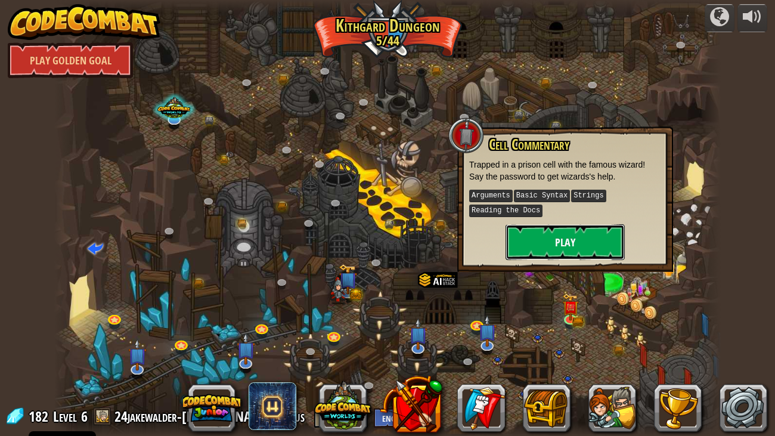
click at [588, 249] on button "Play" at bounding box center [564, 242] width 119 height 36
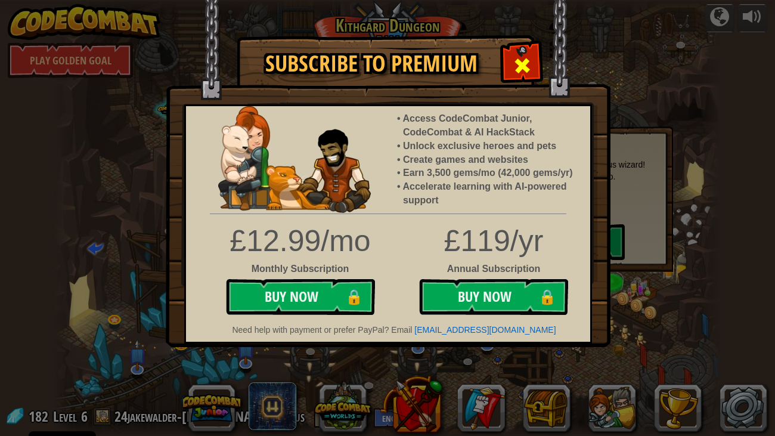
click at [533, 74] on div at bounding box center [522, 64] width 38 height 38
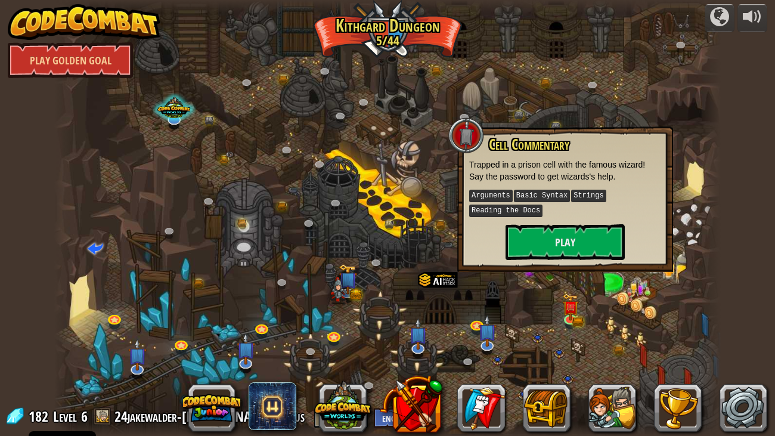
click at [474, 300] on div at bounding box center [387, 218] width 666 height 436
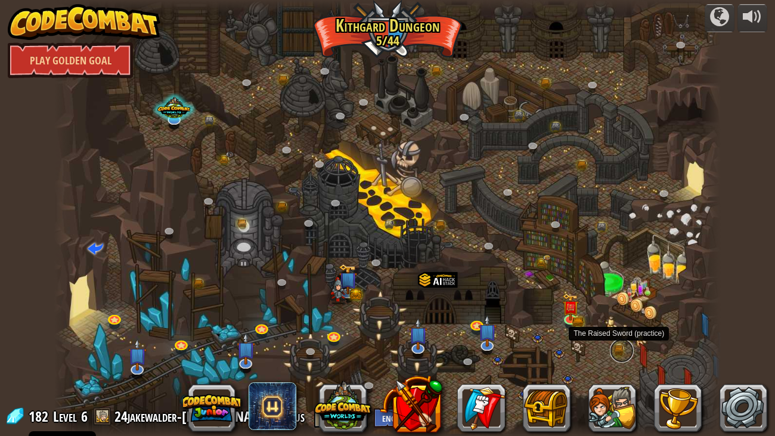
click at [618, 334] on link at bounding box center [622, 351] width 24 height 24
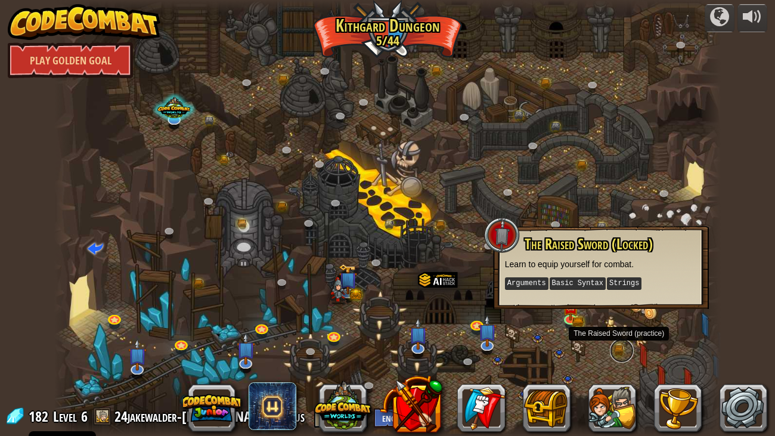
click at [626, 334] on link at bounding box center [622, 351] width 24 height 24
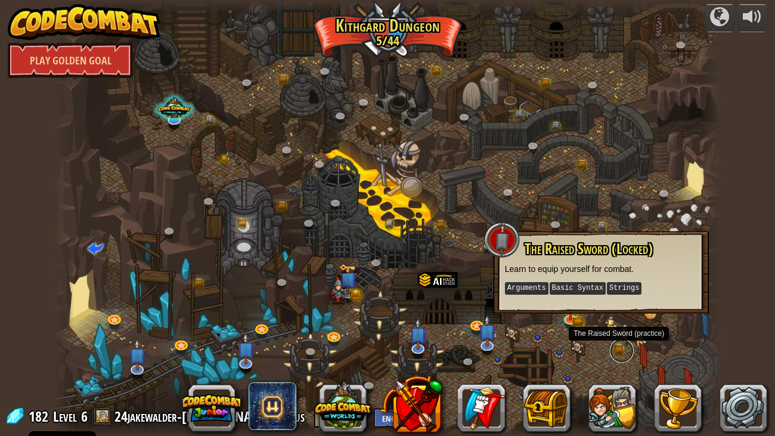
click at [618, 334] on link at bounding box center [622, 351] width 24 height 24
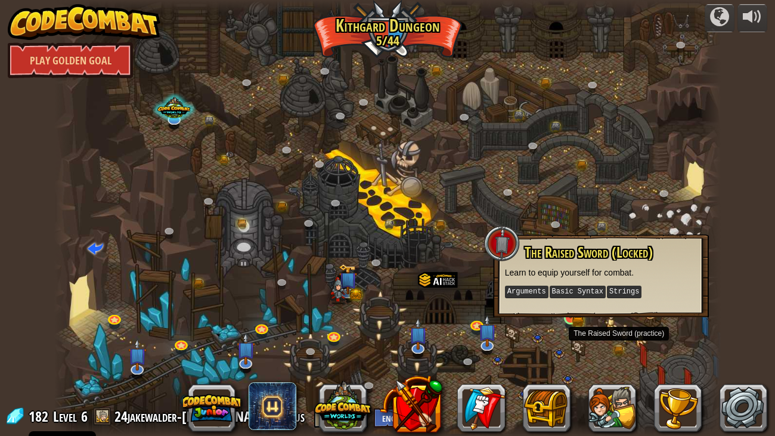
click at [572, 317] on img at bounding box center [570, 300] width 17 height 36
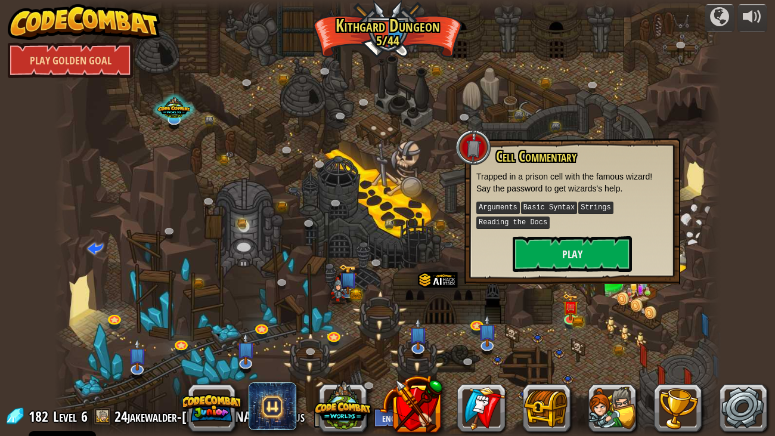
click at [600, 228] on div "Cell Commentary Trapped in a prison cell with the famous wizard! Say the passwo…" at bounding box center [572, 209] width 192 height 123
click at [594, 244] on button "Play" at bounding box center [572, 254] width 119 height 36
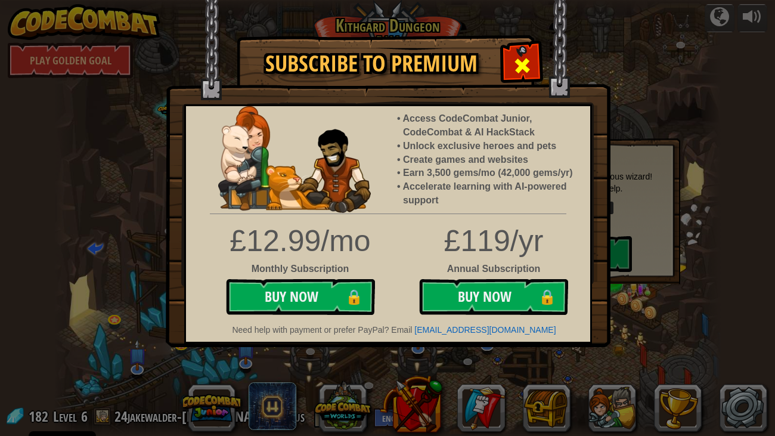
click at [520, 75] on span at bounding box center [522, 65] width 19 height 19
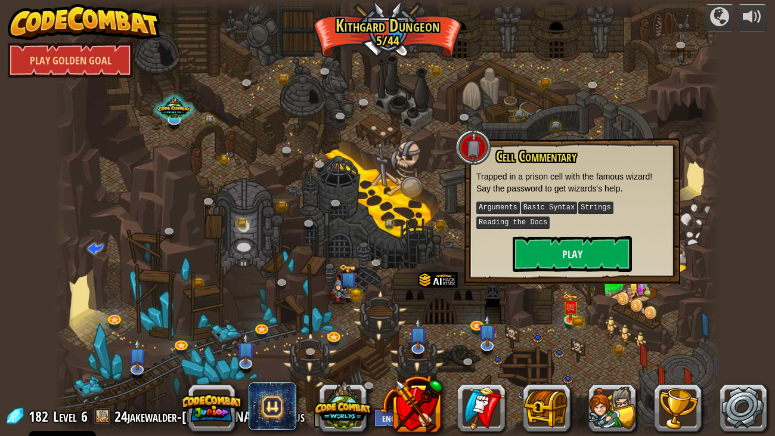
click at [693, 332] on div at bounding box center [387, 218] width 666 height 436
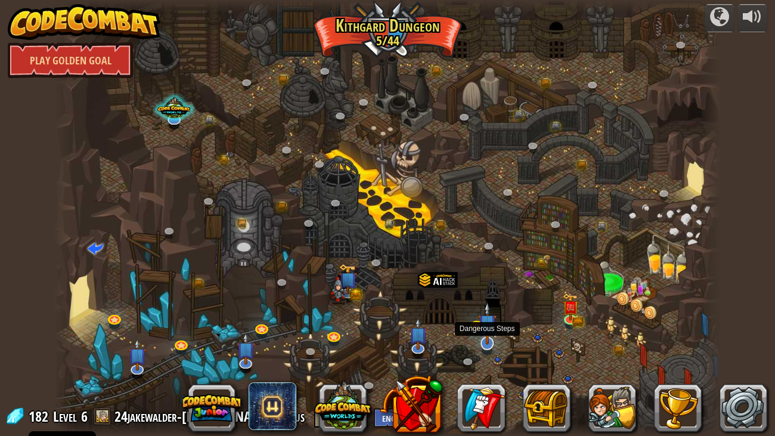
click at [479, 322] on img at bounding box center [487, 323] width 18 height 43
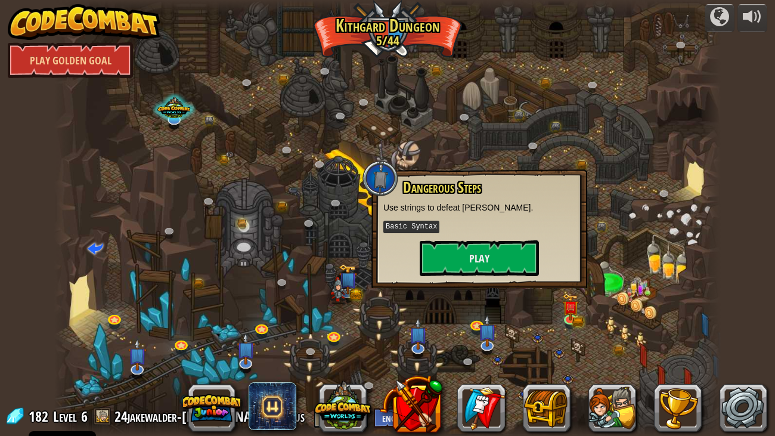
click at [205, 162] on div at bounding box center [387, 218] width 666 height 436
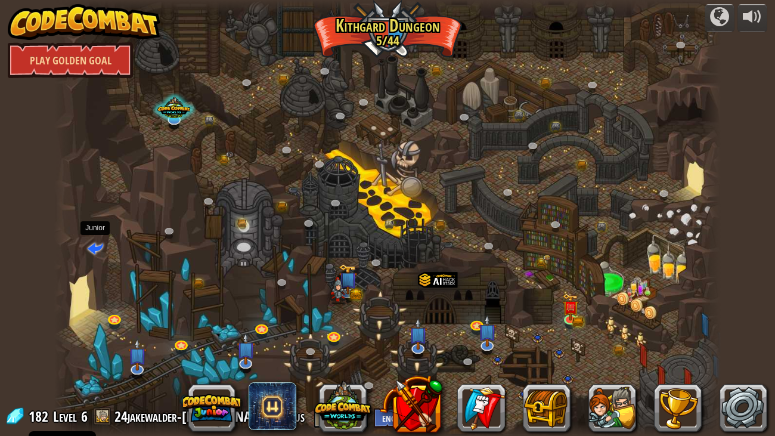
click at [92, 253] on span at bounding box center [95, 247] width 15 height 15
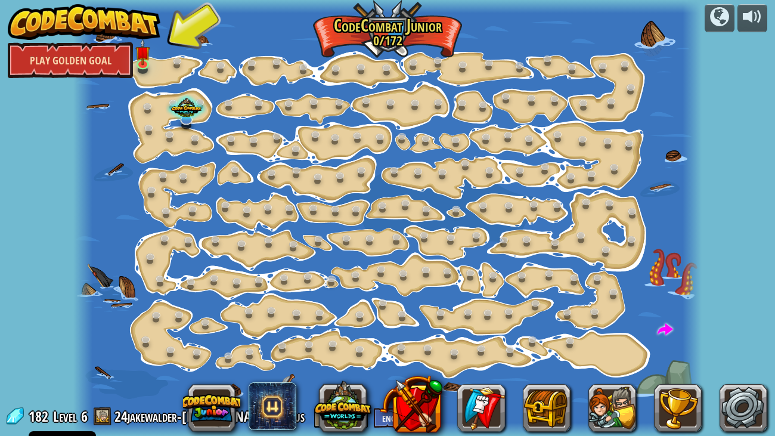
click at [123, 66] on link "Play Golden Goal" at bounding box center [70, 60] width 125 height 36
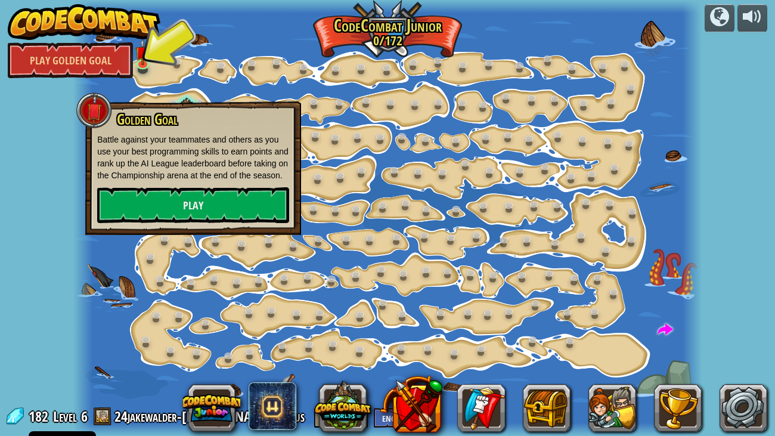
click at [152, 54] on div at bounding box center [387, 218] width 628 height 436
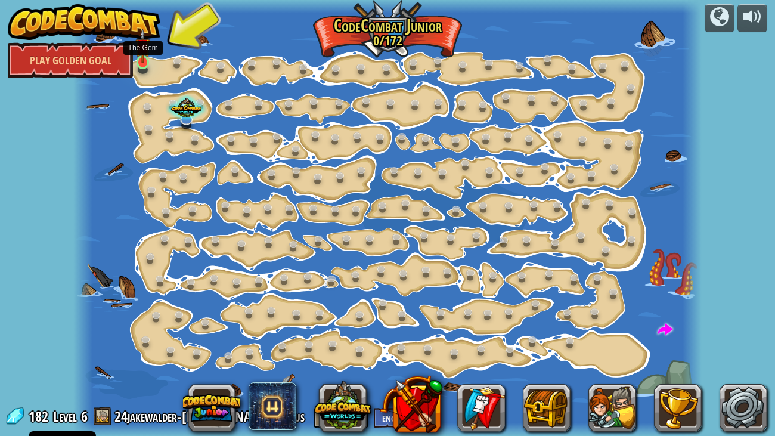
click at [145, 61] on img at bounding box center [142, 46] width 15 height 35
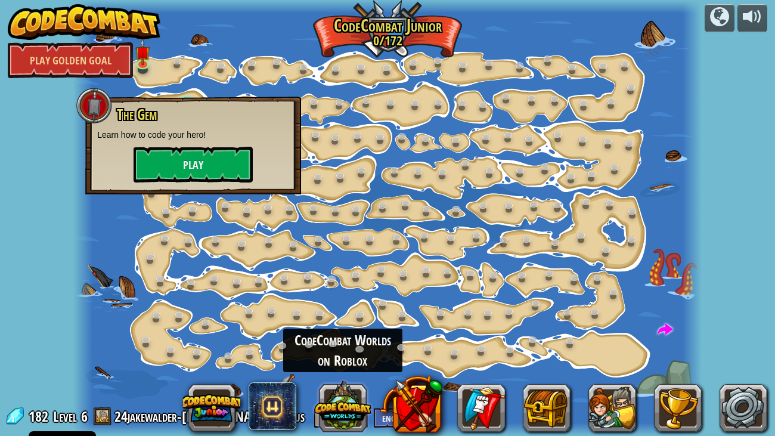
click at [349, 334] on button at bounding box center [342, 405] width 57 height 57
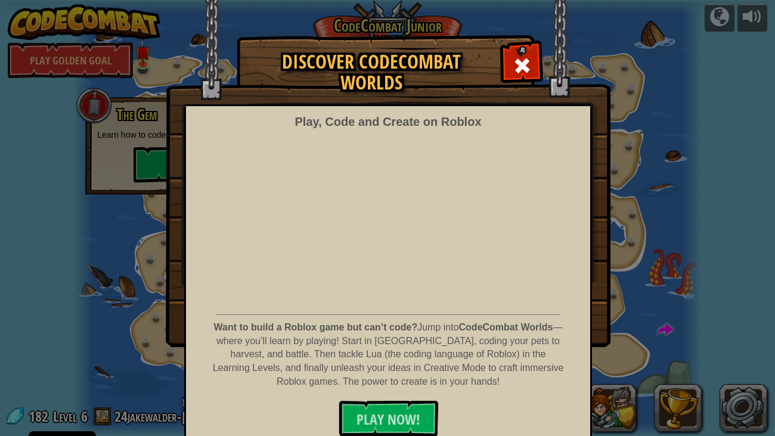
click at [502, 58] on img at bounding box center [388, 173] width 445 height 347
click at [515, 67] on span at bounding box center [522, 65] width 19 height 19
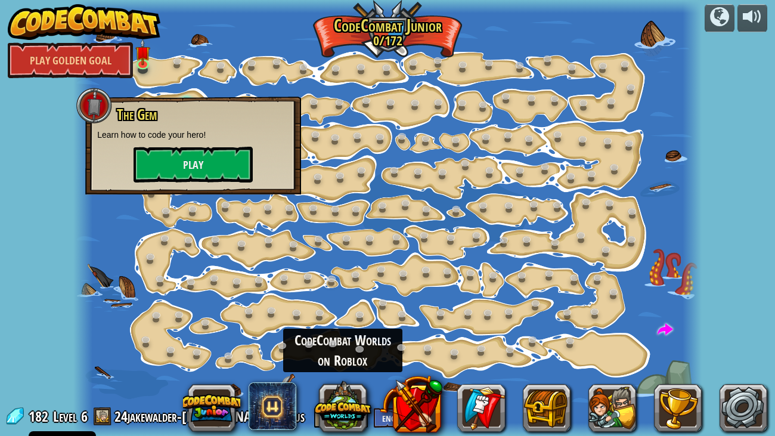
click at [632, 269] on div at bounding box center [387, 218] width 628 height 436
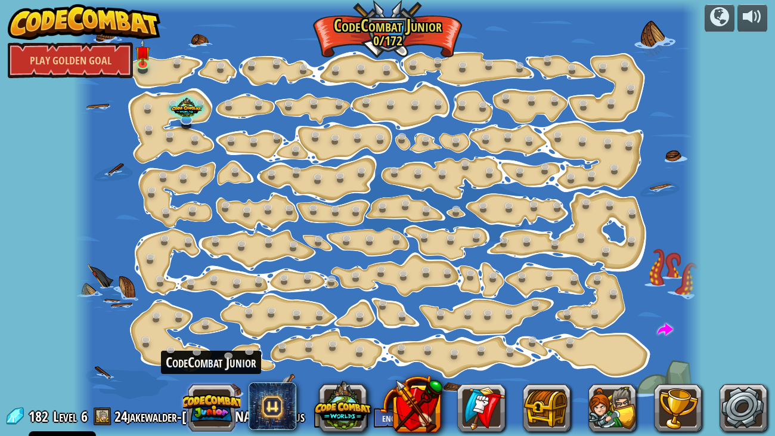
click at [231, 334] on button at bounding box center [211, 407] width 57 height 57
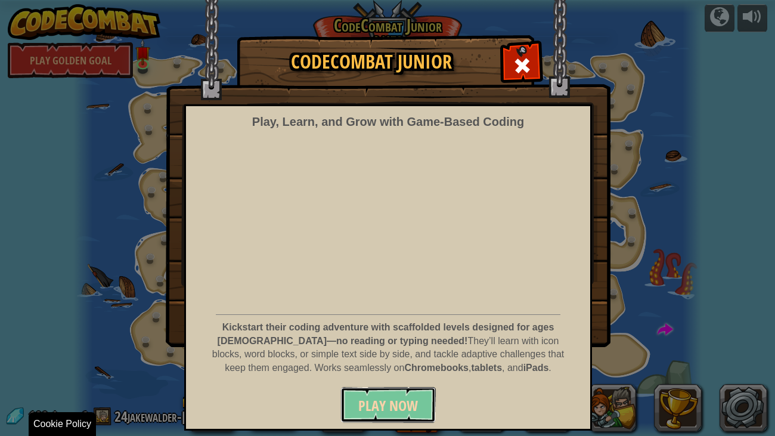
click at [393, 334] on span "Play Now" at bounding box center [388, 405] width 60 height 19
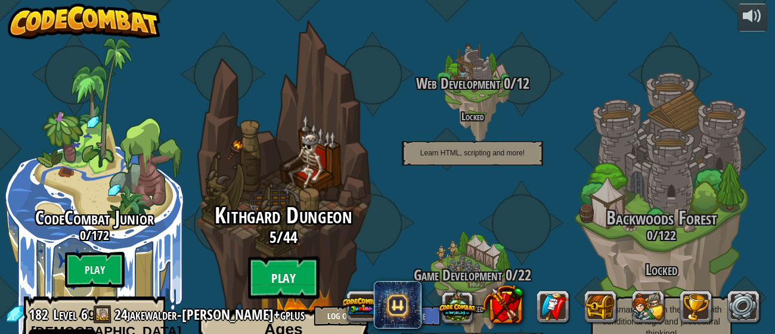
click at [300, 257] on btn "Play" at bounding box center [284, 278] width 72 height 43
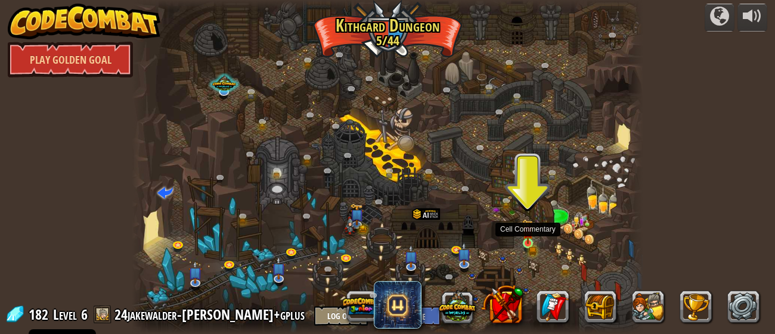
click at [522, 240] on img at bounding box center [527, 231] width 11 height 25
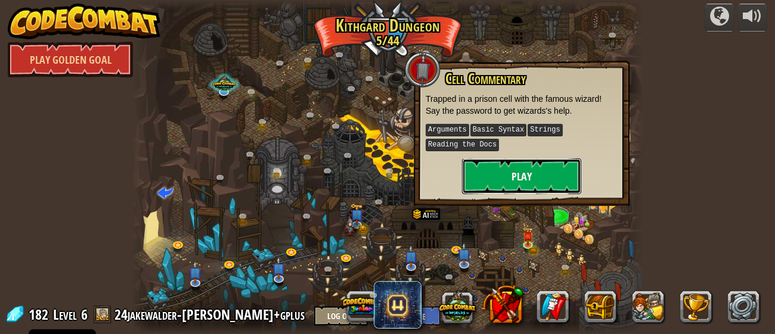
click at [527, 166] on button "Play" at bounding box center [521, 177] width 119 height 36
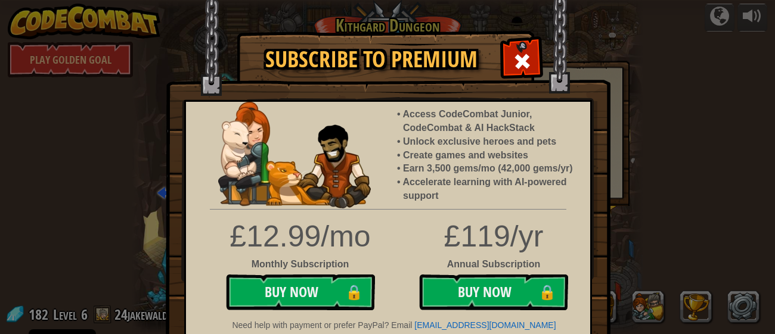
scroll to position [4, 0]
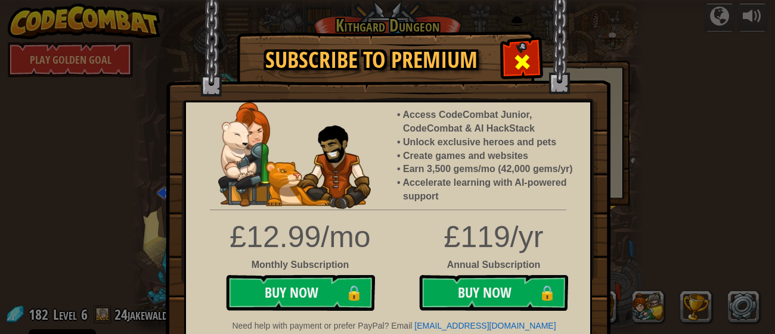
click at [518, 46] on div at bounding box center [522, 61] width 38 height 38
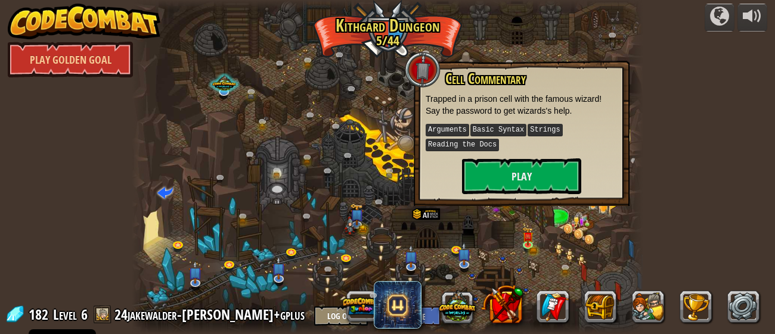
click at [690, 85] on div "powered by Play Golden Goal Twisted Canyon (Locked) Challenge: collect the most…" at bounding box center [387, 167] width 775 height 334
click at [314, 311] on button "Log Out" at bounding box center [341, 316] width 54 height 20
